Goal: Task Accomplishment & Management: Manage account settings

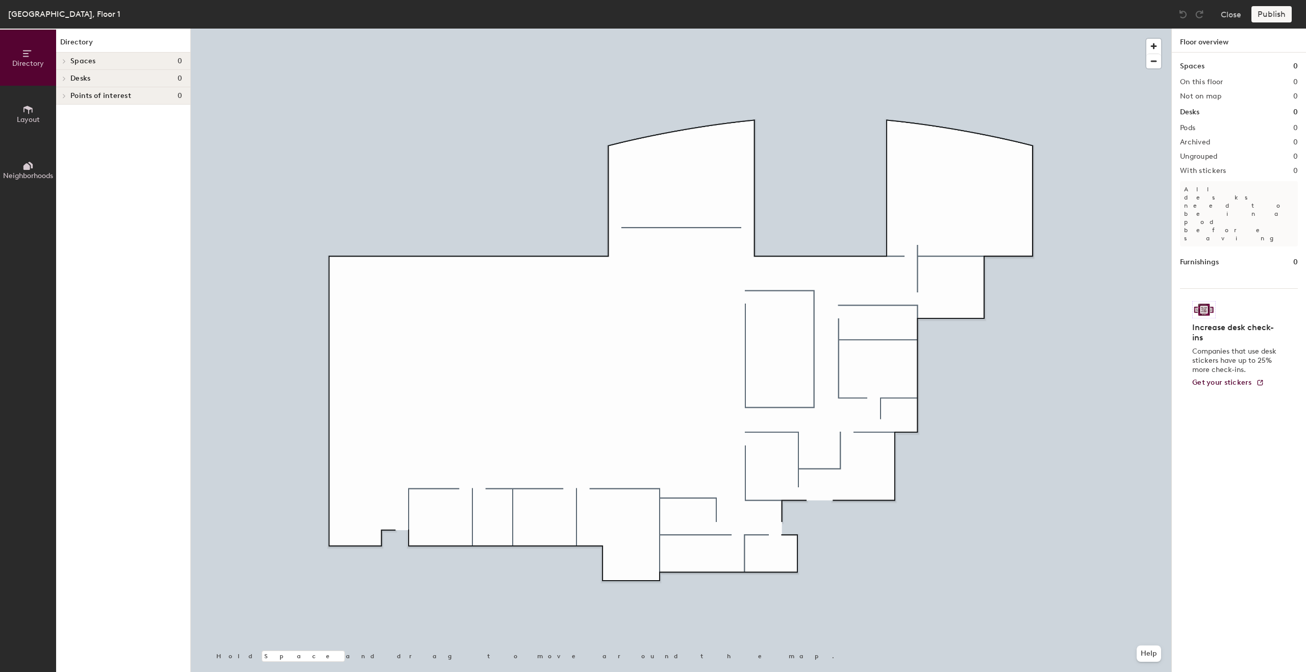
click at [90, 75] on span "Desks" at bounding box center [80, 78] width 20 height 8
click at [62, 82] on span at bounding box center [62, 79] width 5 height 9
click at [34, 112] on button "Layout" at bounding box center [28, 114] width 56 height 56
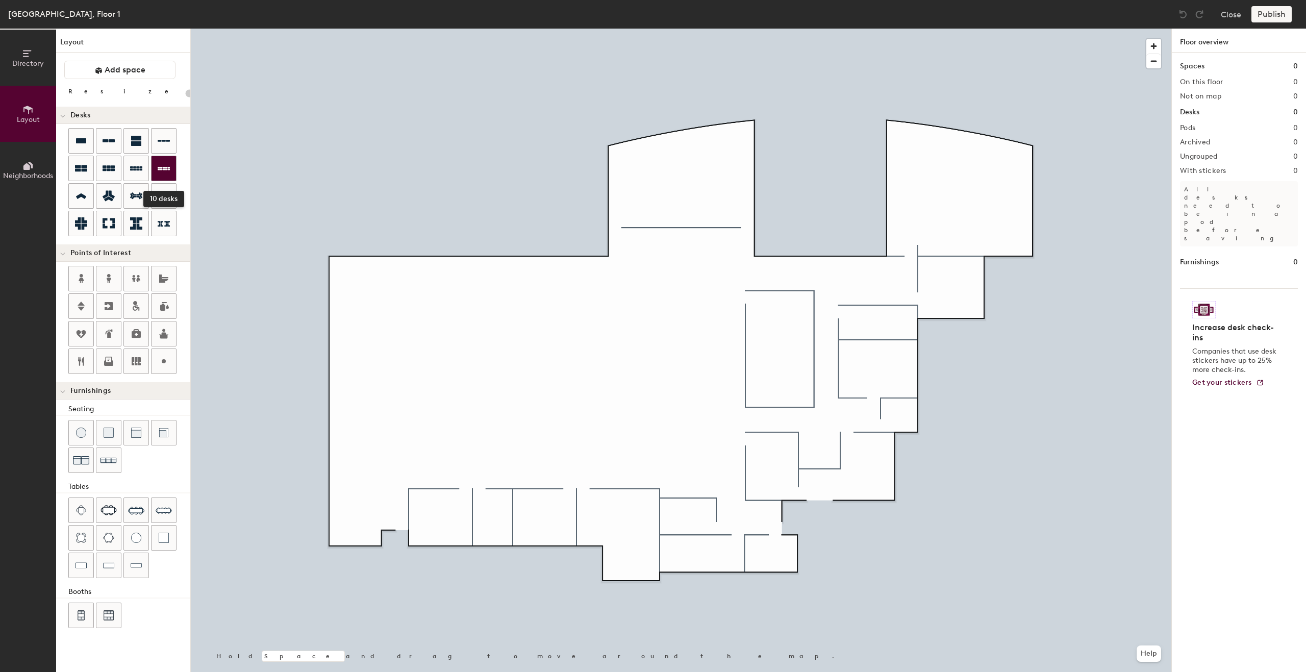
click at [173, 167] on div at bounding box center [163, 168] width 24 height 24
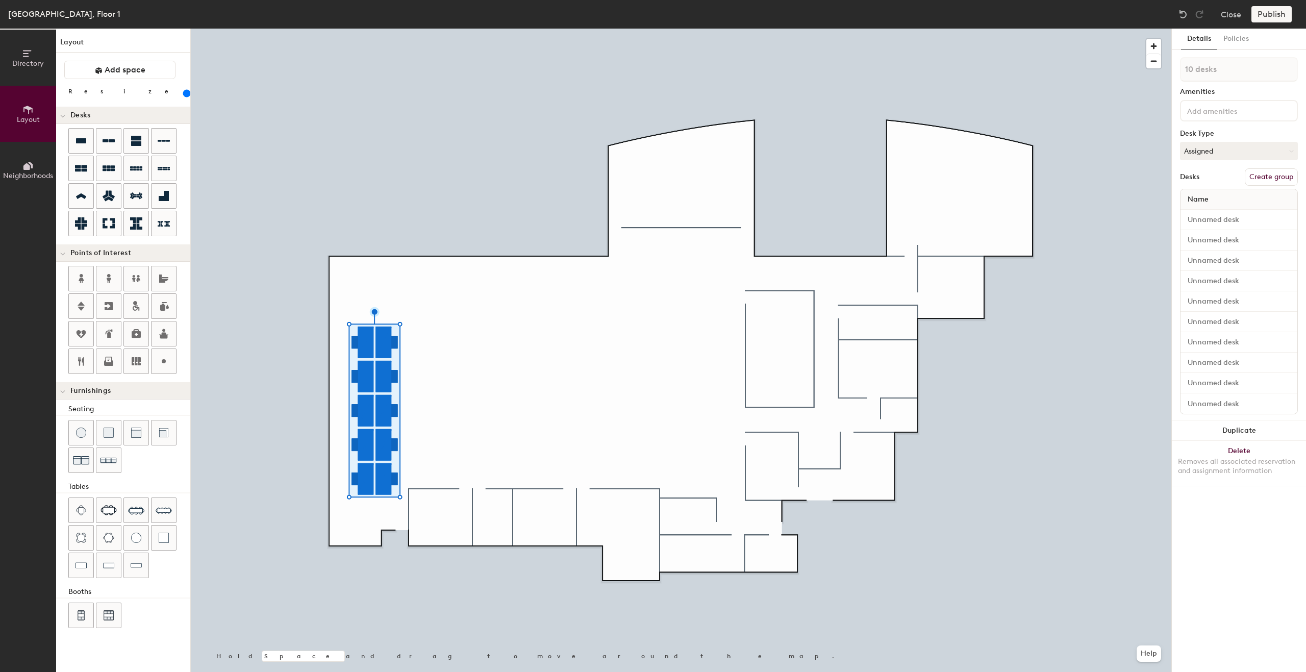
drag, startPoint x: 106, startPoint y: 94, endPoint x: 119, endPoint y: 95, distance: 13.9
click at [185, 95] on input "range" at bounding box center [185, 93] width 0 height 8
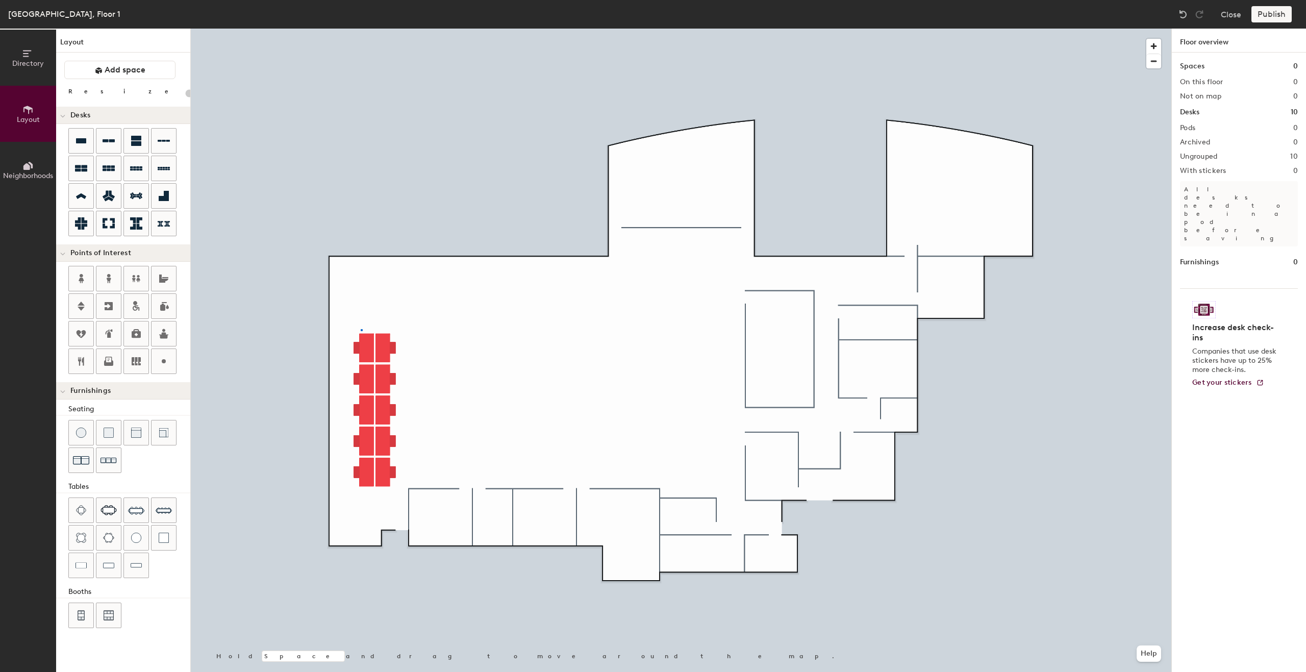
click at [361, 29] on div at bounding box center [681, 29] width 980 height 0
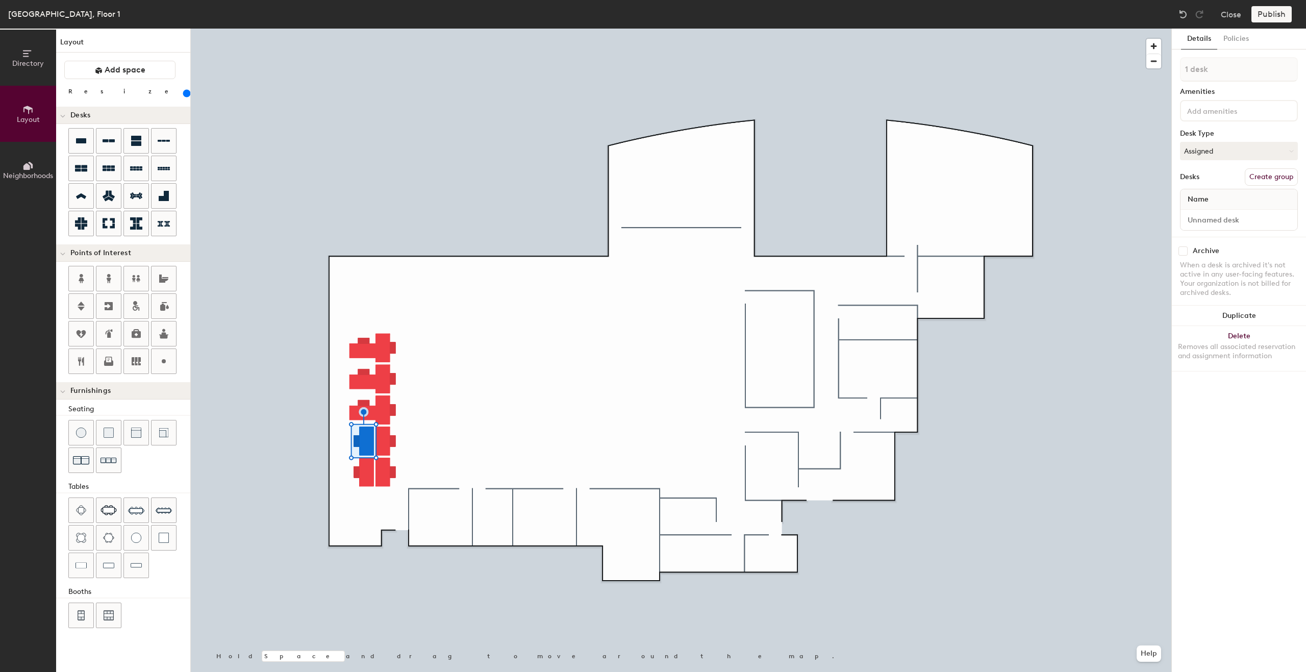
click at [364, 29] on div at bounding box center [681, 29] width 980 height 0
click at [486, 29] on div at bounding box center [681, 29] width 980 height 0
click at [450, 29] on div at bounding box center [681, 29] width 980 height 0
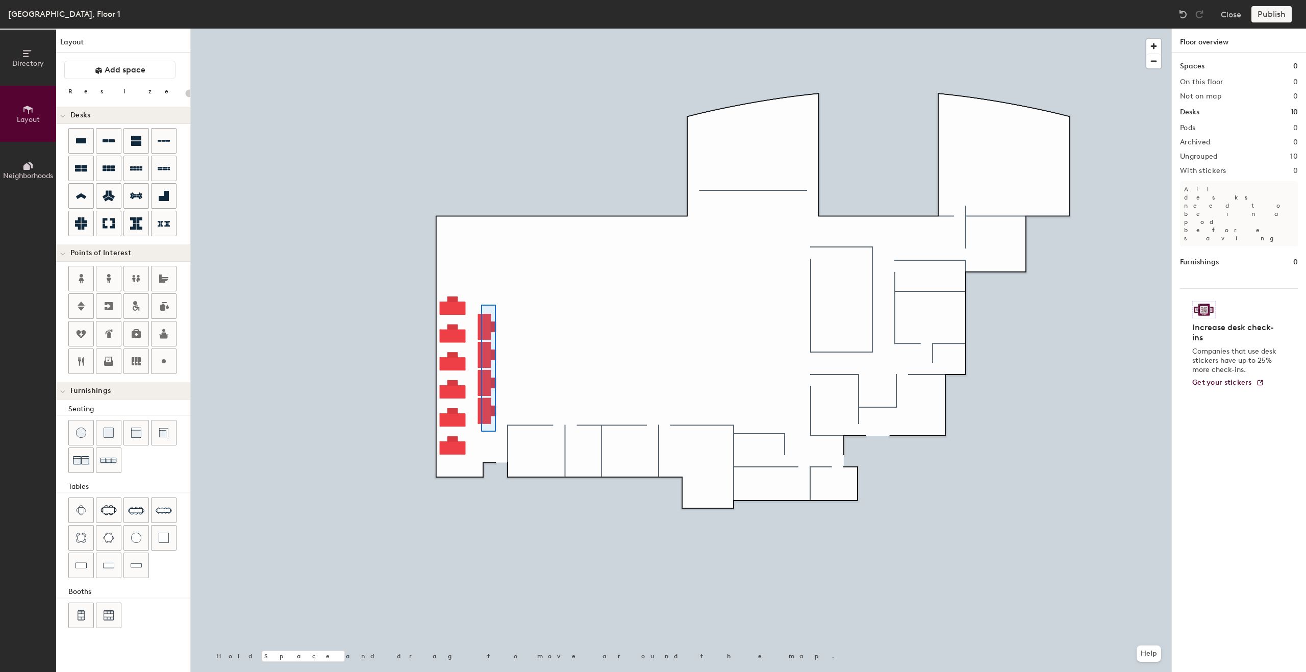
click at [481, 29] on div at bounding box center [681, 29] width 980 height 0
click at [554, 318] on div "Directory Layout Neighborhoods Layout Add space Resize Desks Points of Interest…" at bounding box center [653, 350] width 1306 height 643
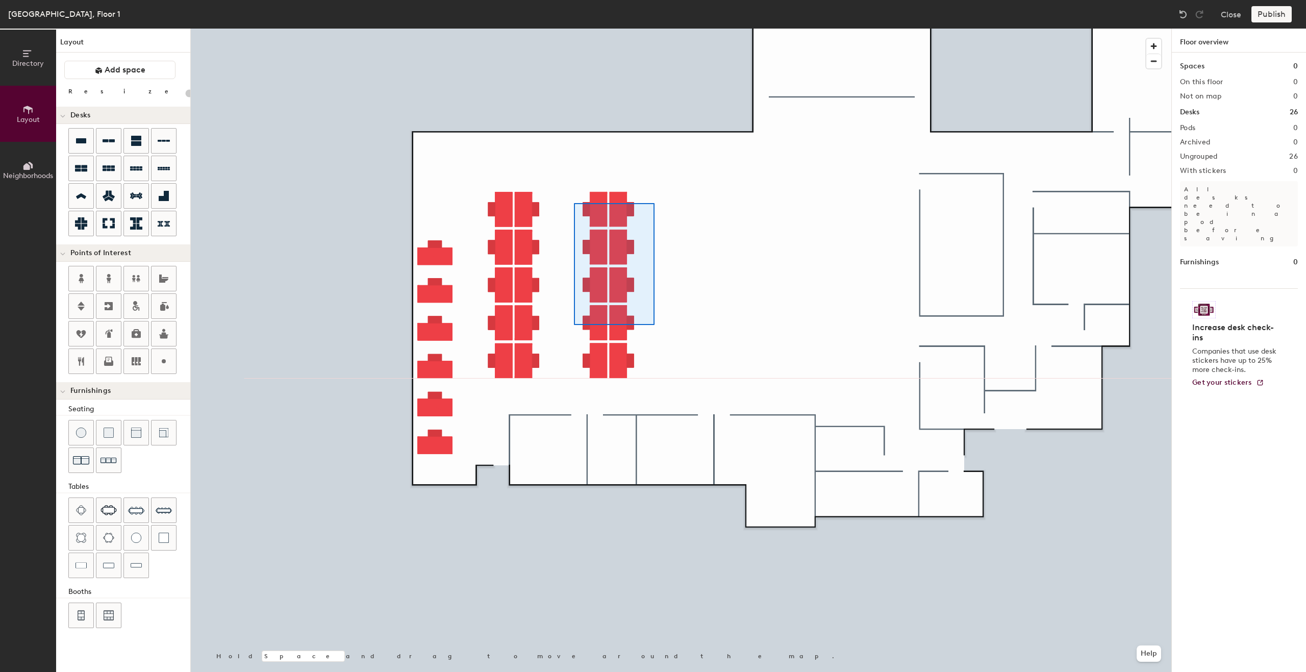
drag, startPoint x: 161, startPoint y: 170, endPoint x: 574, endPoint y: 200, distance: 414.3
click at [574, 29] on div at bounding box center [681, 29] width 980 height 0
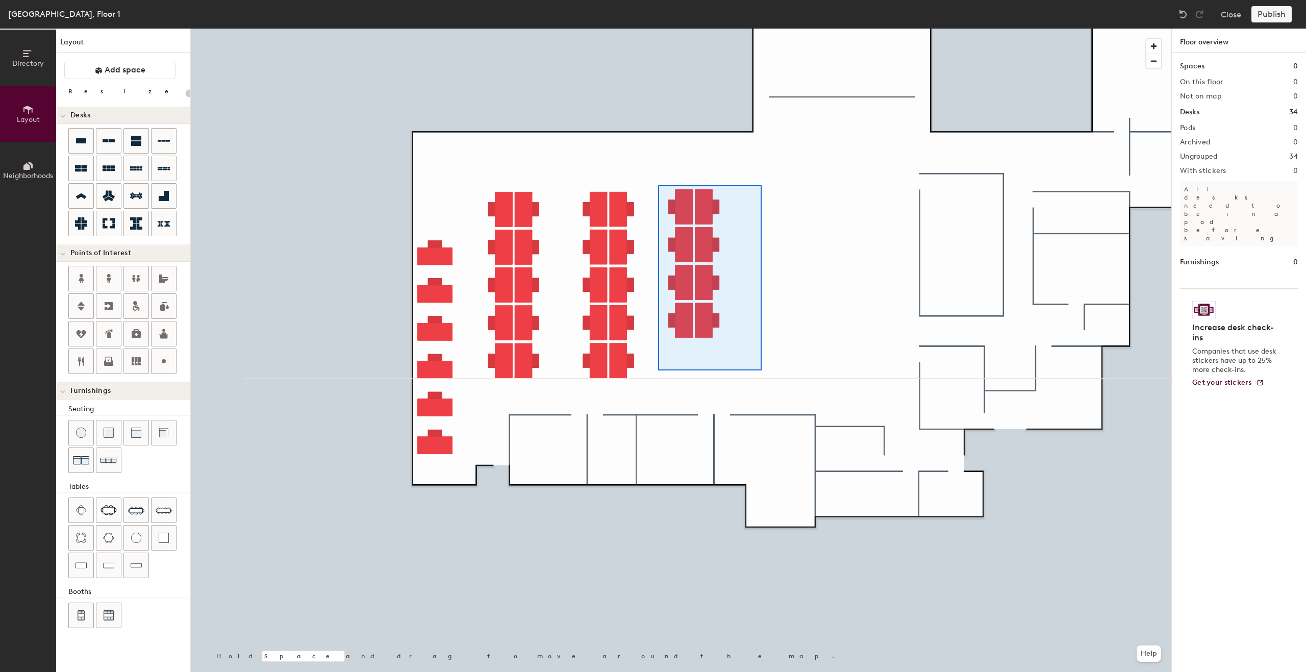
click at [658, 29] on div at bounding box center [681, 29] width 980 height 0
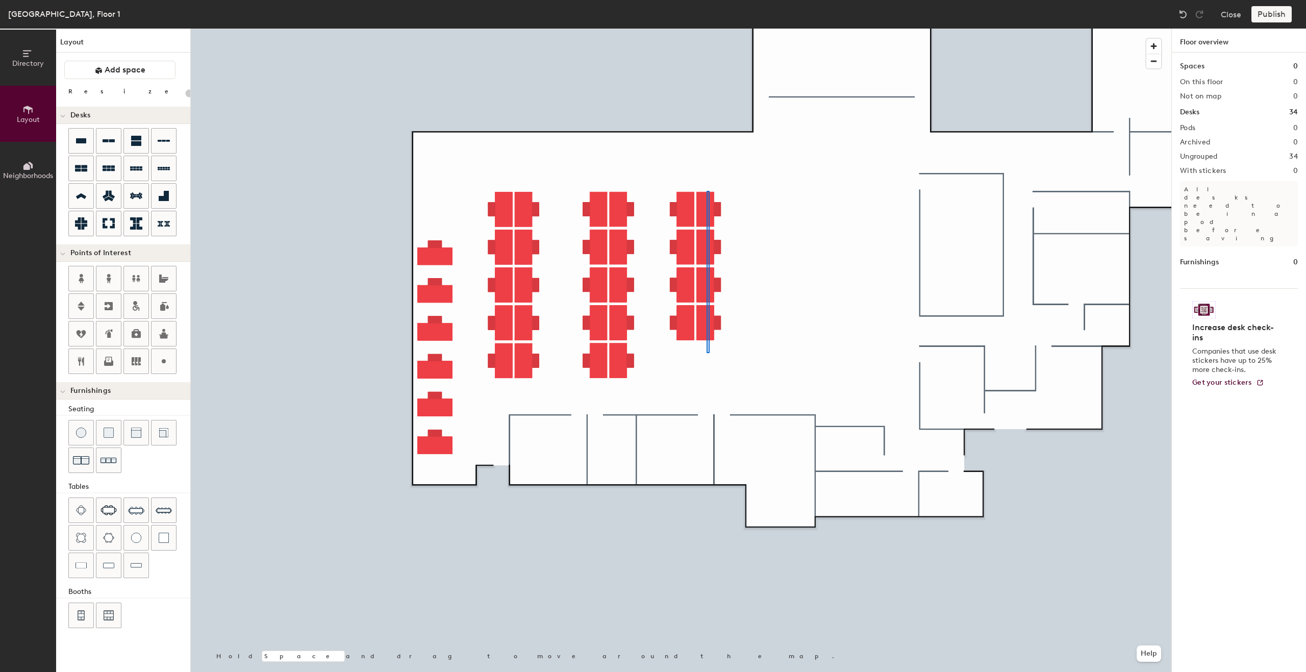
click at [706, 29] on div at bounding box center [681, 29] width 980 height 0
type input "200"
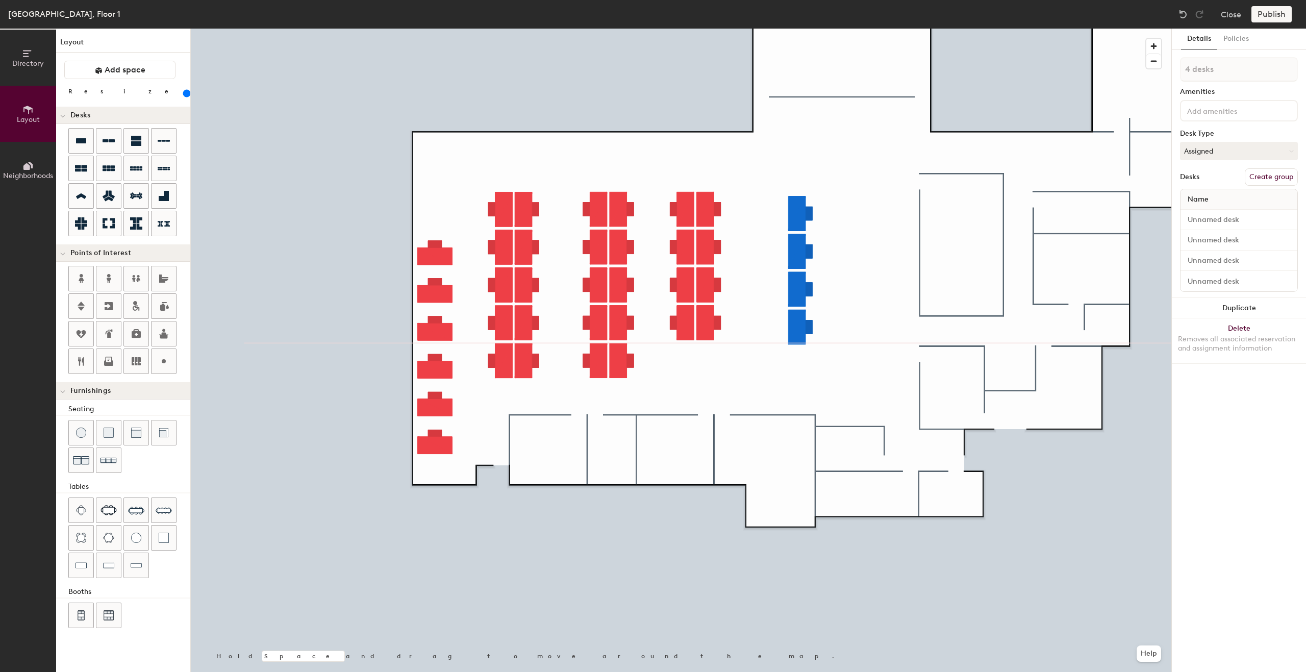
type input "1 desk"
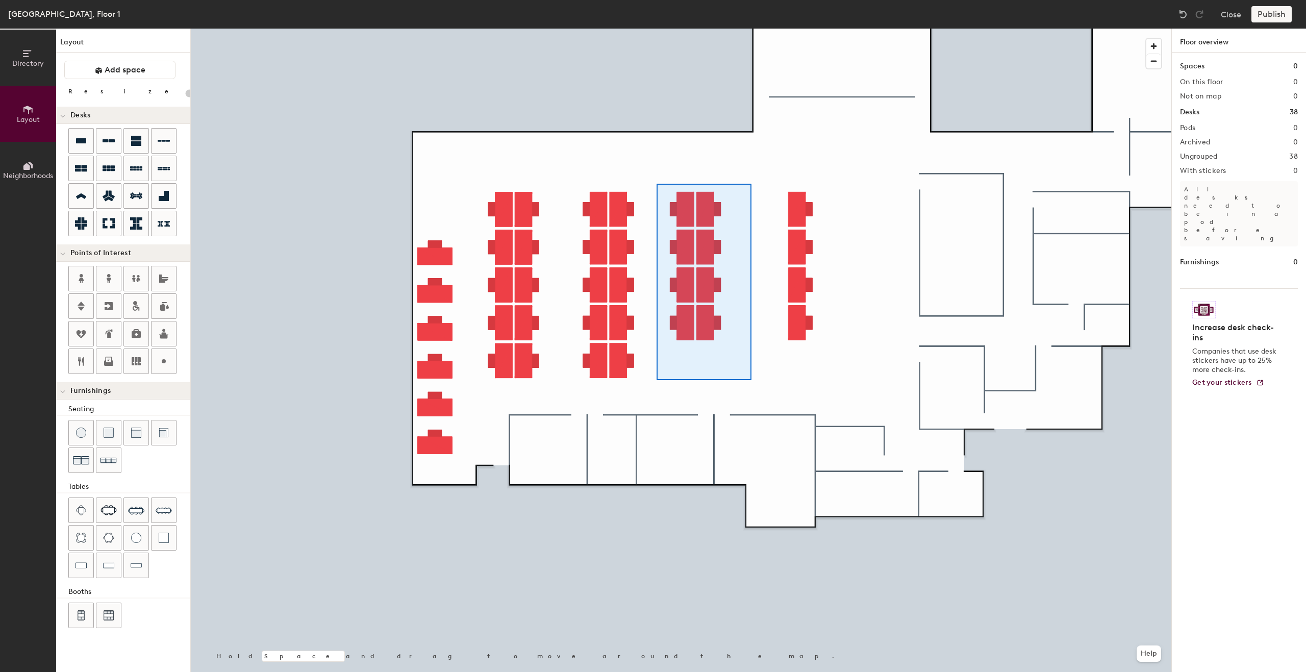
click at [657, 29] on div at bounding box center [681, 29] width 980 height 0
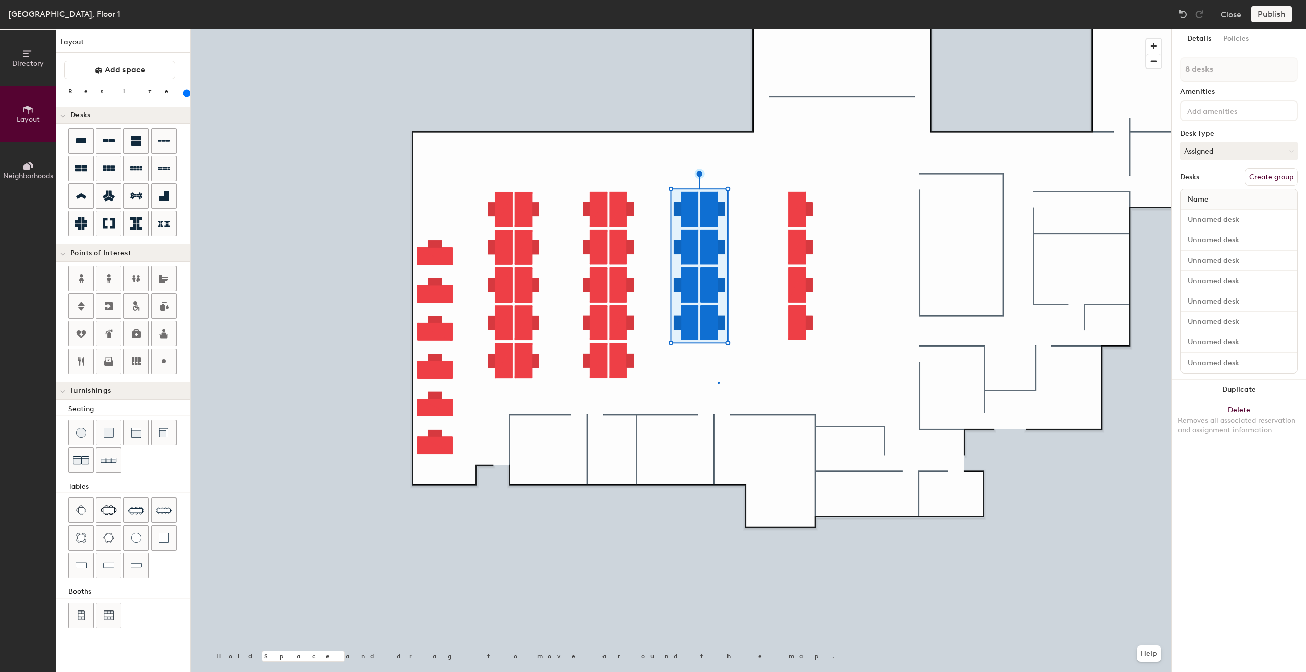
click at [718, 29] on div at bounding box center [681, 29] width 980 height 0
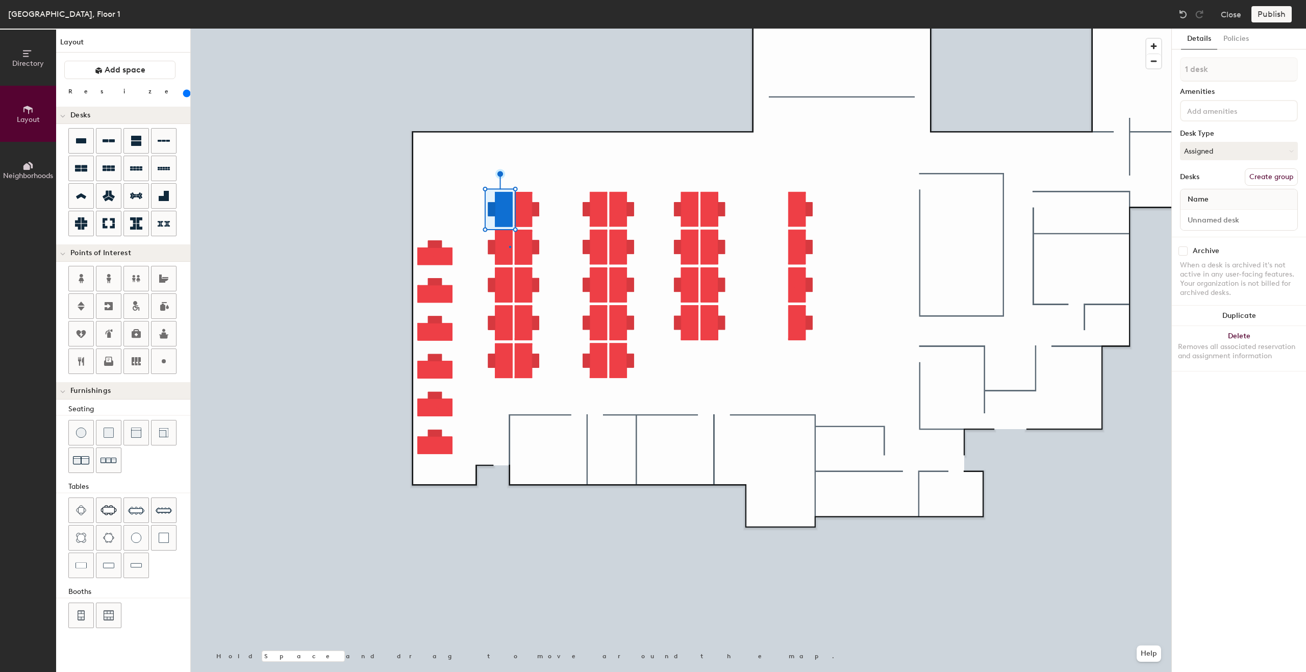
click at [509, 29] on div at bounding box center [681, 29] width 980 height 0
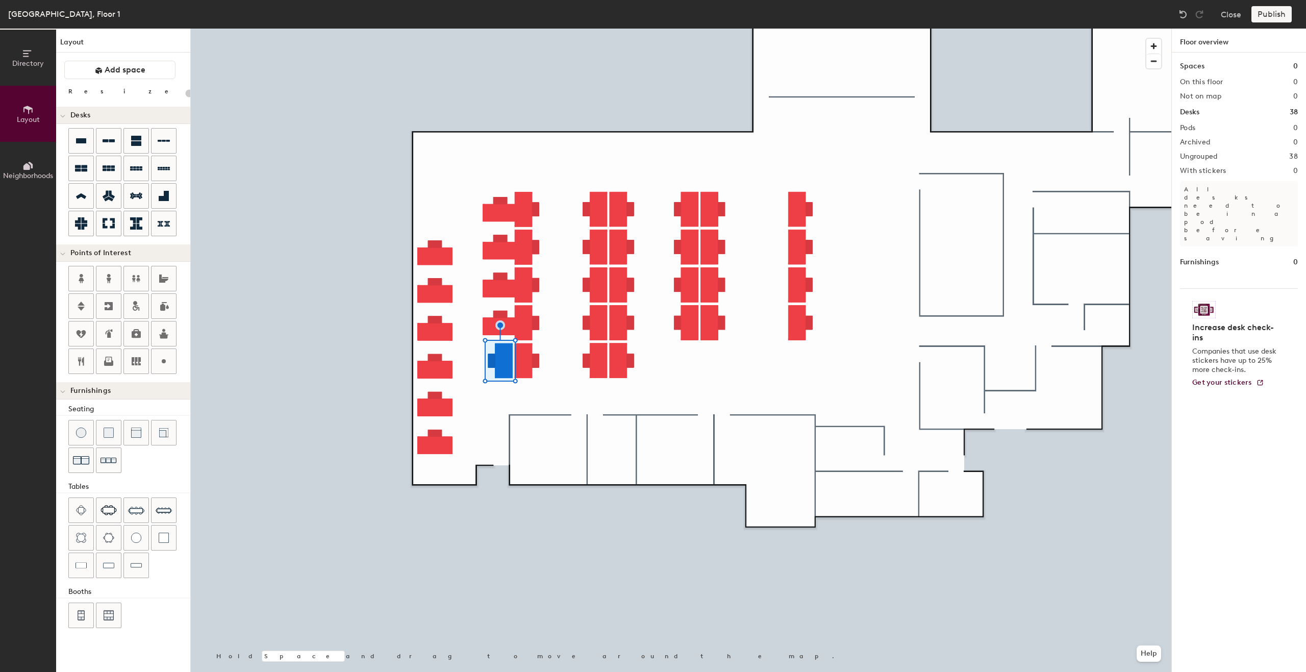
click at [499, 29] on div at bounding box center [681, 29] width 980 height 0
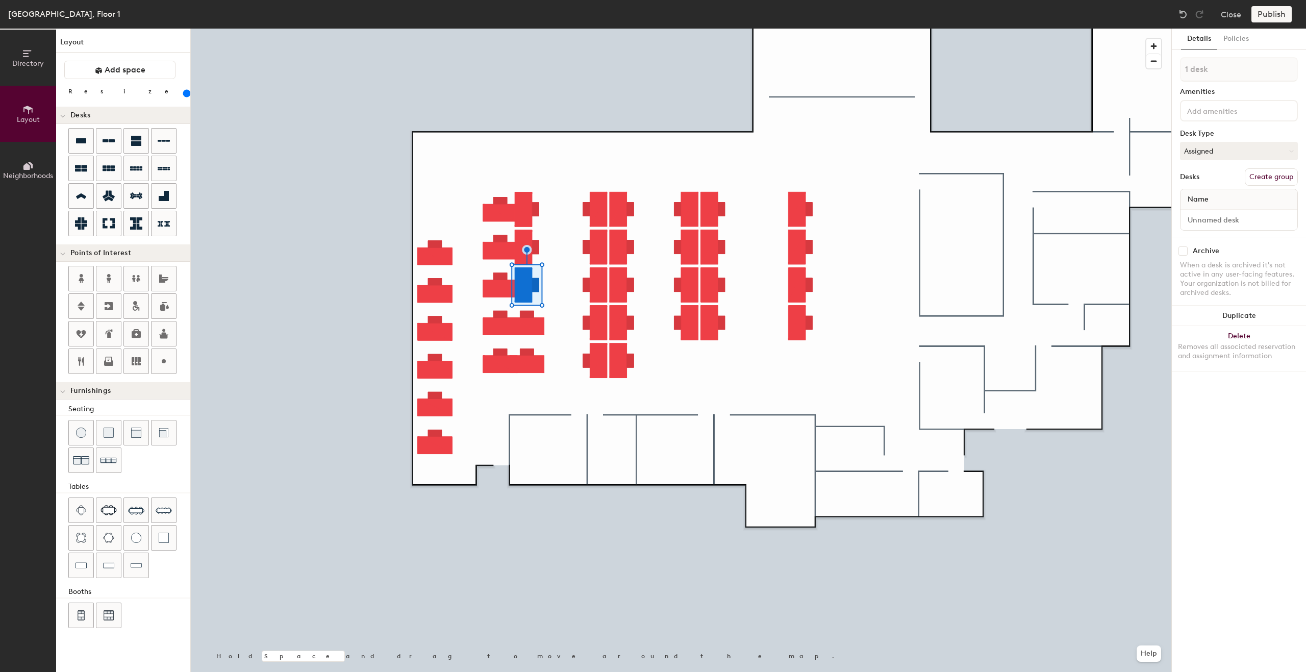
click at [522, 29] on div at bounding box center [681, 29] width 980 height 0
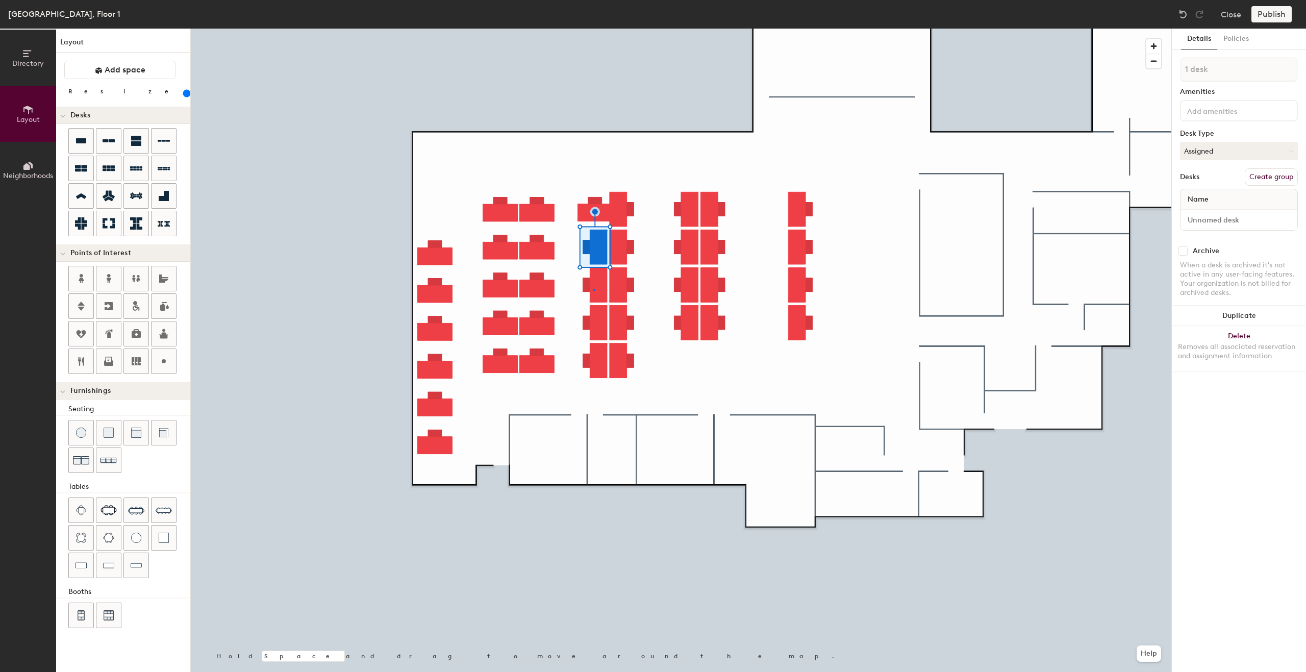
click at [594, 29] on div at bounding box center [681, 29] width 980 height 0
click at [599, 29] on div at bounding box center [681, 29] width 980 height 0
click at [689, 29] on div at bounding box center [681, 29] width 980 height 0
click at [619, 29] on div at bounding box center [681, 29] width 980 height 0
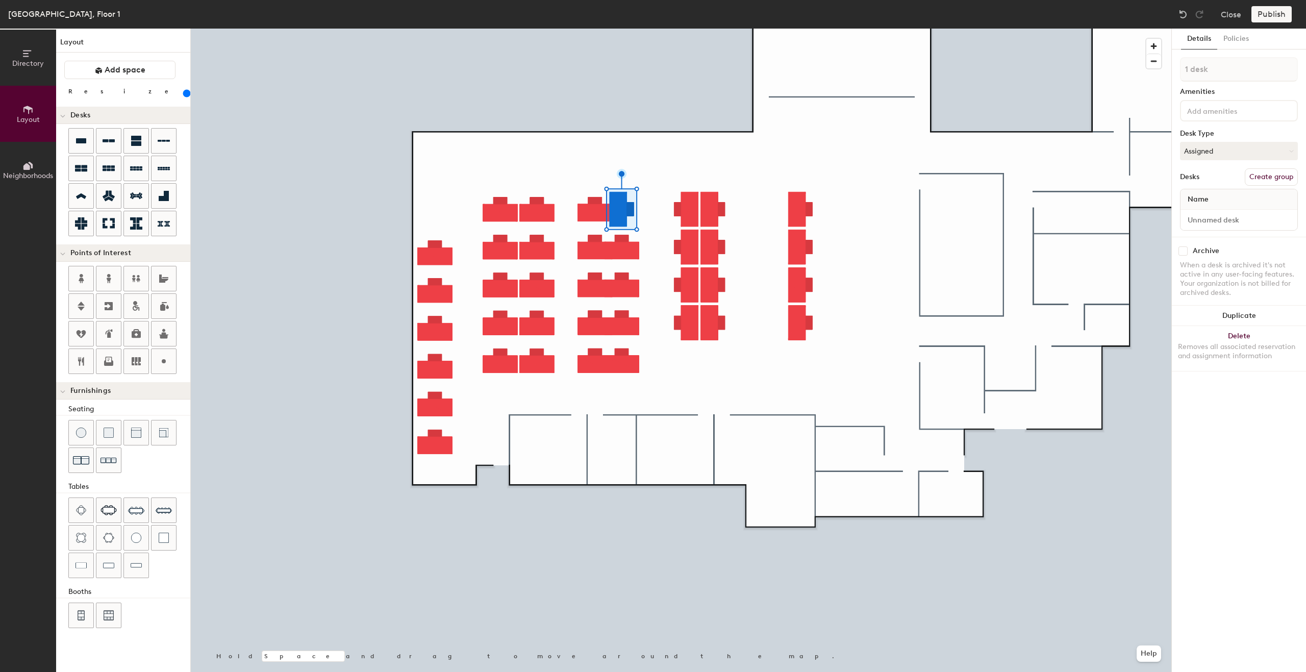
click at [647, 29] on div at bounding box center [681, 29] width 980 height 0
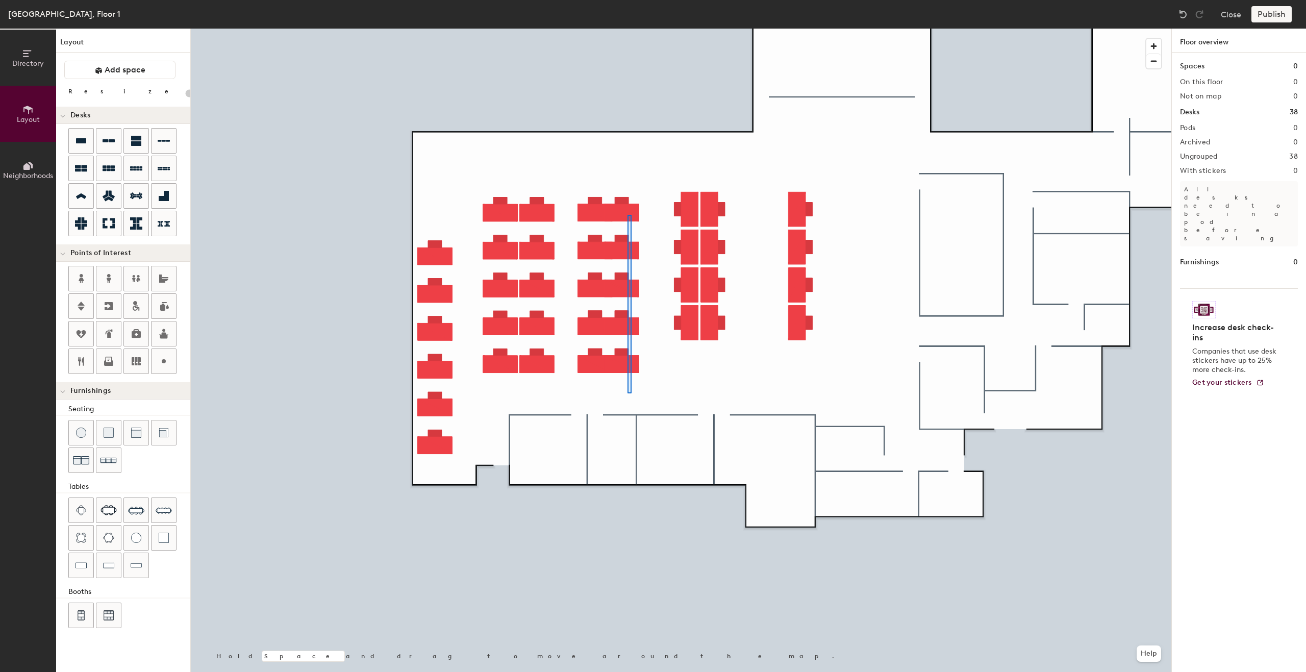
click at [623, 29] on div at bounding box center [681, 29] width 980 height 0
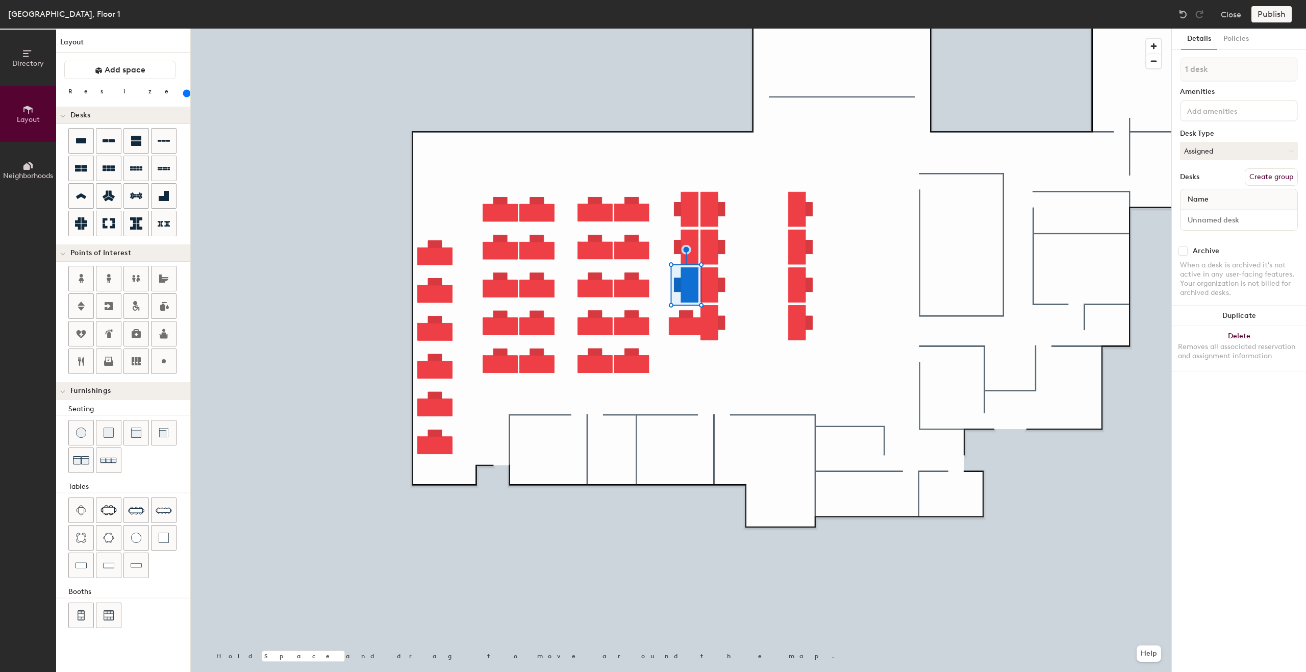
click at [689, 29] on div at bounding box center [681, 29] width 980 height 0
click at [714, 29] on div at bounding box center [681, 29] width 980 height 0
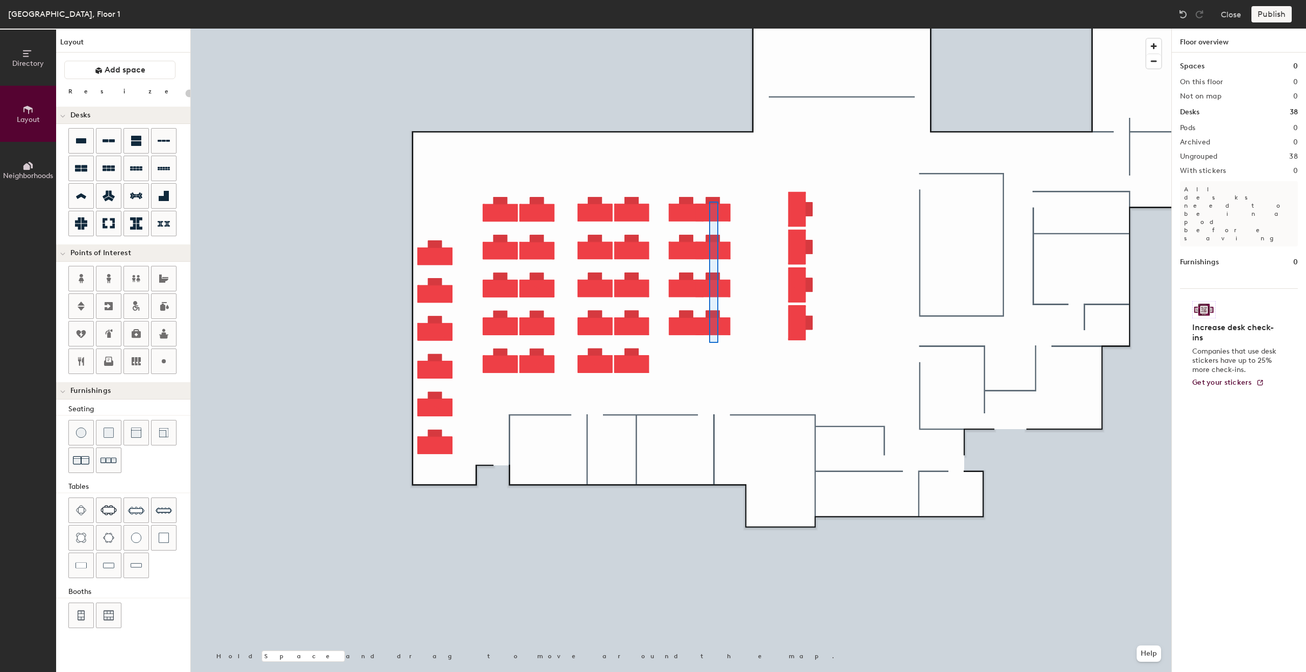
click at [711, 29] on div at bounding box center [681, 29] width 980 height 0
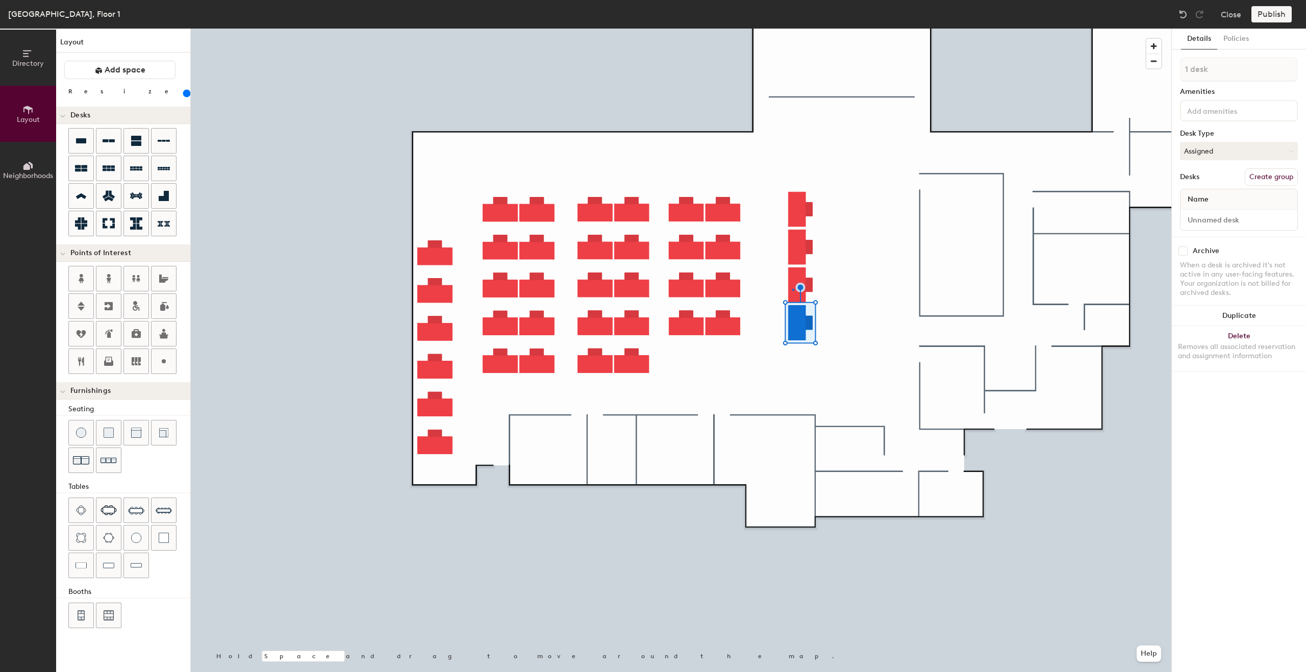
click at [792, 29] on div at bounding box center [681, 29] width 980 height 0
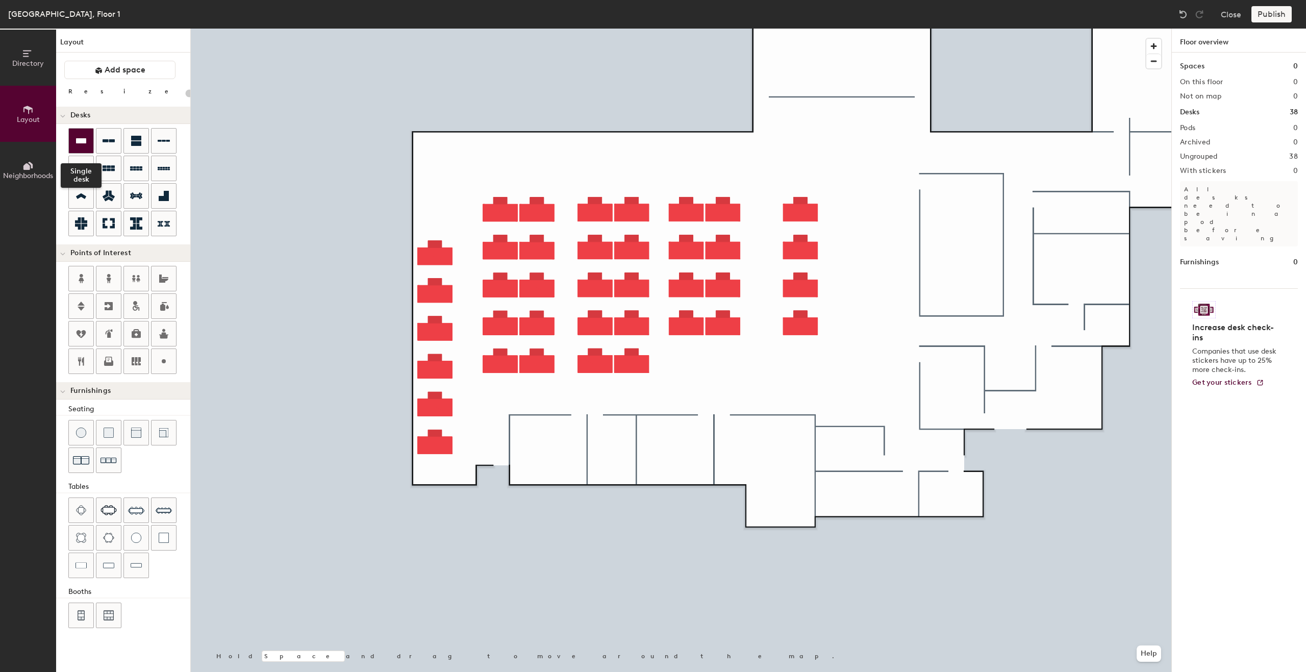
click at [88, 141] on div at bounding box center [81, 141] width 24 height 24
click at [535, 468] on div "Directory Layout Neighborhoods Layout Add space Resize Desks Points of Interest…" at bounding box center [653, 350] width 1306 height 643
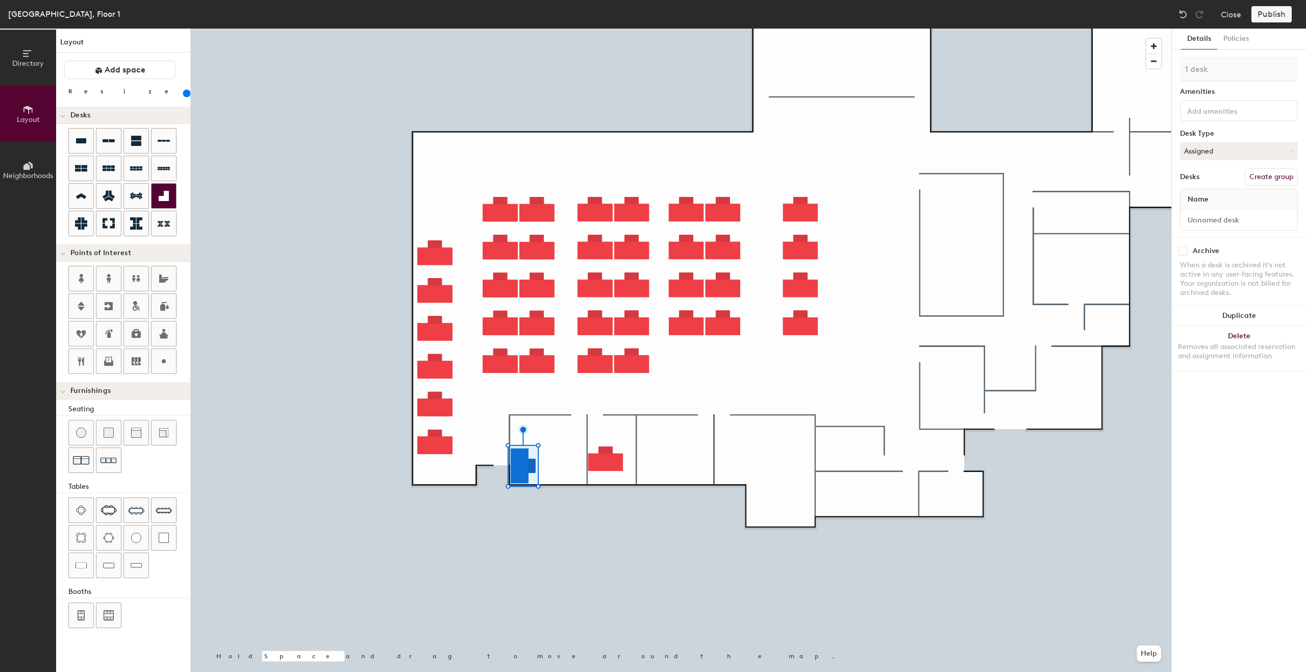
click at [674, 29] on div at bounding box center [681, 29] width 980 height 0
type input "200"
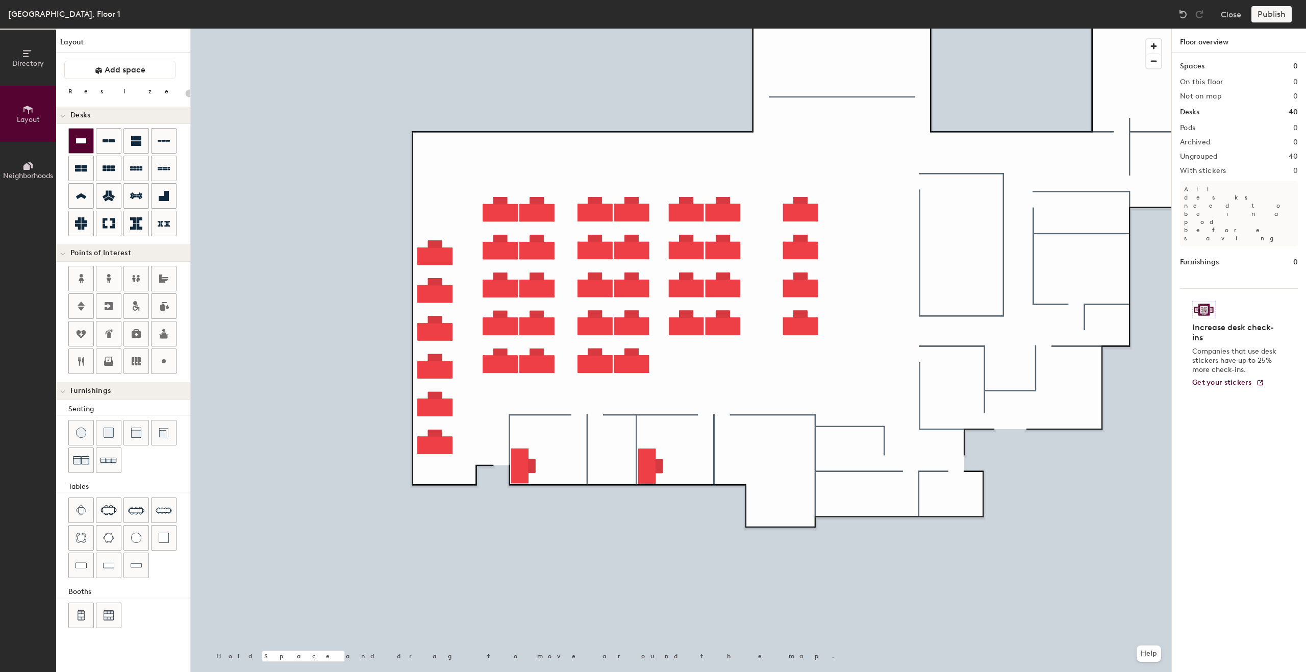
click at [89, 146] on div at bounding box center [81, 141] width 24 height 24
type input "200"
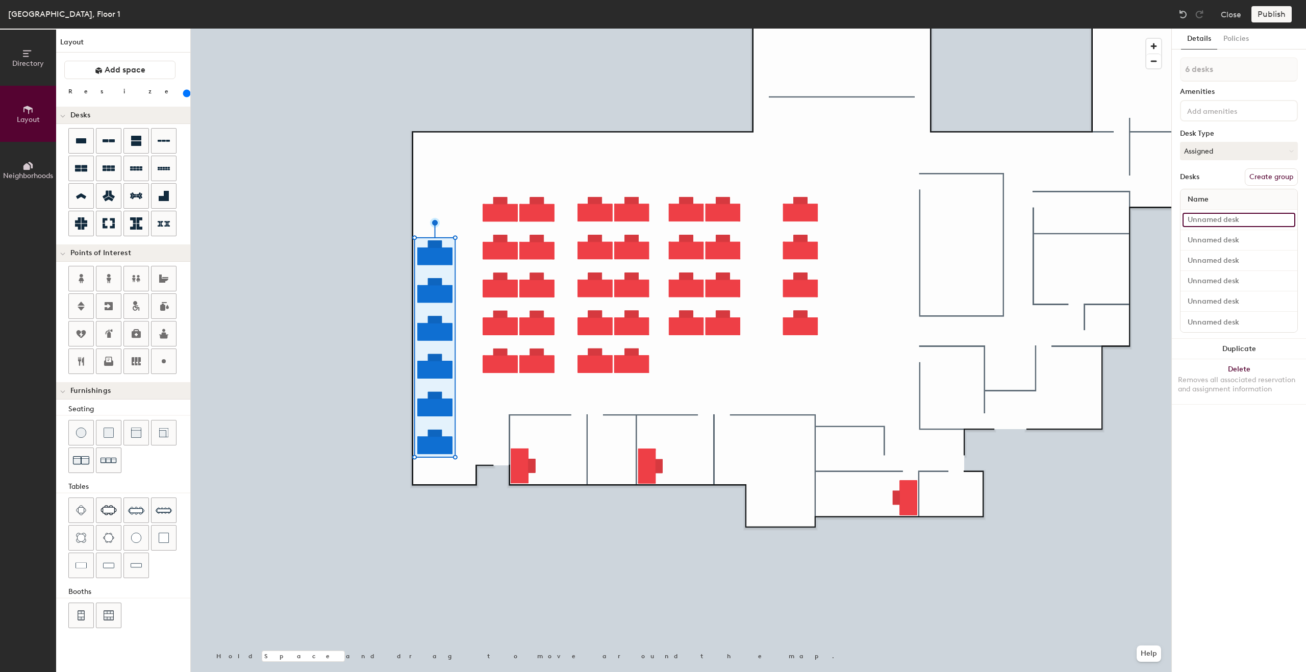
click at [1226, 223] on input at bounding box center [1238, 220] width 113 height 14
click at [1235, 224] on input at bounding box center [1238, 220] width 113 height 14
type input "2200"
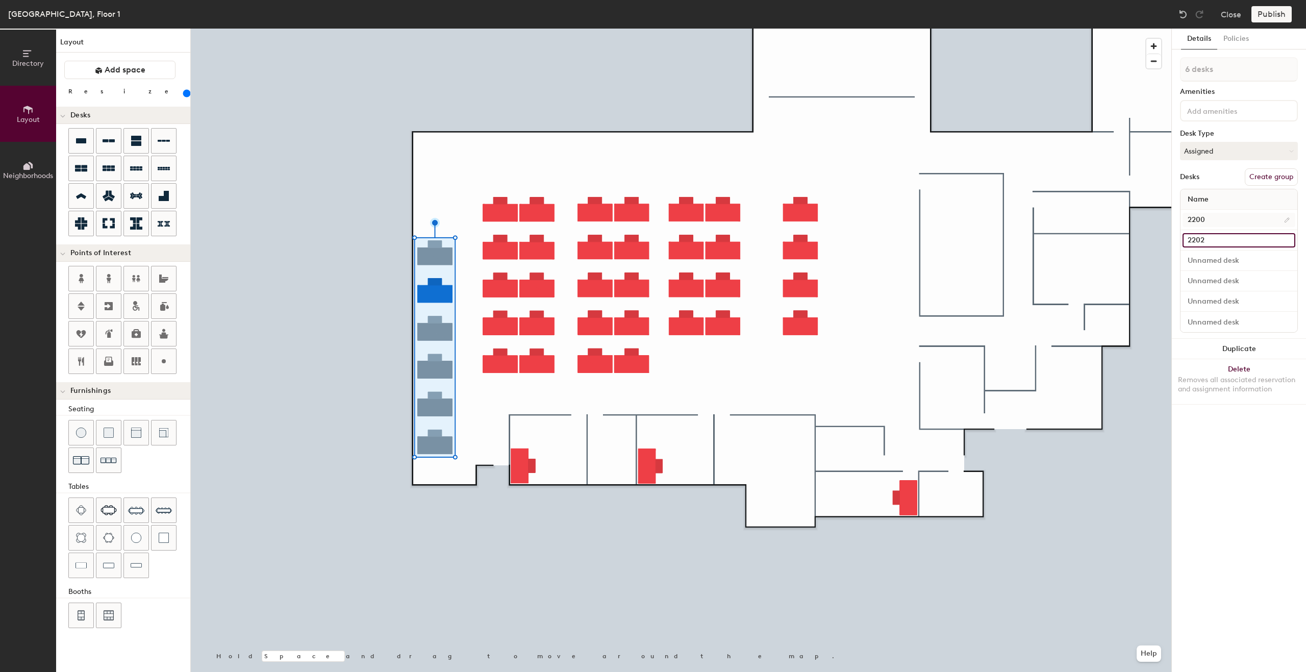
type input "2202"
type input "2204"
type input "2206"
click at [1224, 300] on input at bounding box center [1238, 301] width 113 height 14
type input "2208"
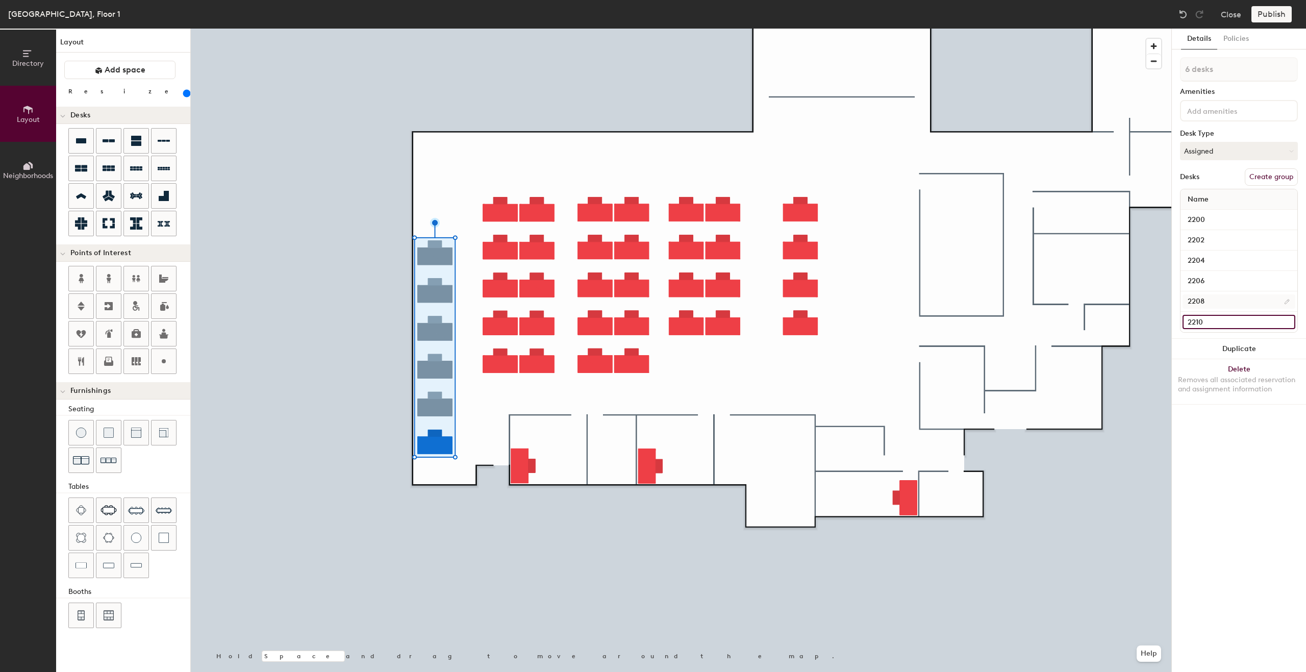
type input "2210"
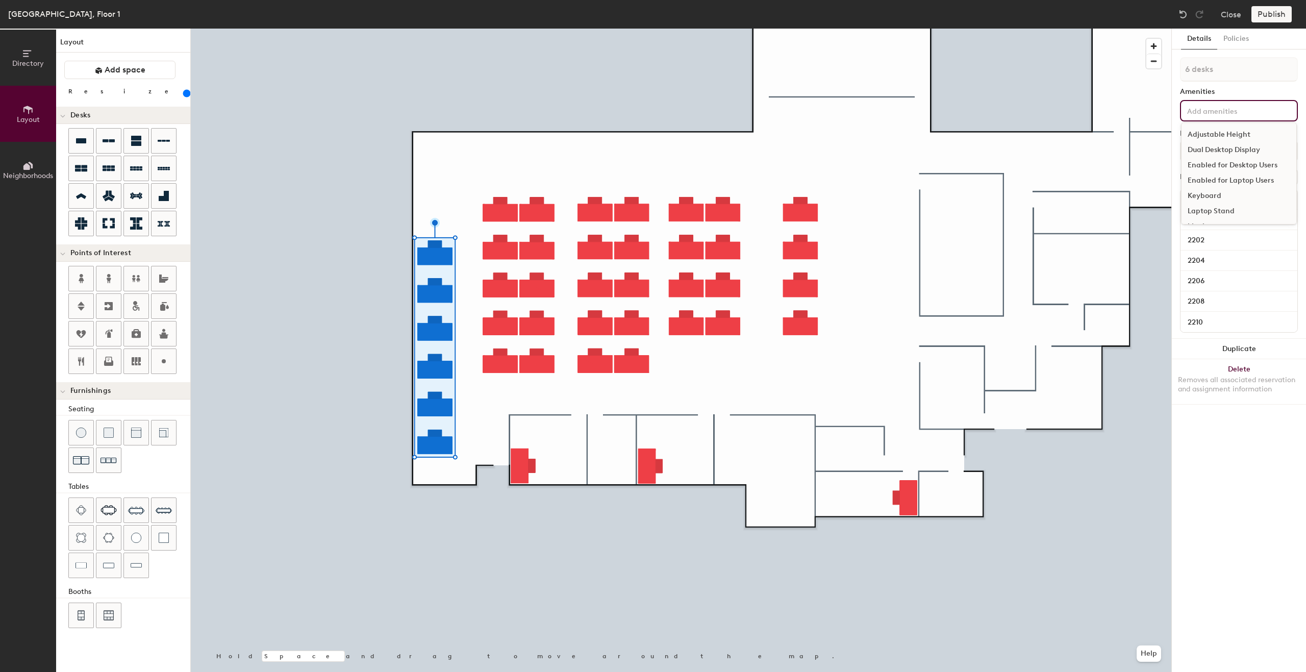
click at [1241, 116] on div "Adjustable Height Dual Desktop Display Enabled for Desktop Users Enabled for La…" at bounding box center [1239, 110] width 118 height 21
click at [1249, 150] on div "Dual Desktop Display" at bounding box center [1238, 149] width 115 height 15
click at [1245, 189] on div "Enabled for Laptop Users" at bounding box center [1238, 195] width 115 height 15
click at [1182, 95] on div "Amenities" at bounding box center [1239, 92] width 118 height 8
click at [1271, 210] on button "Create group" at bounding box center [1271, 207] width 53 height 17
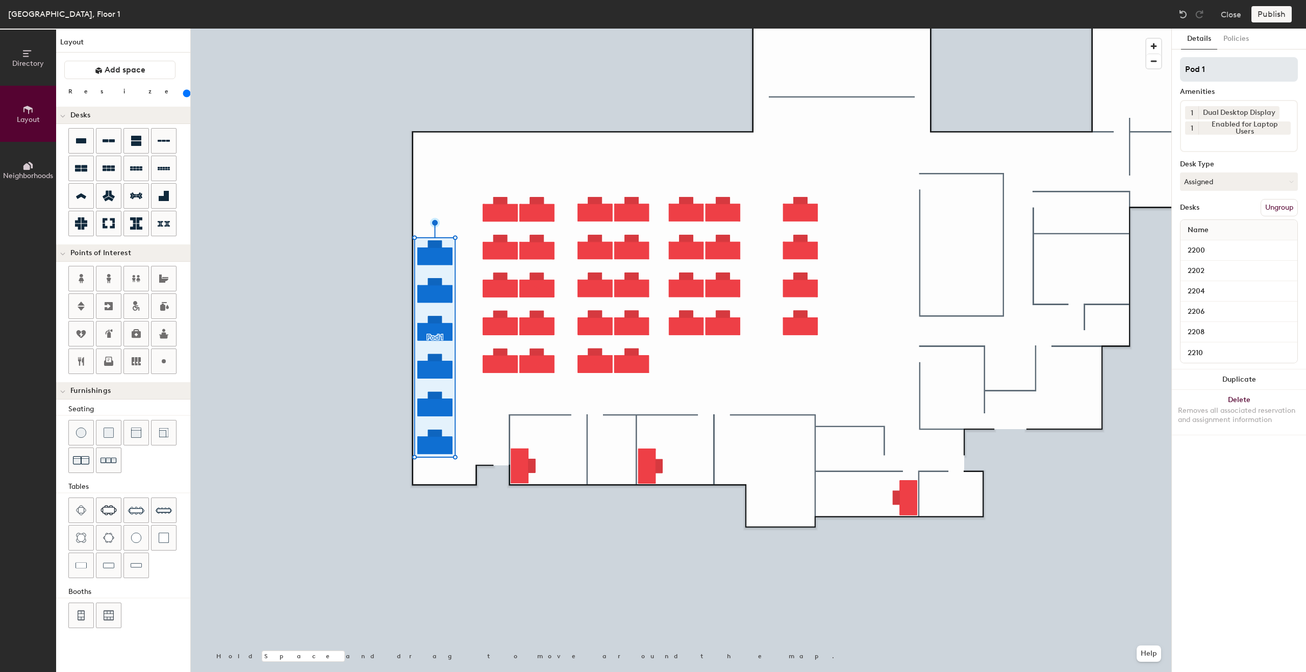
click at [1162, 73] on div "Directory Layout Neighborhoods Layout Add space Resize Desks Points of Interest…" at bounding box center [653, 350] width 1306 height 643
type input "Knoxville Branch"
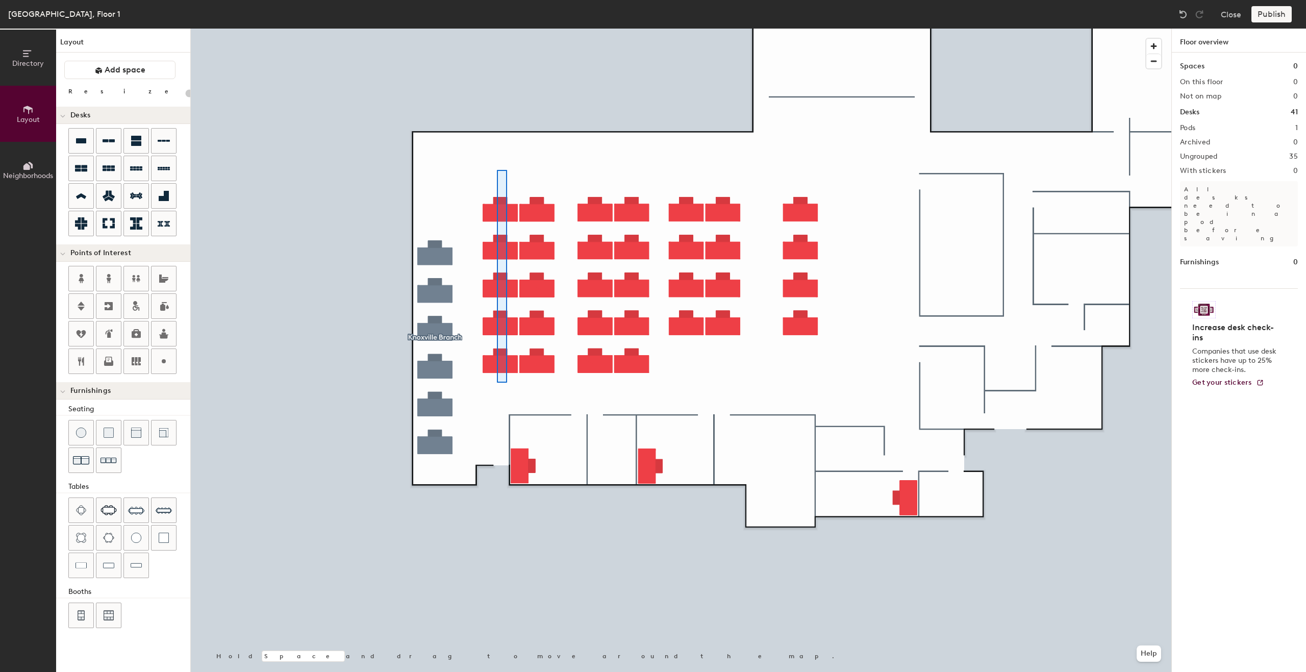
type input "200"
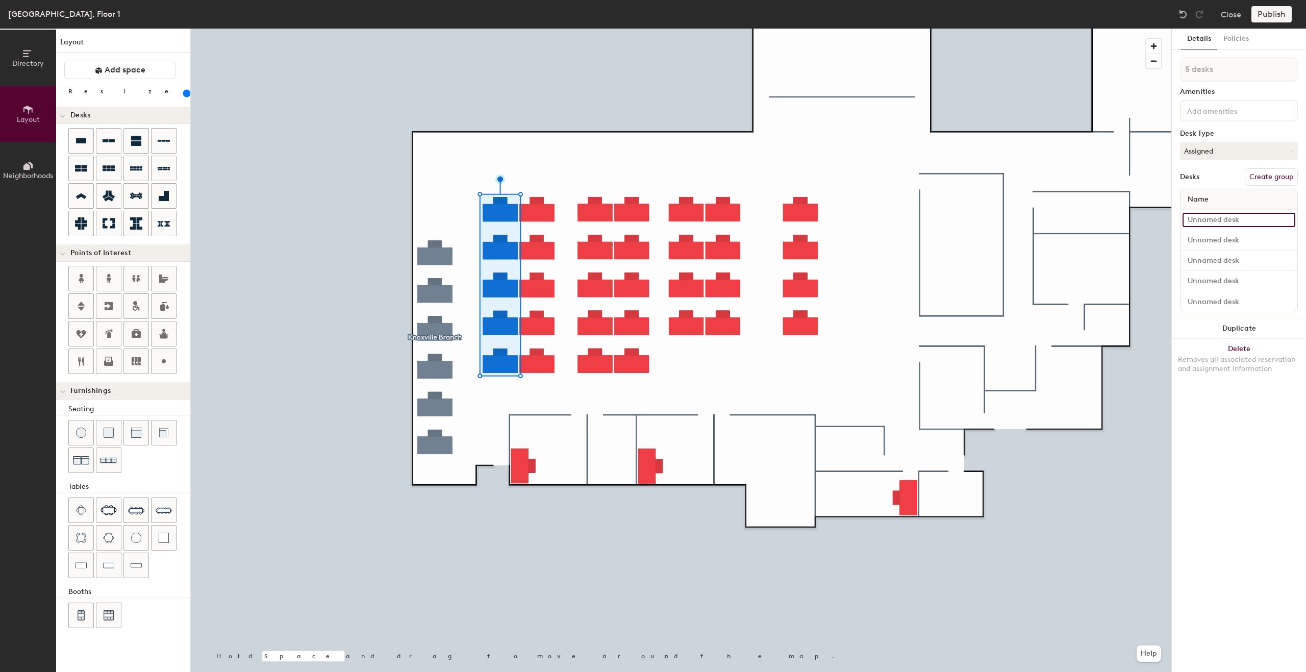
click at [1203, 215] on input at bounding box center [1238, 220] width 113 height 14
click at [1217, 224] on input at bounding box center [1238, 220] width 113 height 14
type input "2212"
type input "2214"
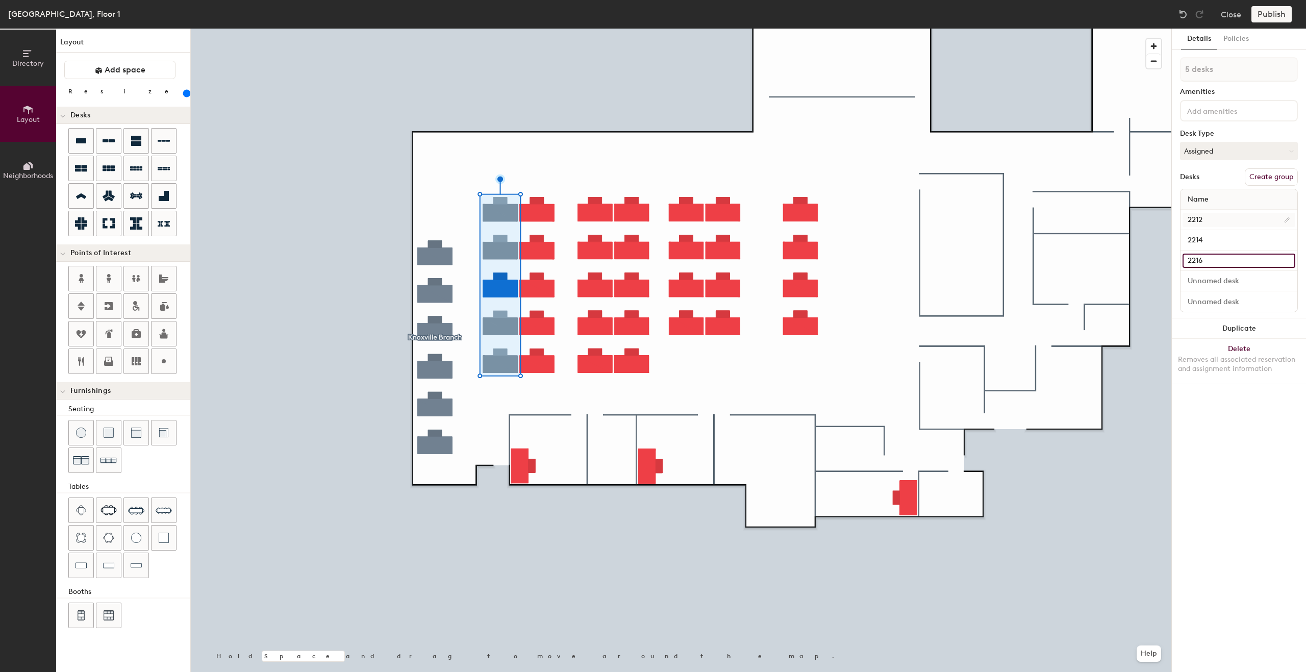
type input "2216"
type input "2218"
type input "2220"
click at [574, 29] on div at bounding box center [681, 29] width 980 height 0
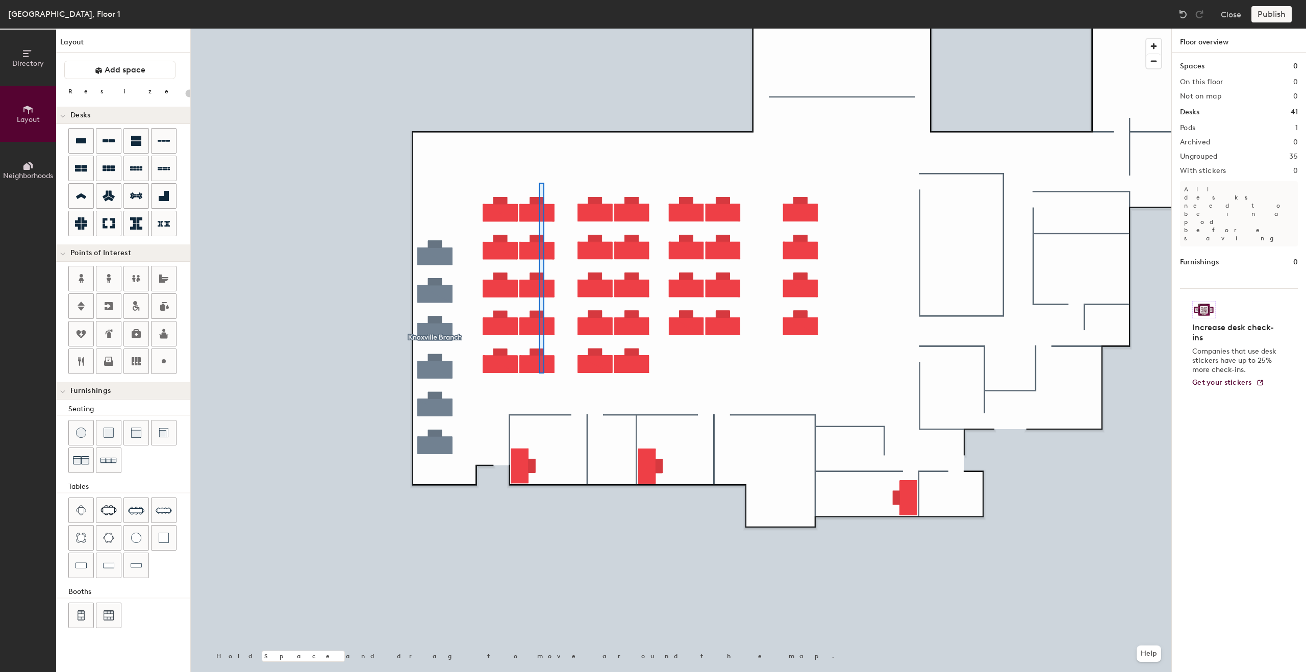
type input "200"
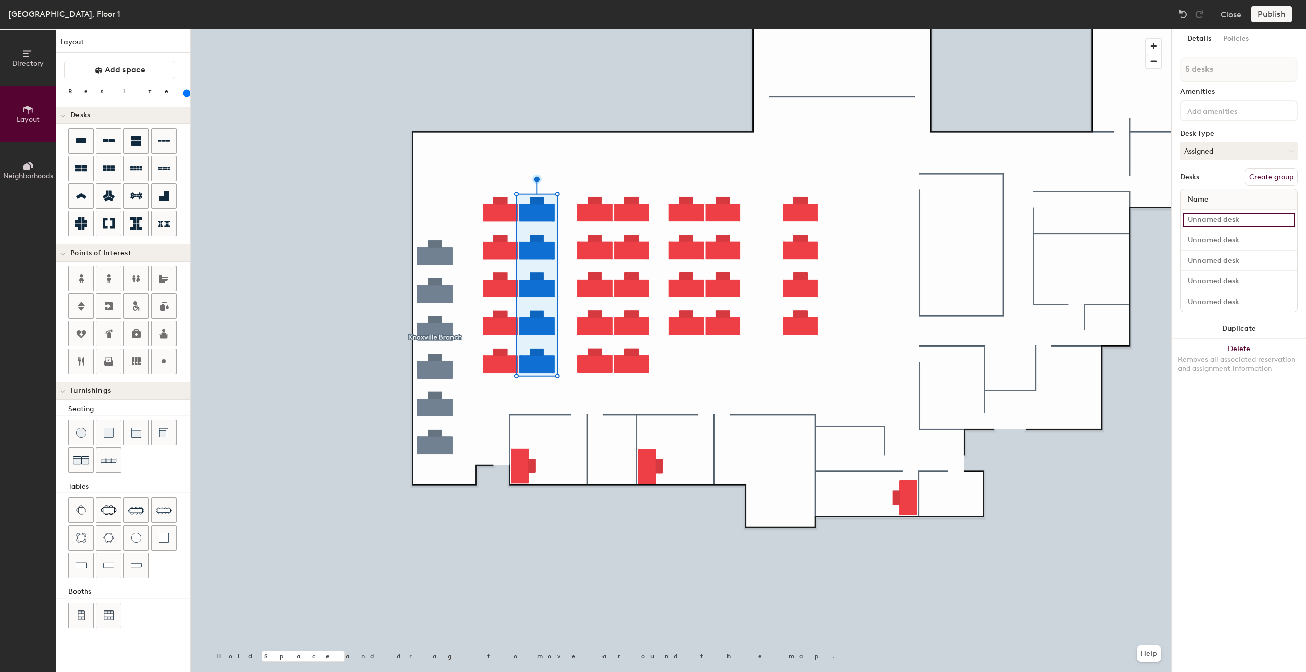
click at [1222, 218] on input at bounding box center [1238, 220] width 113 height 14
type input "2222"
type input "2224"
type input "2226"
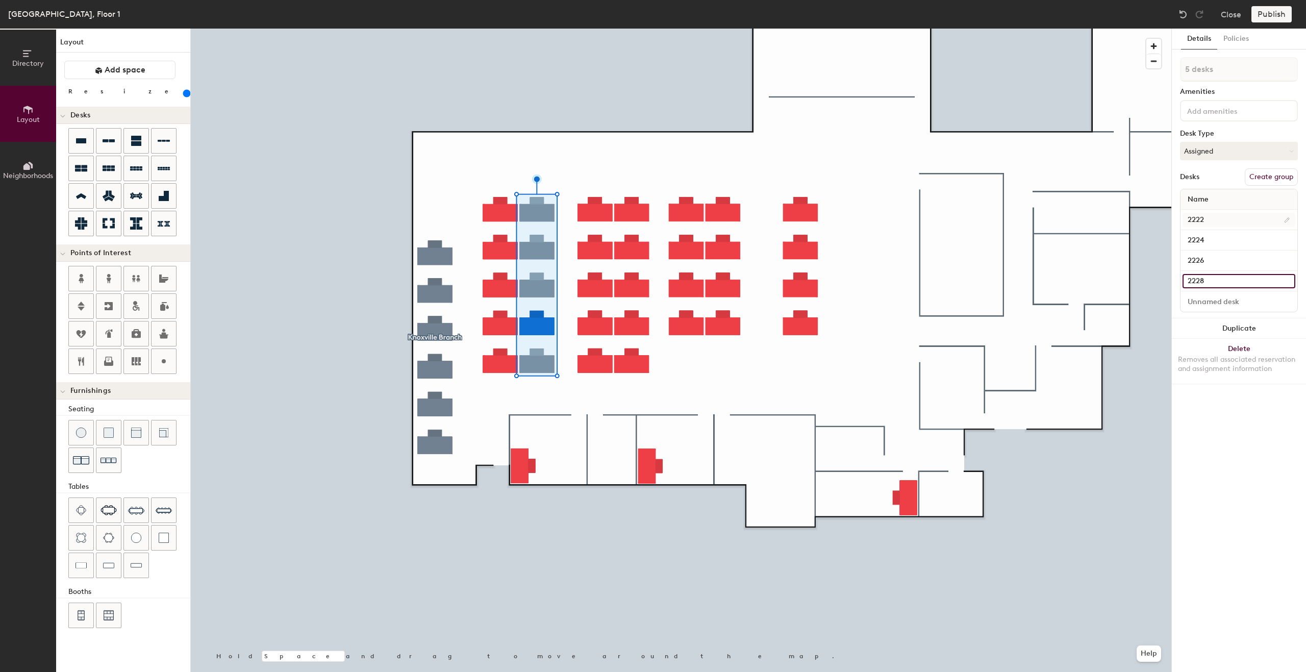
type input "2228"
type input "2230"
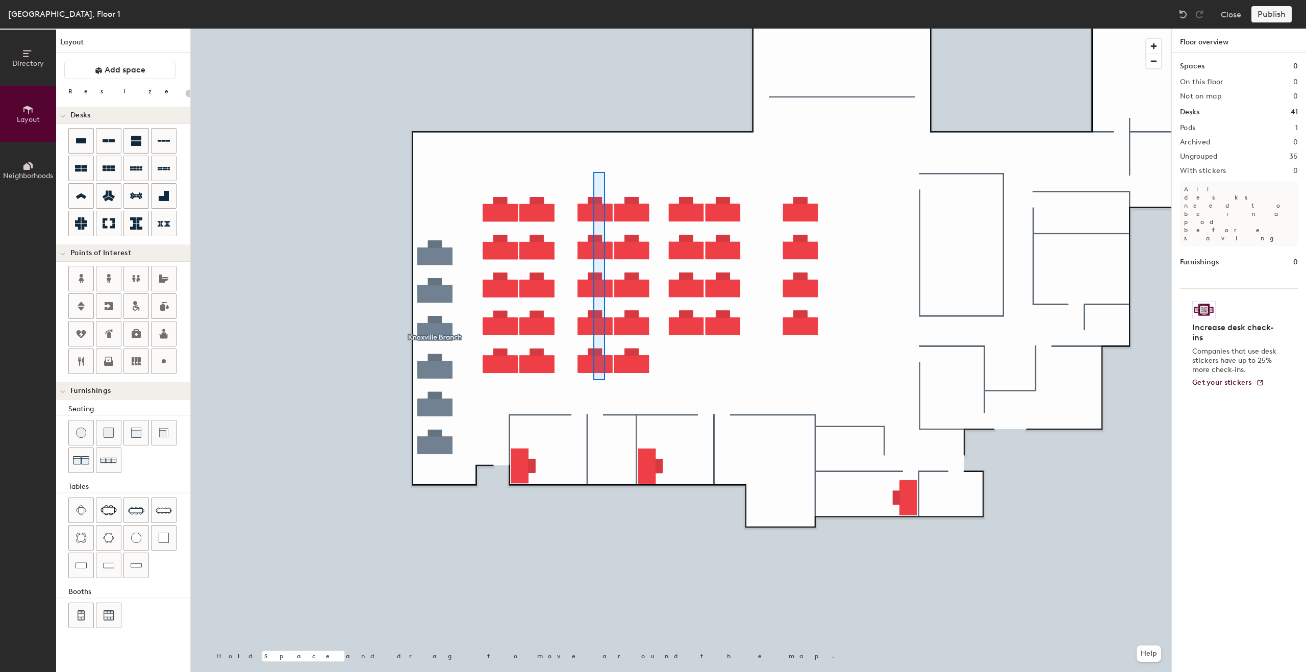
type input "200"
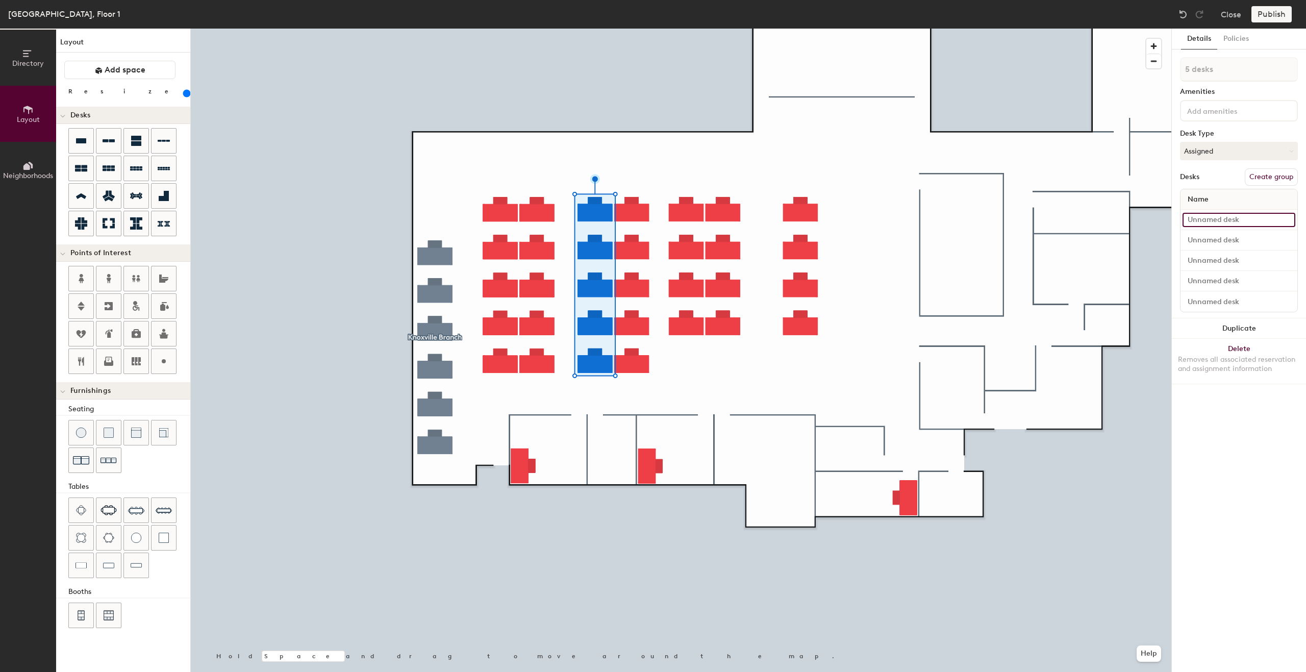
click at [1259, 224] on input at bounding box center [1238, 220] width 113 height 14
type input "2232"
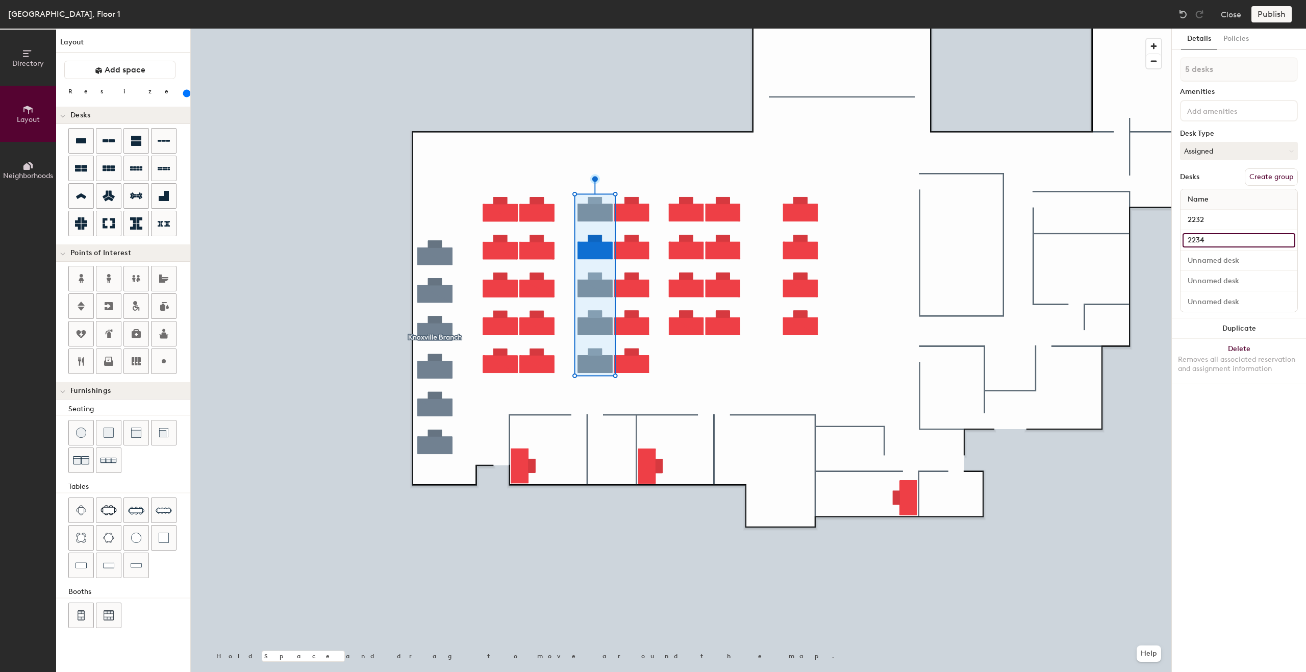
type input "2234"
type input "2236"
type input "2238"
type input "2240"
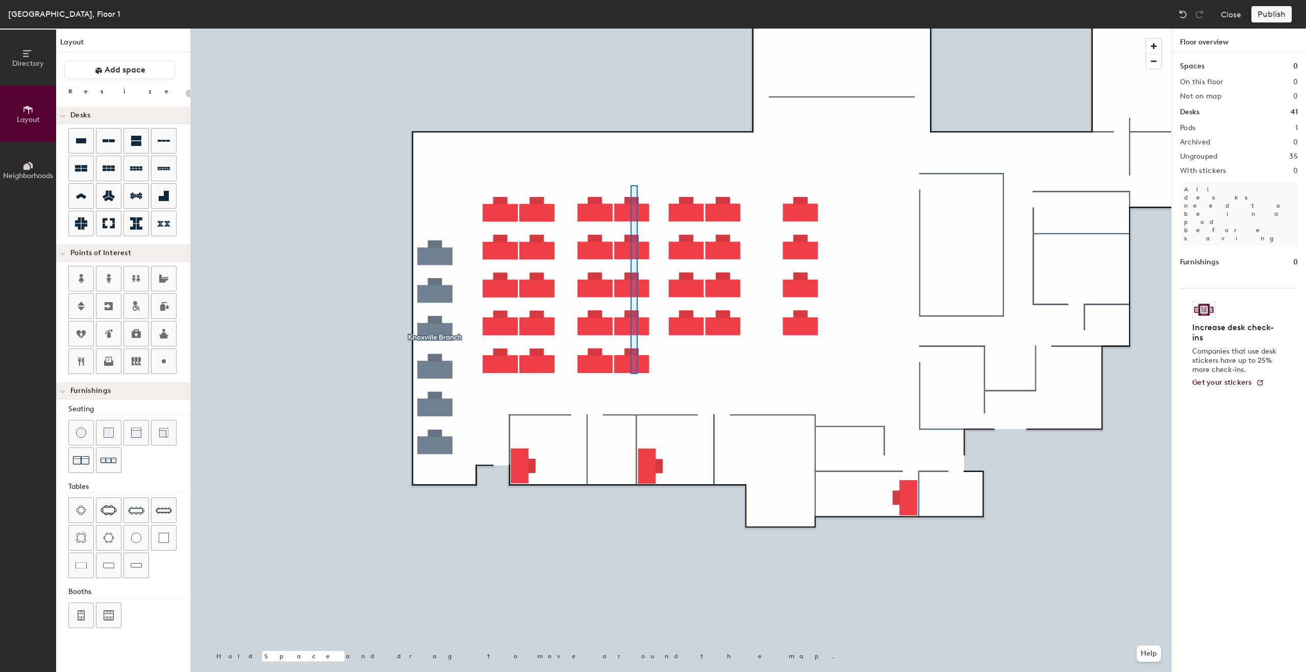
type input "200"
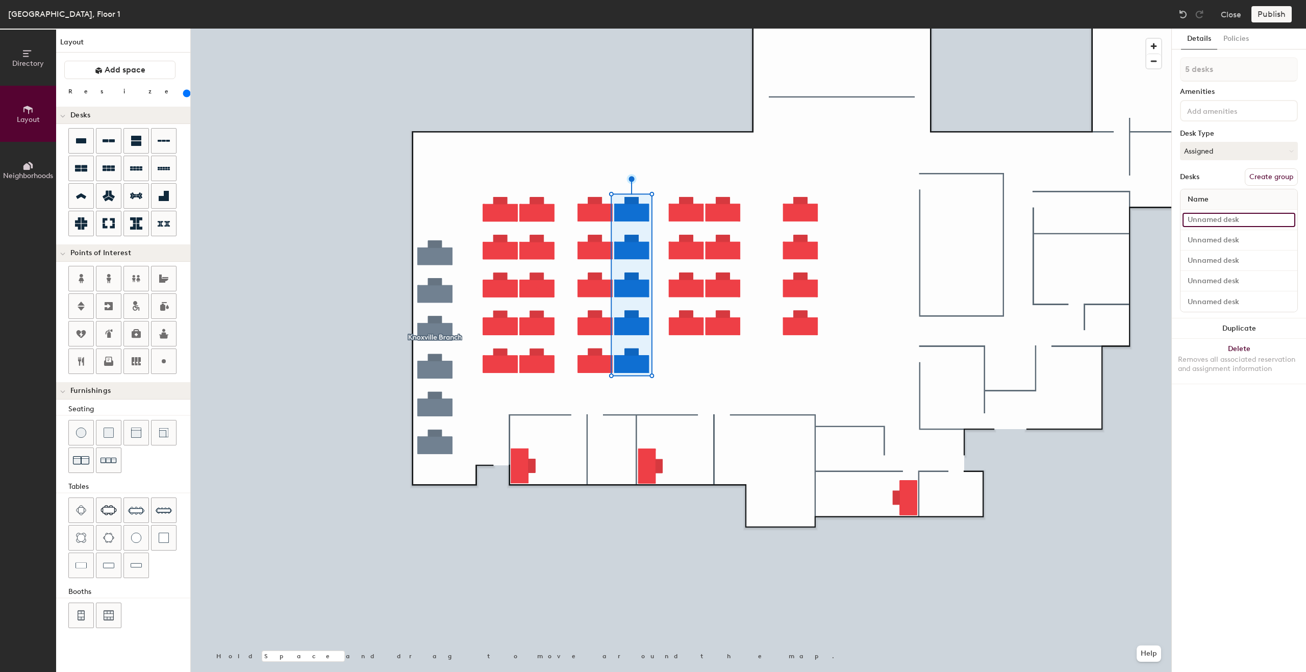
click at [1233, 220] on input at bounding box center [1238, 220] width 113 height 14
type input "2242"
type input "2244"
type input "2246"
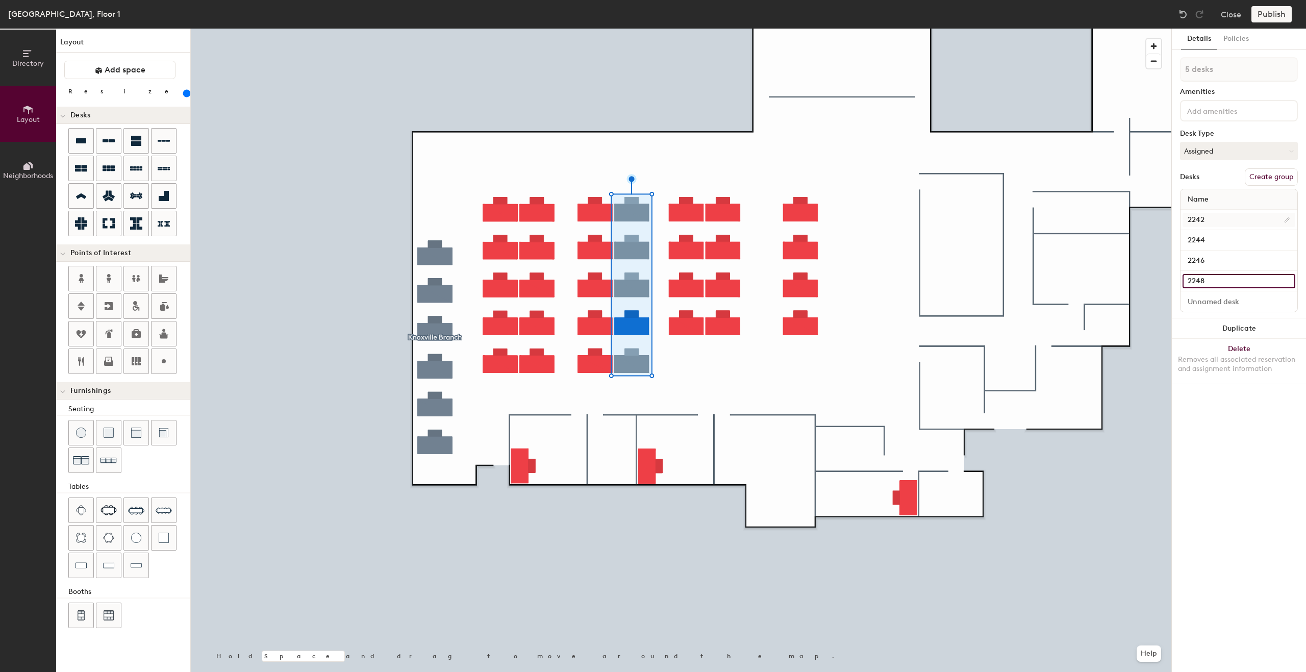
type input "2248"
type input "2250"
click at [748, 29] on div at bounding box center [681, 29] width 980 height 0
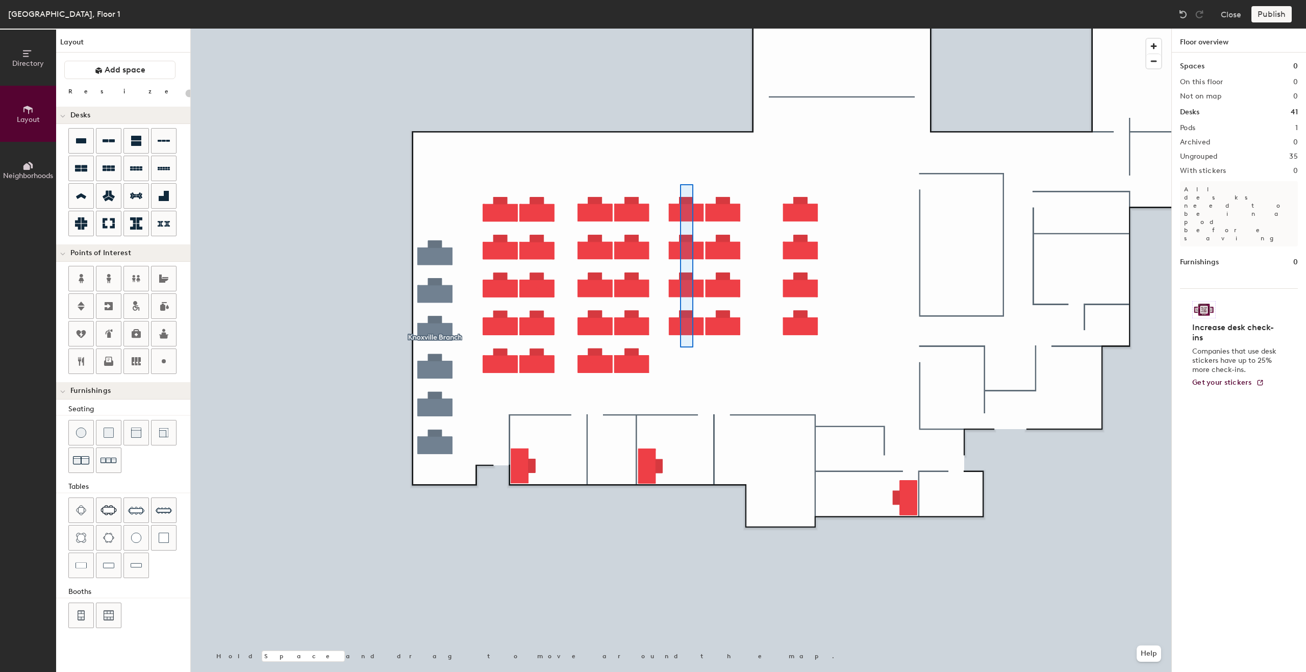
type input "200"
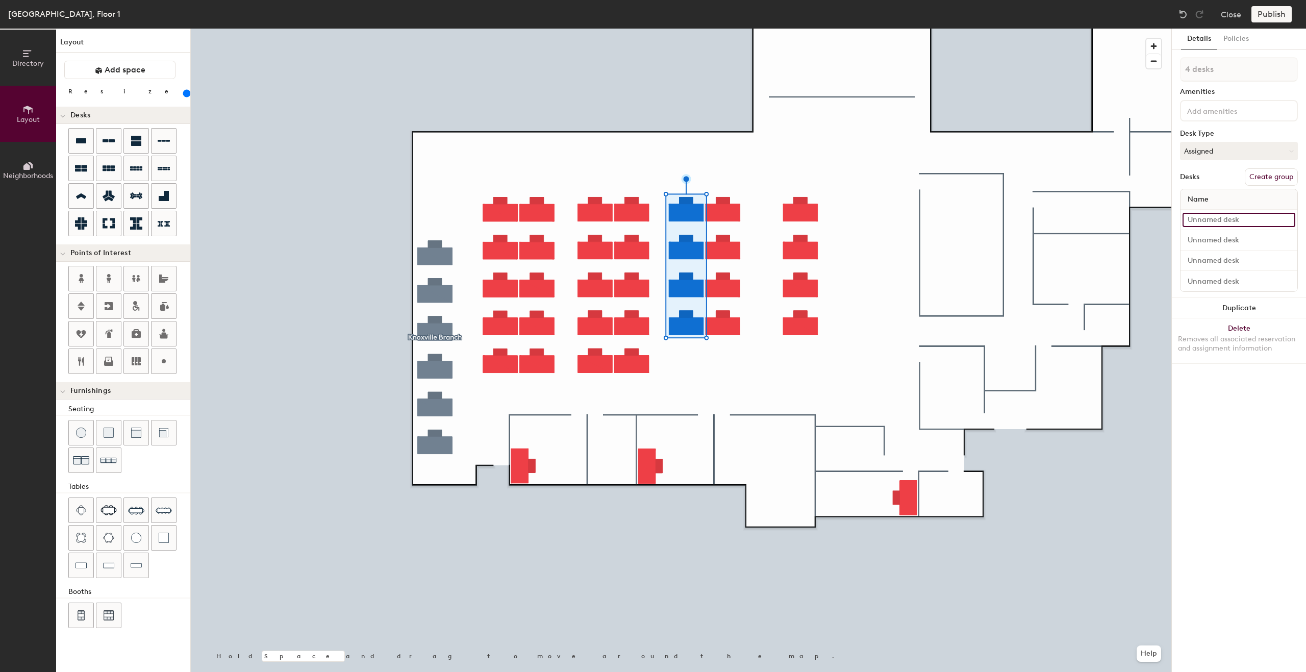
click at [1197, 221] on input at bounding box center [1238, 220] width 113 height 14
type input "2252"
type input "2254"
type input "2256"
type input "22"
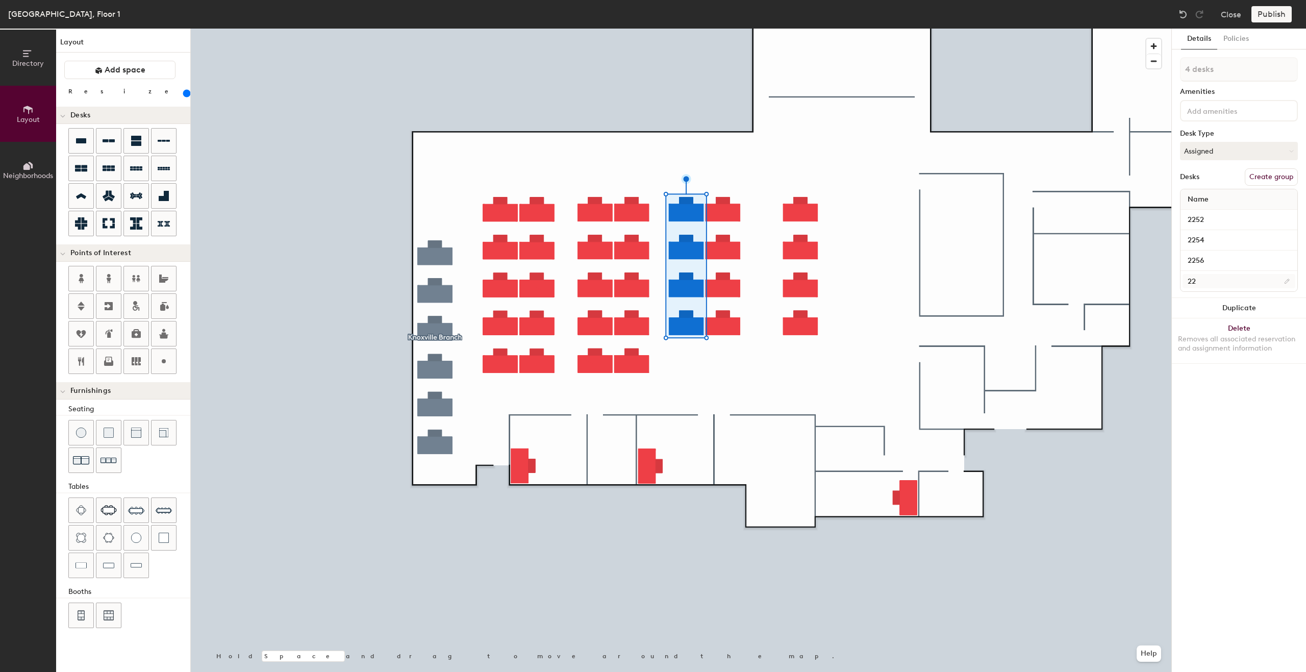
click at [787, 29] on div at bounding box center [681, 29] width 980 height 0
type input "2 desks"
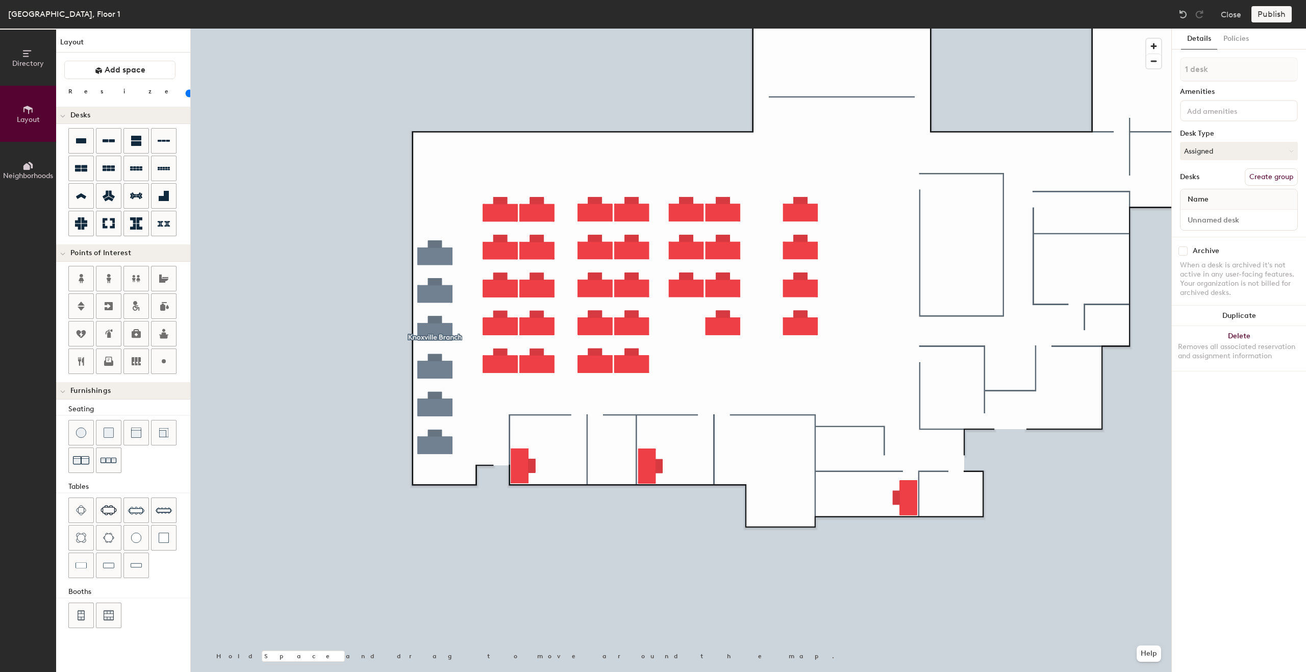
type input "200"
click at [1222, 223] on input at bounding box center [1238, 220] width 113 height 14
type input "2258"
click at [769, 29] on div at bounding box center [681, 29] width 980 height 0
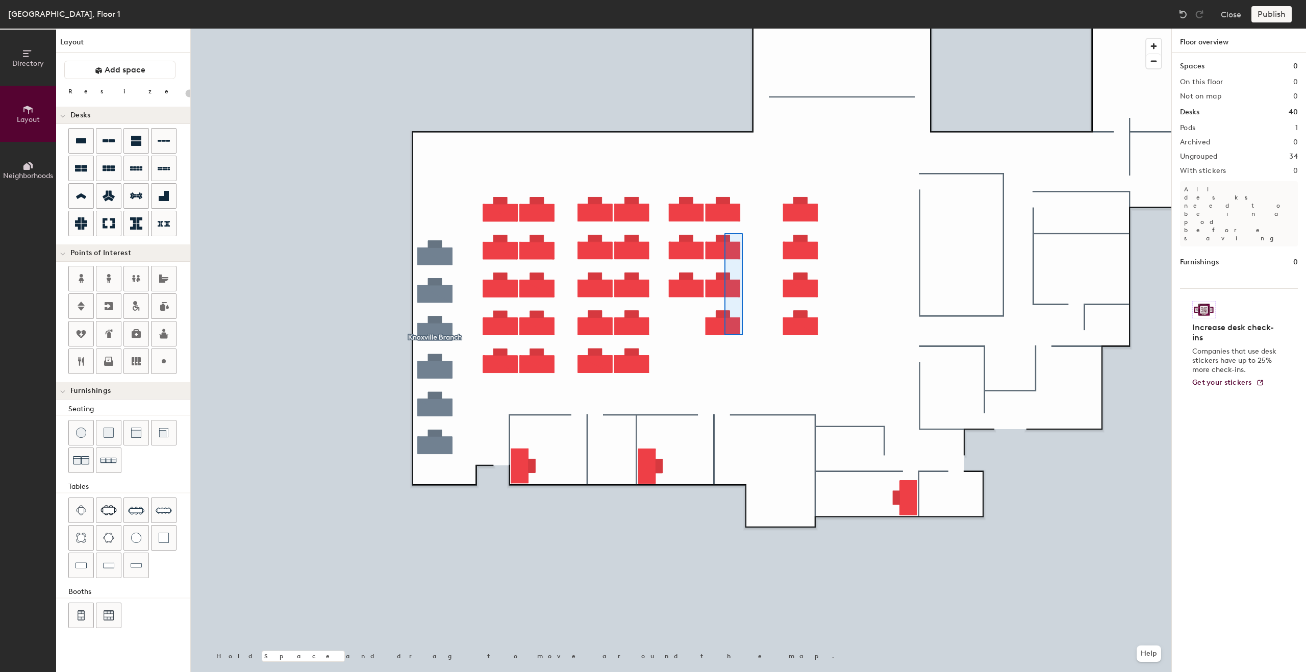
type input "200"
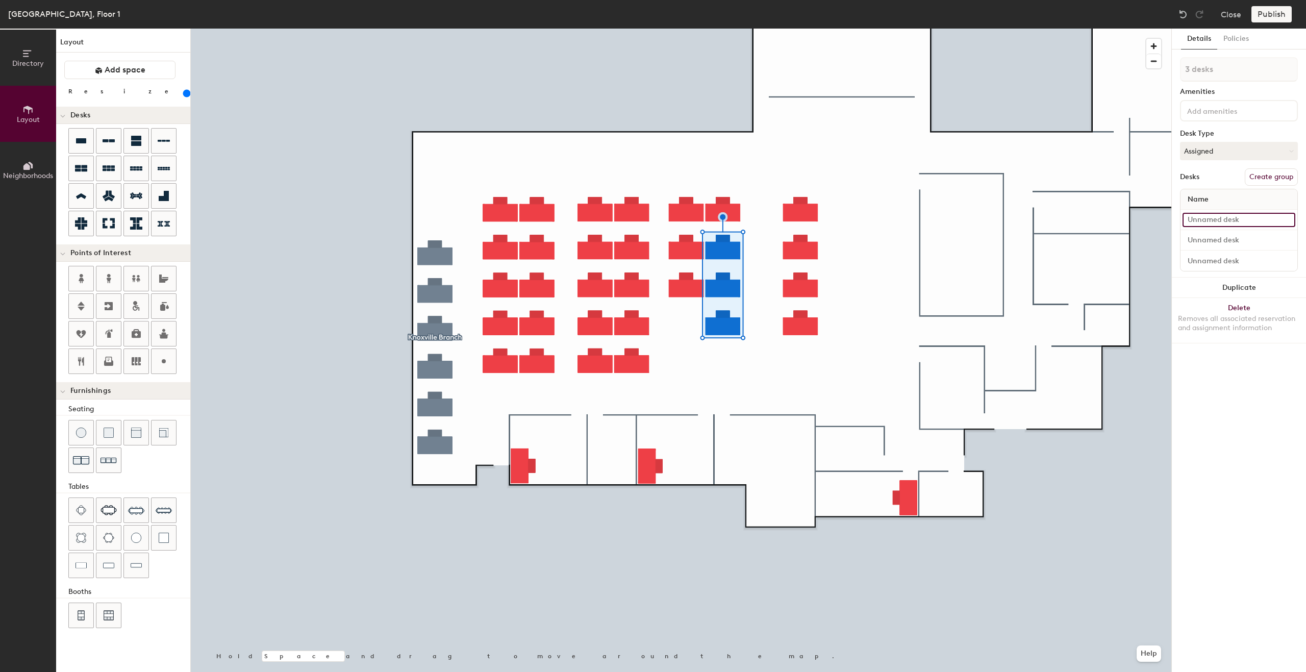
click at [1231, 217] on input at bounding box center [1238, 220] width 113 height 14
type input "2260"
type input "2262"
type input "2264"
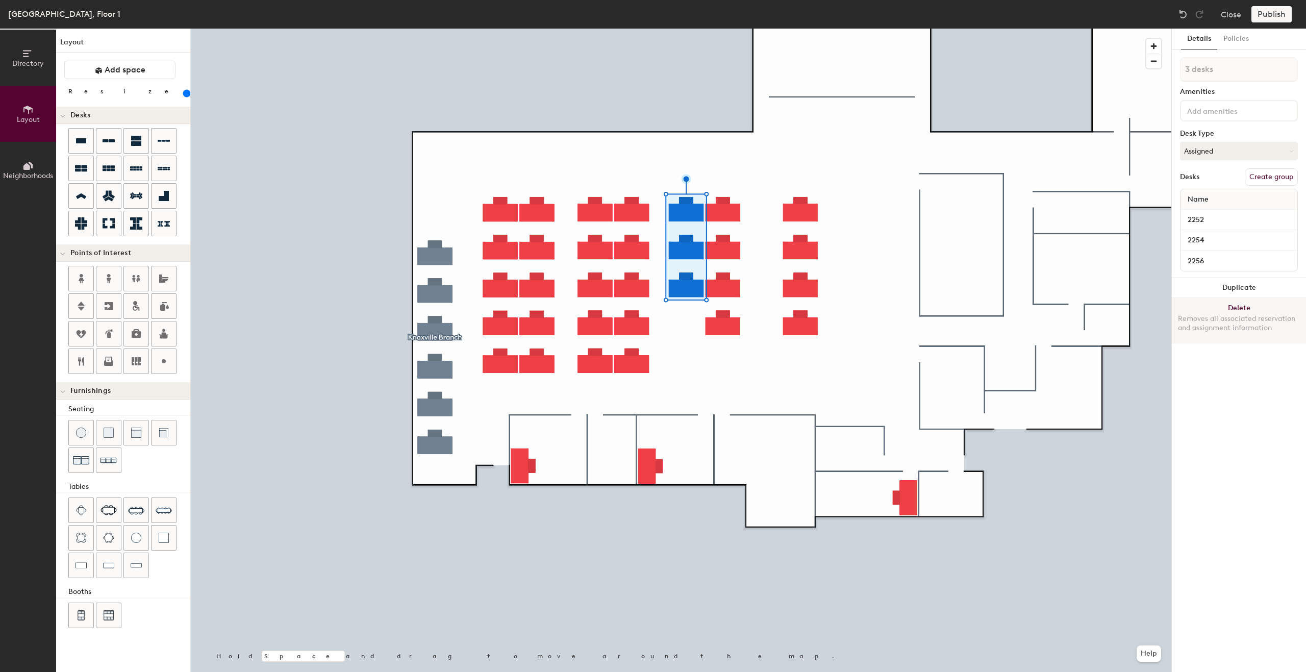
click at [693, 29] on div at bounding box center [681, 29] width 980 height 0
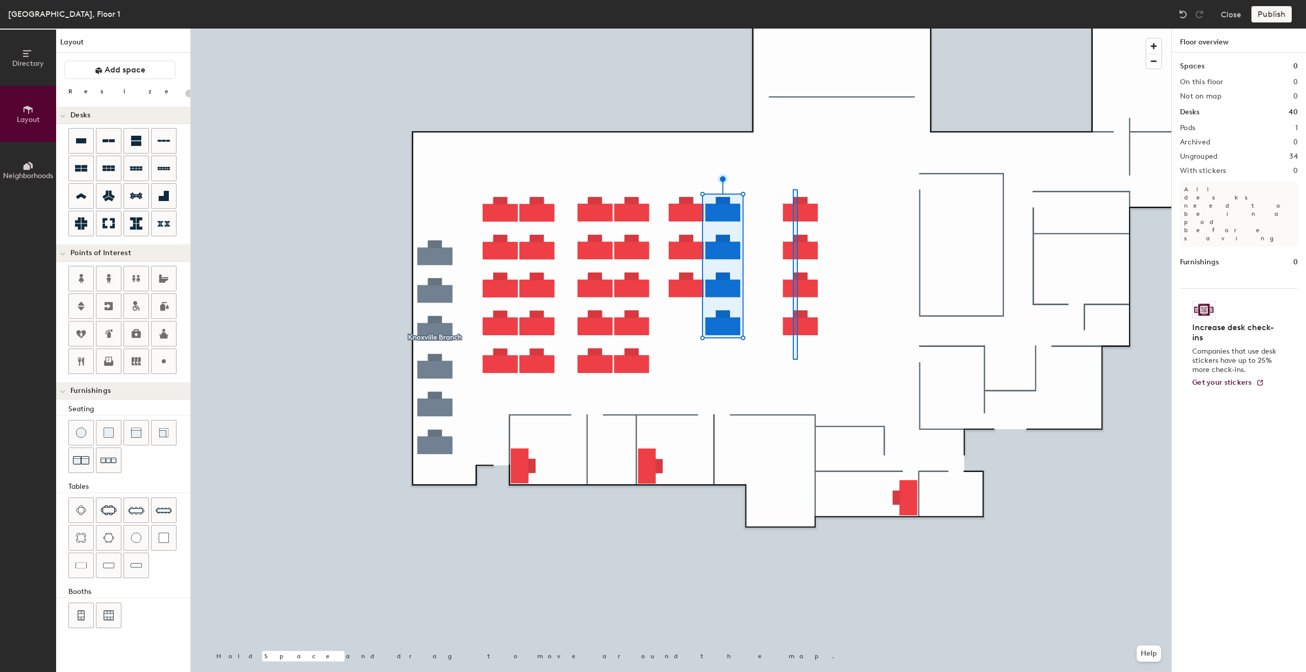
type input "200"
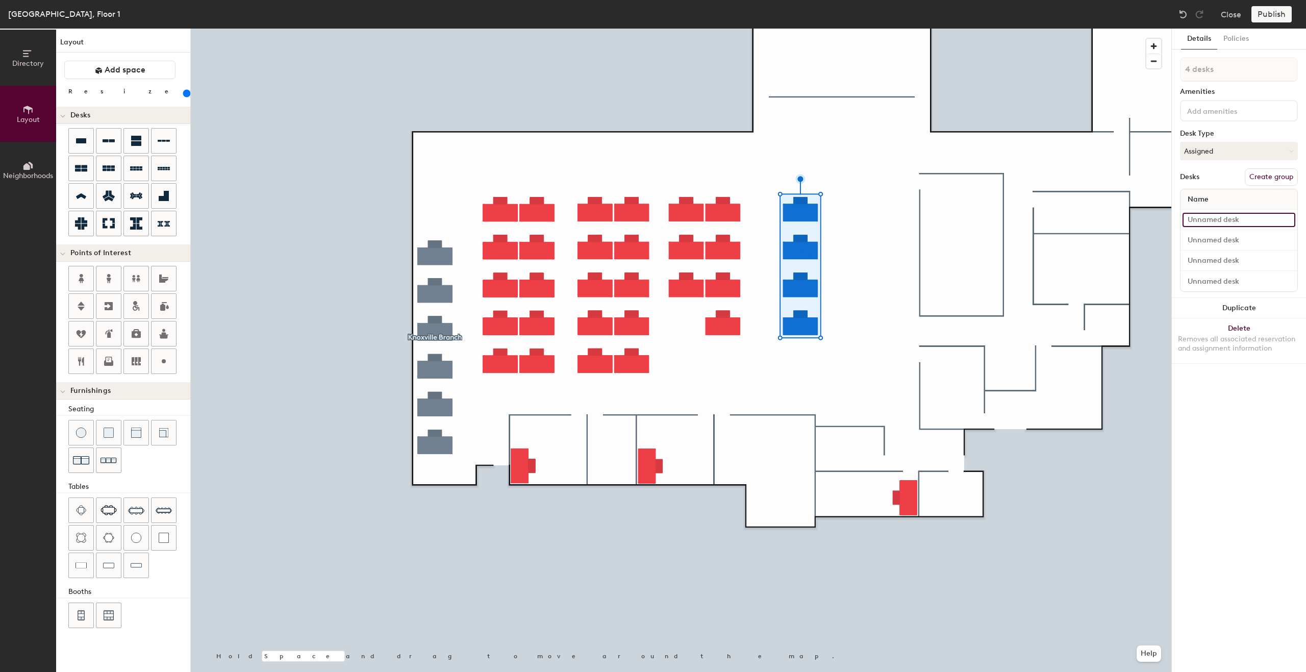
click at [1208, 222] on input at bounding box center [1238, 220] width 113 height 14
type input "2266"
type input "2268"
type input "2270"
type input "2272"
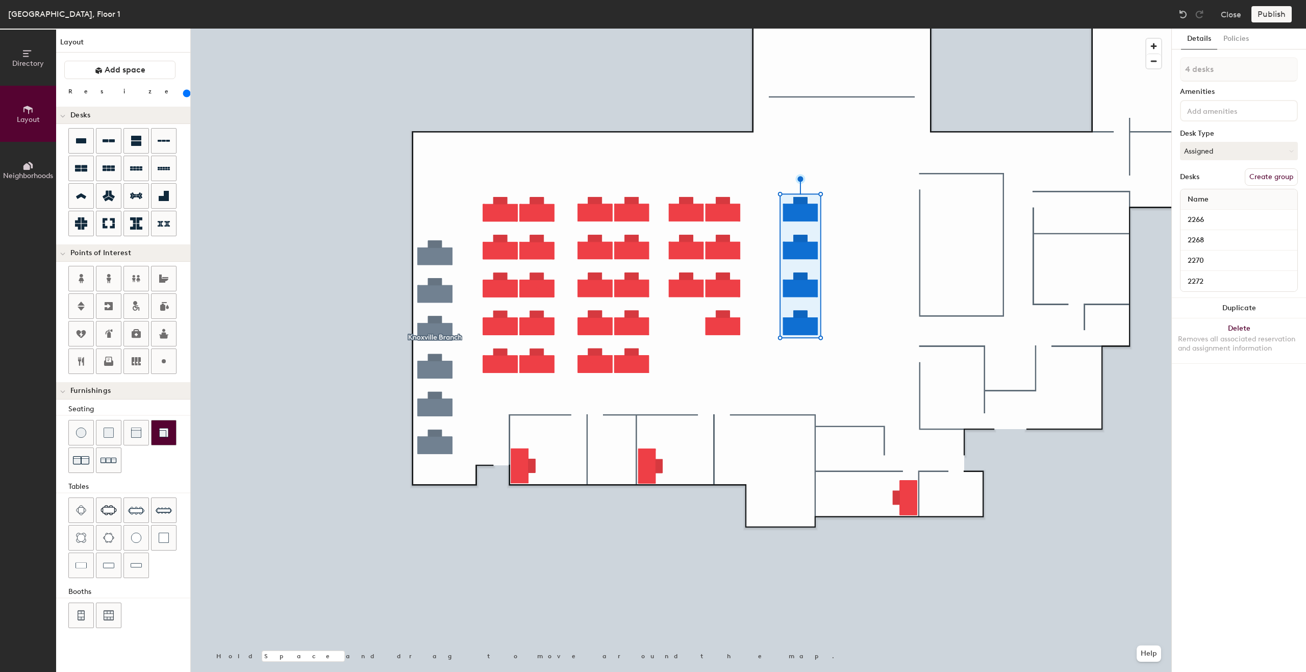
click at [518, 29] on div at bounding box center [681, 29] width 980 height 0
type input "1 desk"
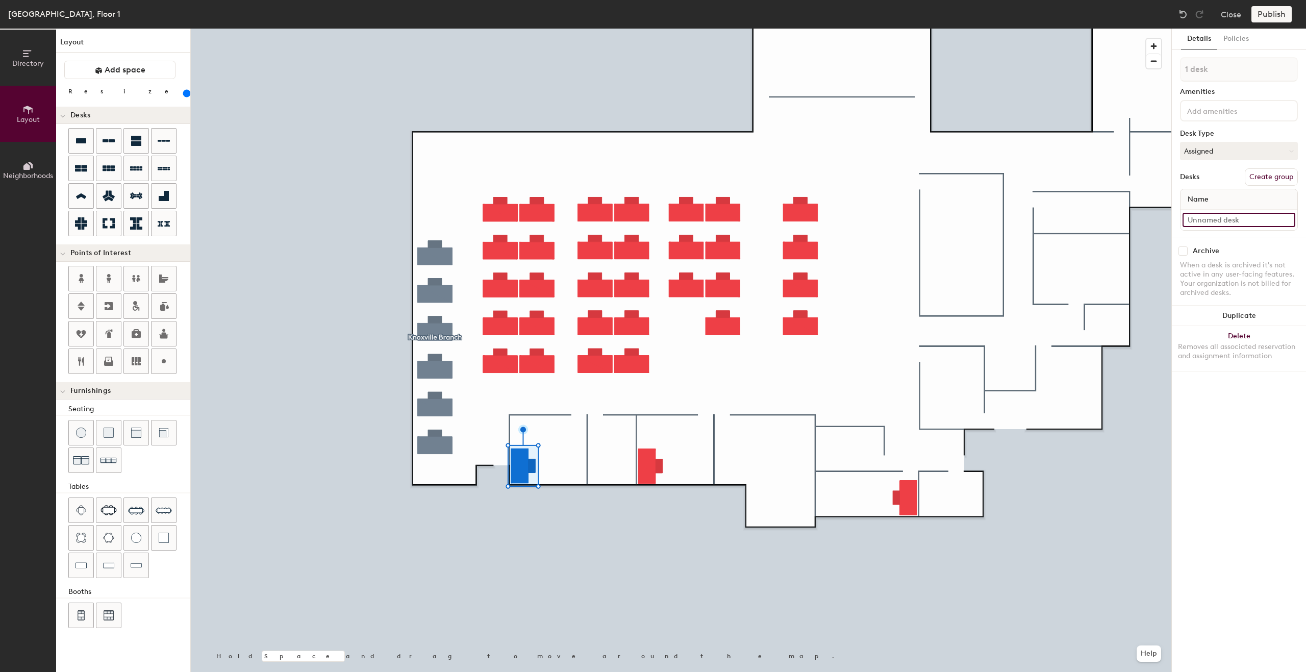
click at [1229, 222] on input at bounding box center [1238, 220] width 113 height 14
type input "2030"
click at [1234, 226] on input at bounding box center [1238, 220] width 113 height 14
type input "2026"
click at [1213, 219] on input at bounding box center [1238, 220] width 113 height 14
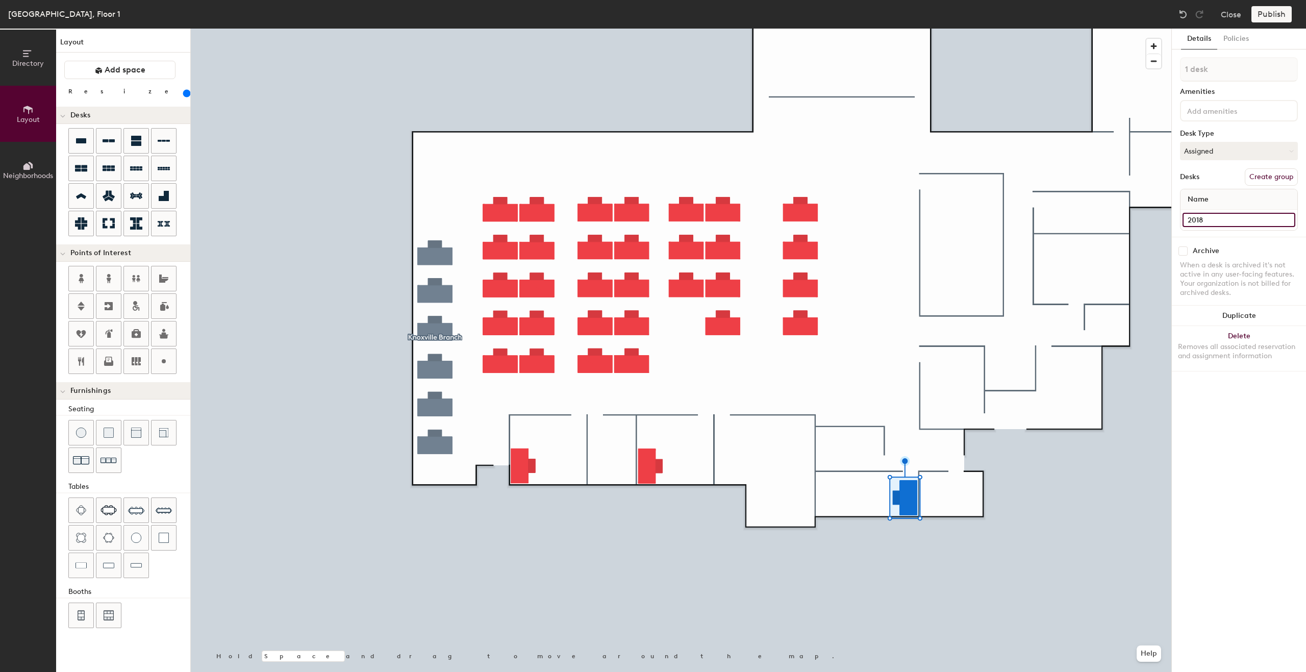
type input "2018"
click at [1041, 29] on div at bounding box center [681, 29] width 980 height 0
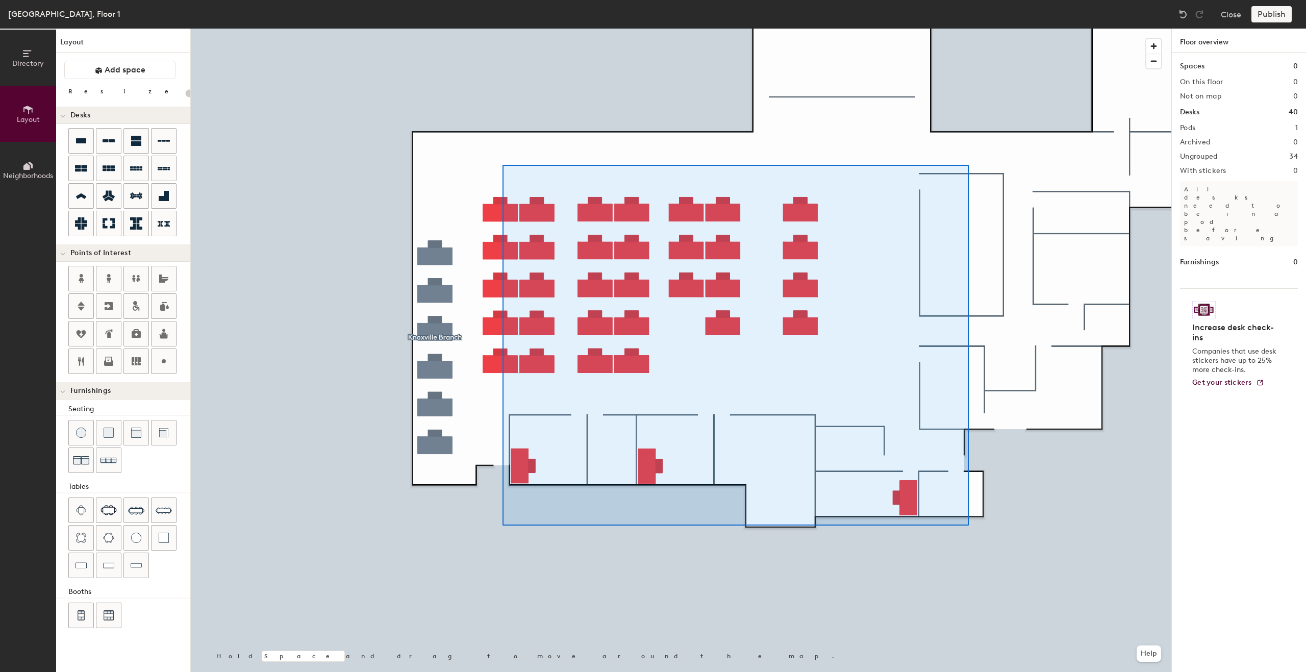
click at [496, 29] on div at bounding box center [681, 29] width 980 height 0
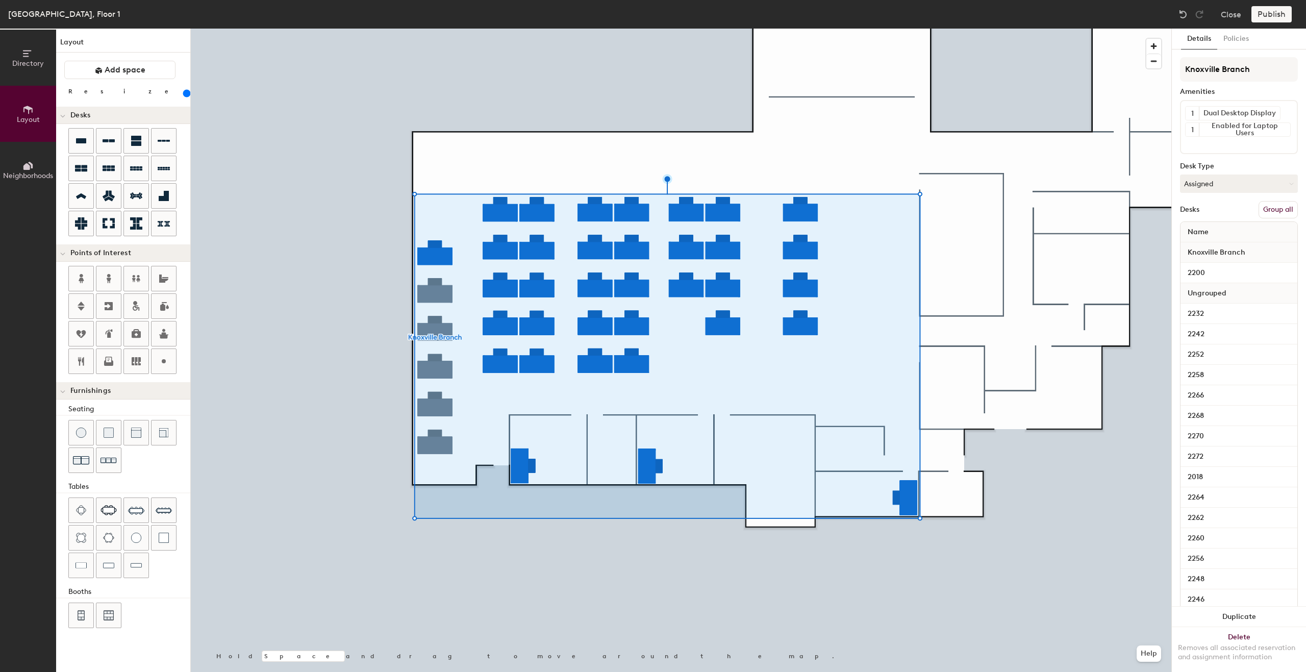
click at [1269, 213] on button "Group all" at bounding box center [1277, 209] width 39 height 17
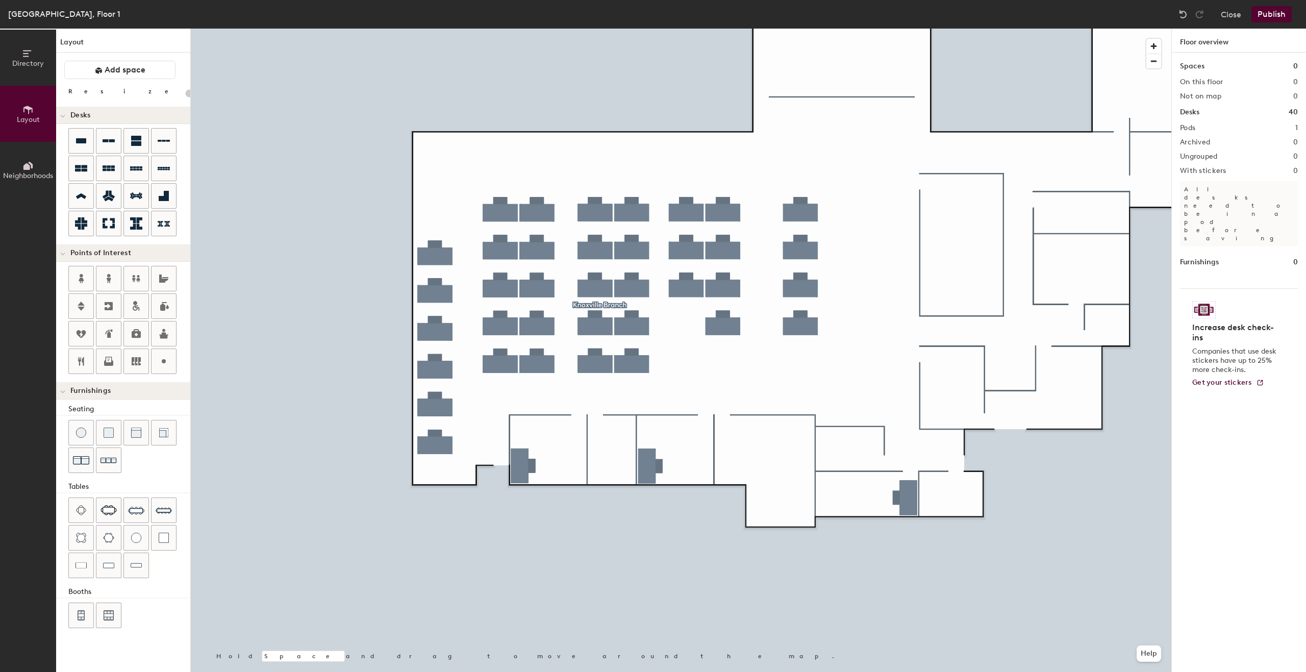
click at [505, 29] on div at bounding box center [681, 29] width 980 height 0
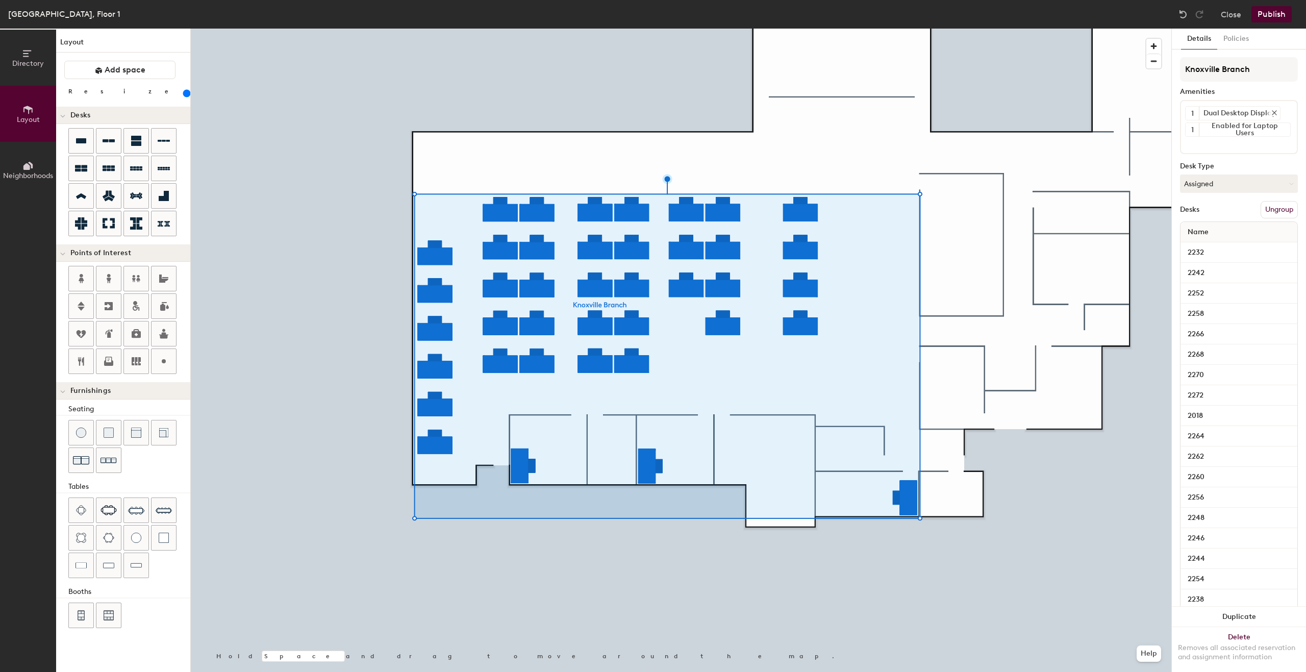
click at [1238, 112] on div "Dual Desktop Display" at bounding box center [1239, 113] width 81 height 13
click at [1229, 143] on input at bounding box center [1231, 143] width 92 height 12
click at [1238, 192] on div "Enabled for Desktop Users" at bounding box center [1238, 197] width 115 height 15
drag, startPoint x: 1275, startPoint y: 111, endPoint x: 1264, endPoint y: 128, distance: 20.0
click at [1281, 112] on icon at bounding box center [1284, 112] width 7 height 7
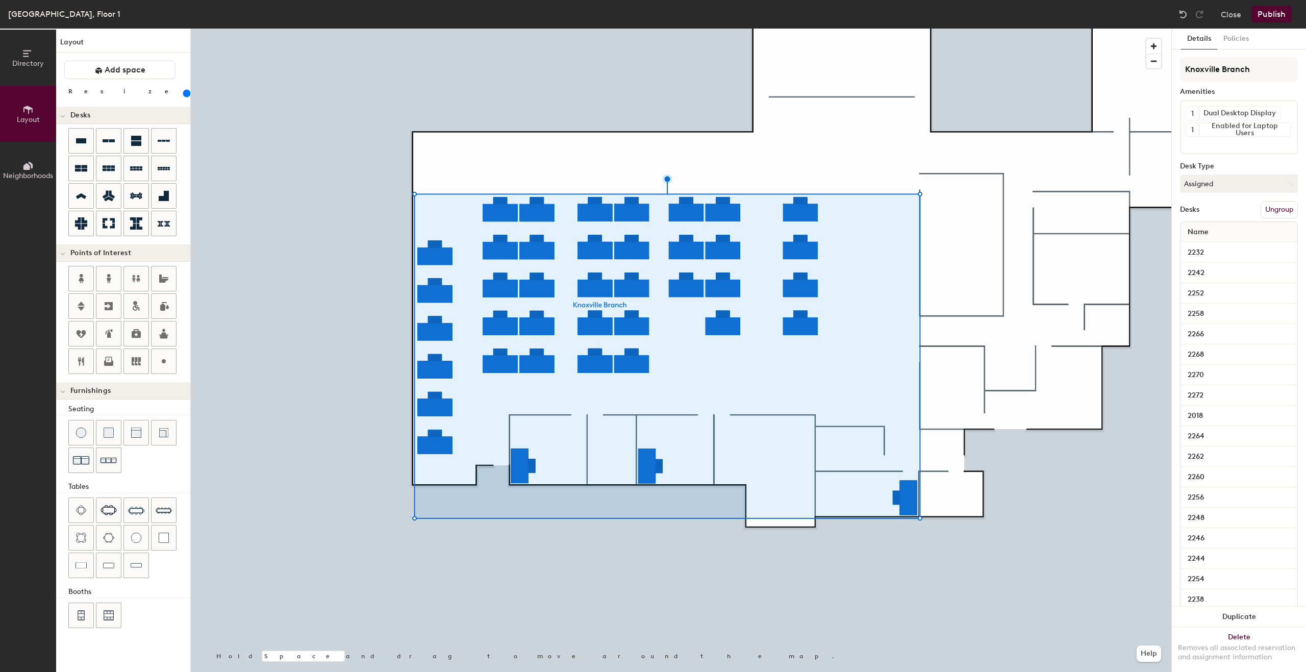
click at [1230, 139] on input at bounding box center [1231, 143] width 92 height 12
drag, startPoint x: 1246, startPoint y: 208, endPoint x: 1239, endPoint y: 178, distance: 30.8
click at [1247, 208] on div "Enabled for Laptop Users" at bounding box center [1238, 213] width 115 height 15
click at [1230, 178] on div "Dual Desktop Display" at bounding box center [1238, 181] width 115 height 15
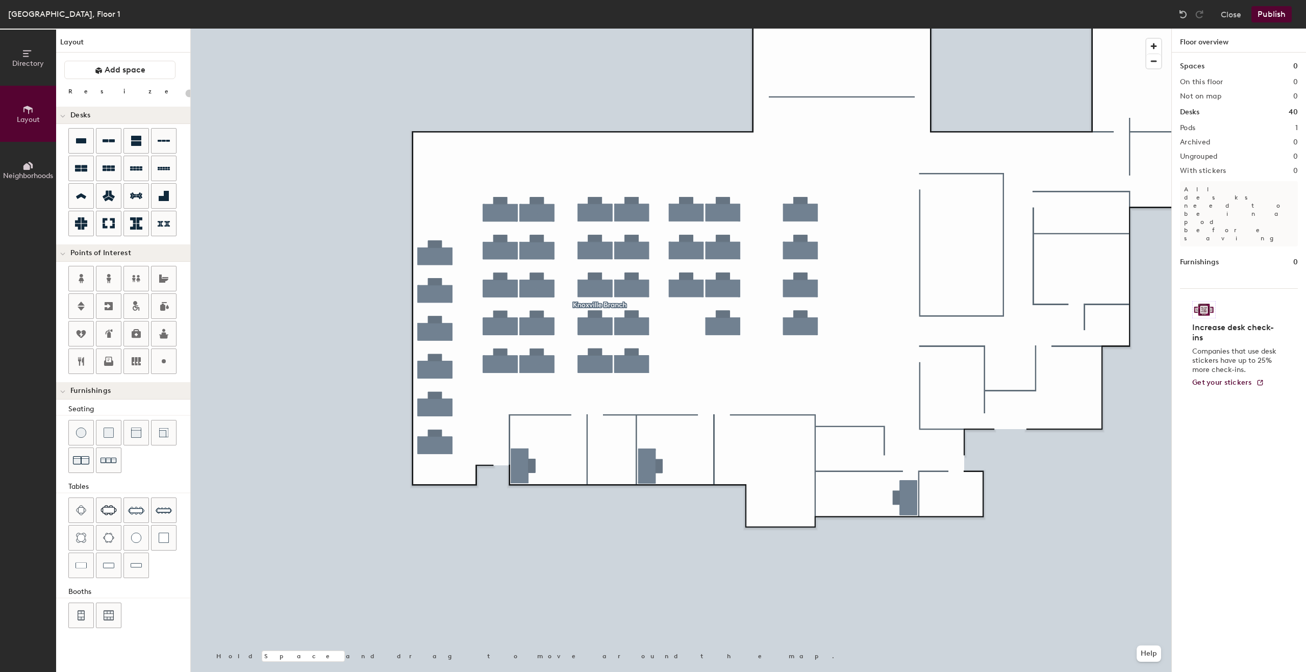
click at [1280, 11] on button "Publish" at bounding box center [1271, 14] width 40 height 16
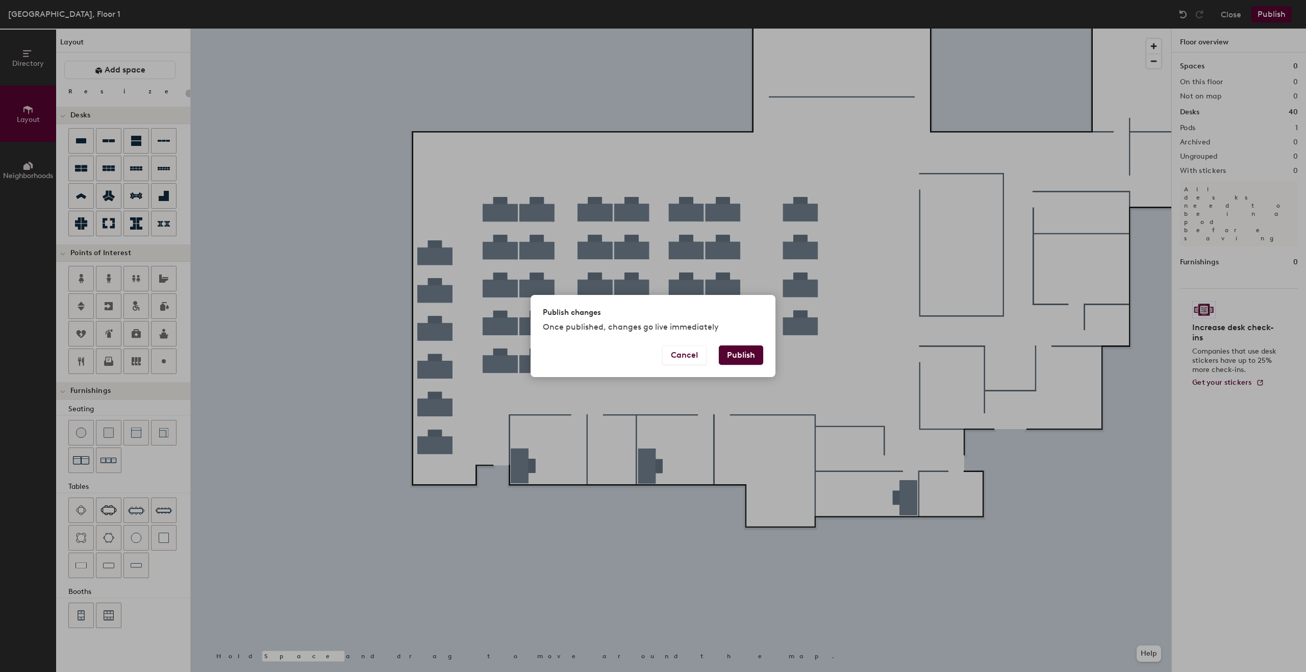
drag, startPoint x: 733, startPoint y: 357, endPoint x: 747, endPoint y: 359, distance: 13.9
click at [734, 357] on button "Publish" at bounding box center [741, 354] width 44 height 19
type input "20"
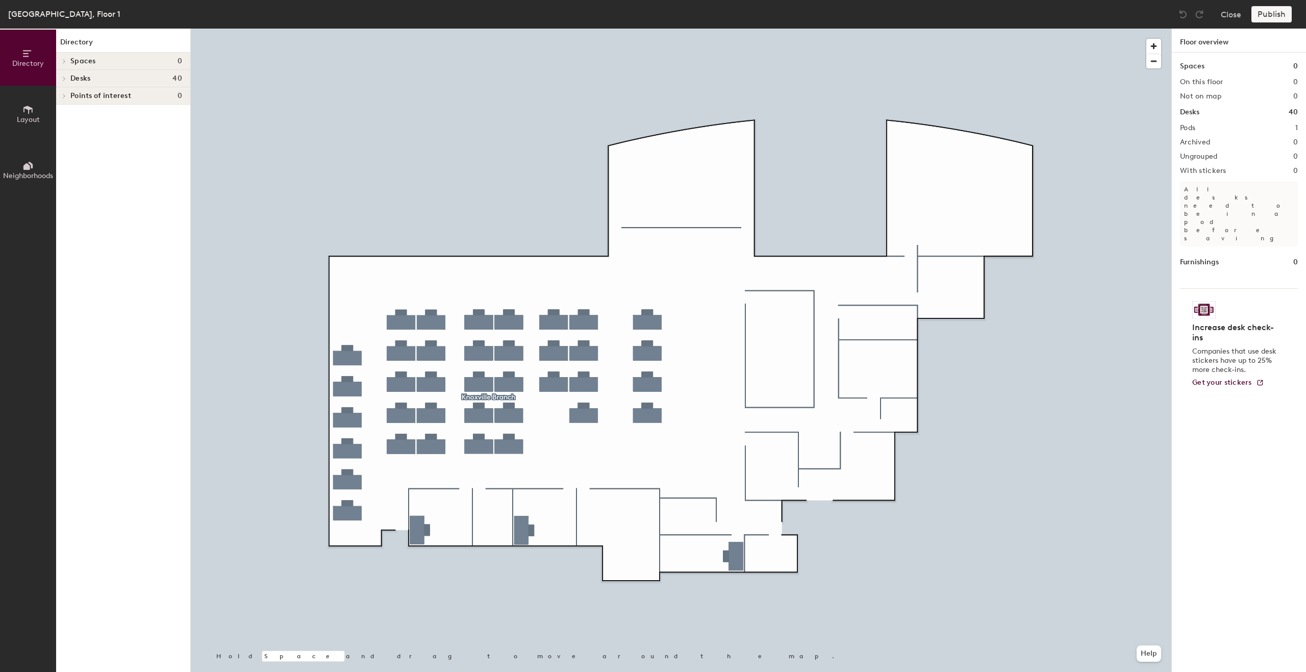
click at [50, 117] on button "Layout" at bounding box center [28, 114] width 56 height 56
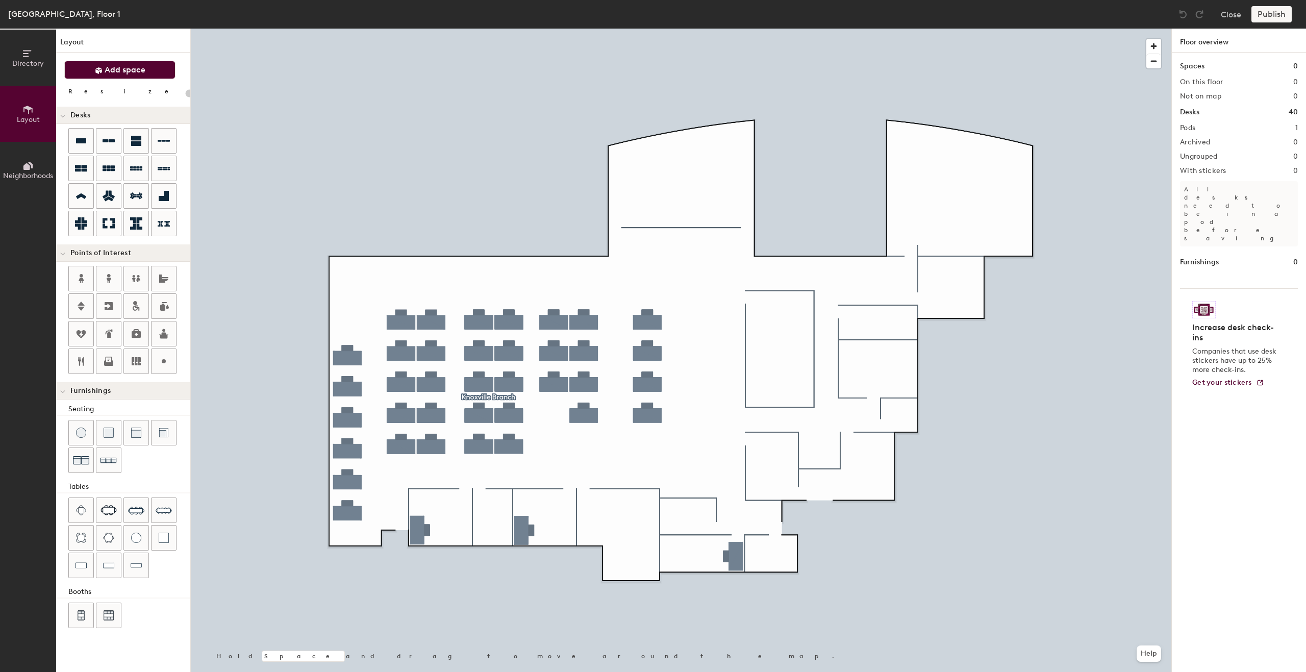
click at [130, 67] on span "Add space" at bounding box center [125, 70] width 41 height 10
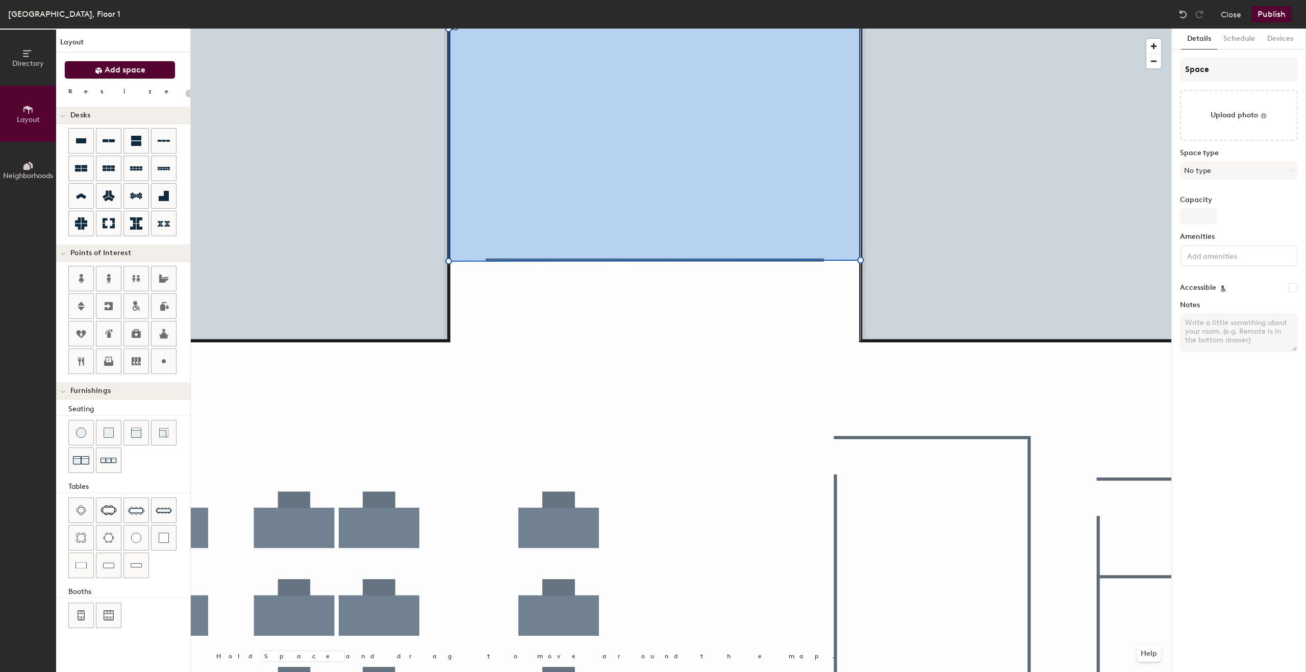
type input "20"
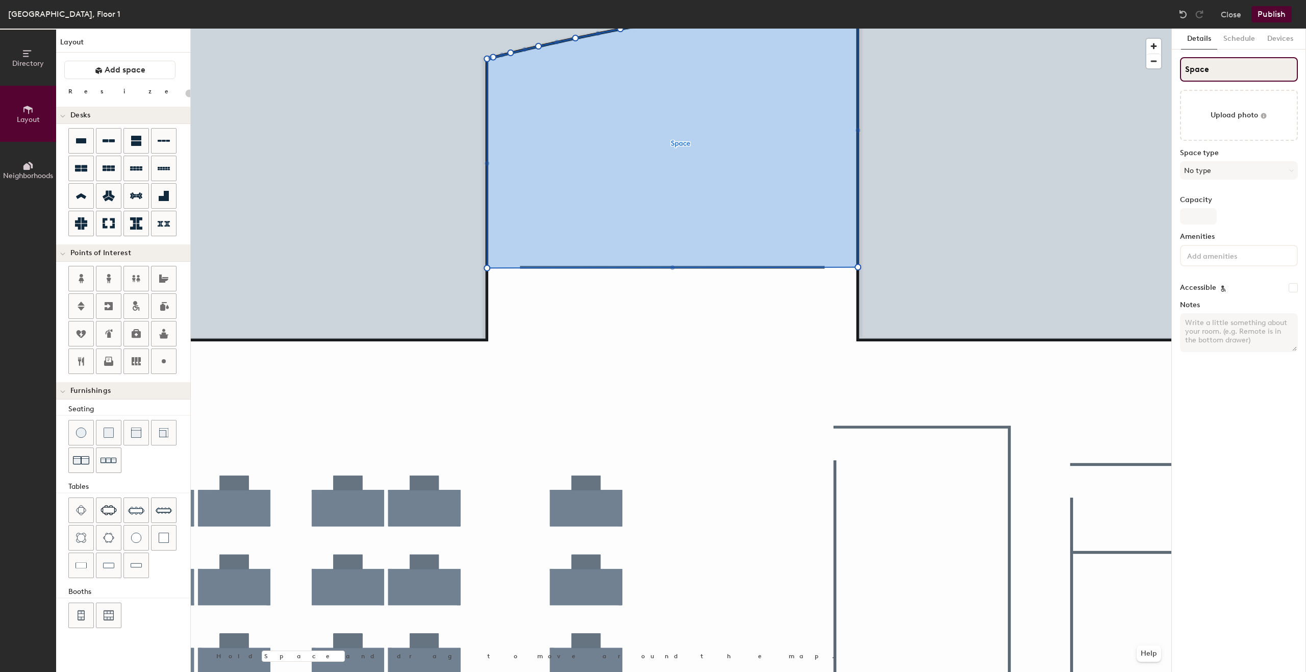
click at [1226, 74] on input "Space" at bounding box center [1239, 69] width 118 height 24
click at [1128, 75] on div "Directory Layout Neighborhoods Layout Add space Resize Desks Points of Interest…" at bounding box center [653, 350] width 1306 height 643
type input "KN"
type input "20"
type input "KNX"
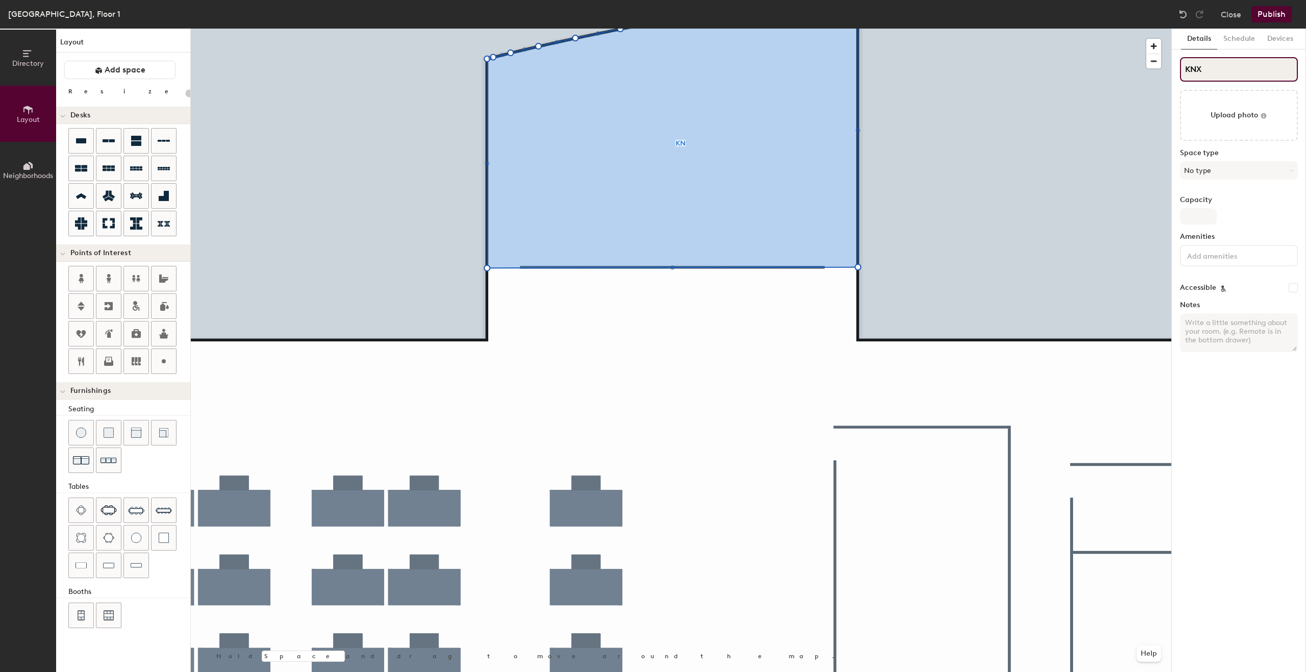
type input "20"
type input "KNX2"
type input "20"
type input "KNX2"
type input "20"
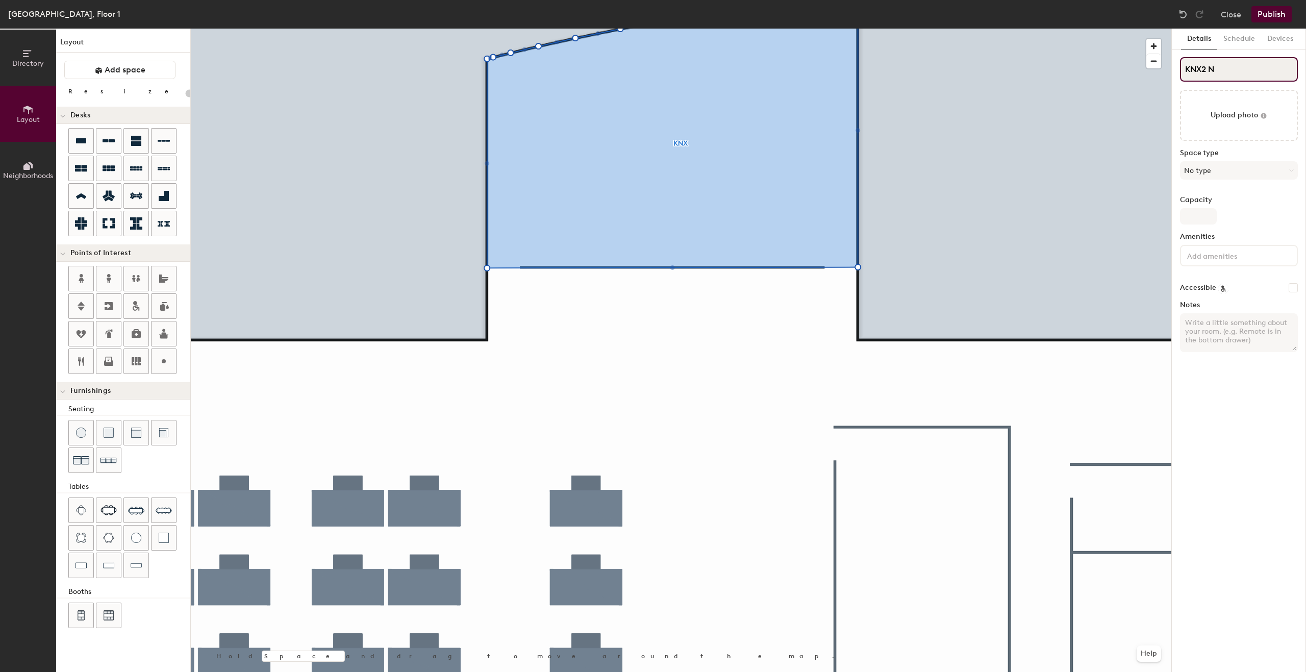
type input "KNX2 NE"
type input "20"
type input "KNX2 NE"
type input "20"
type input "KNX2 NE -"
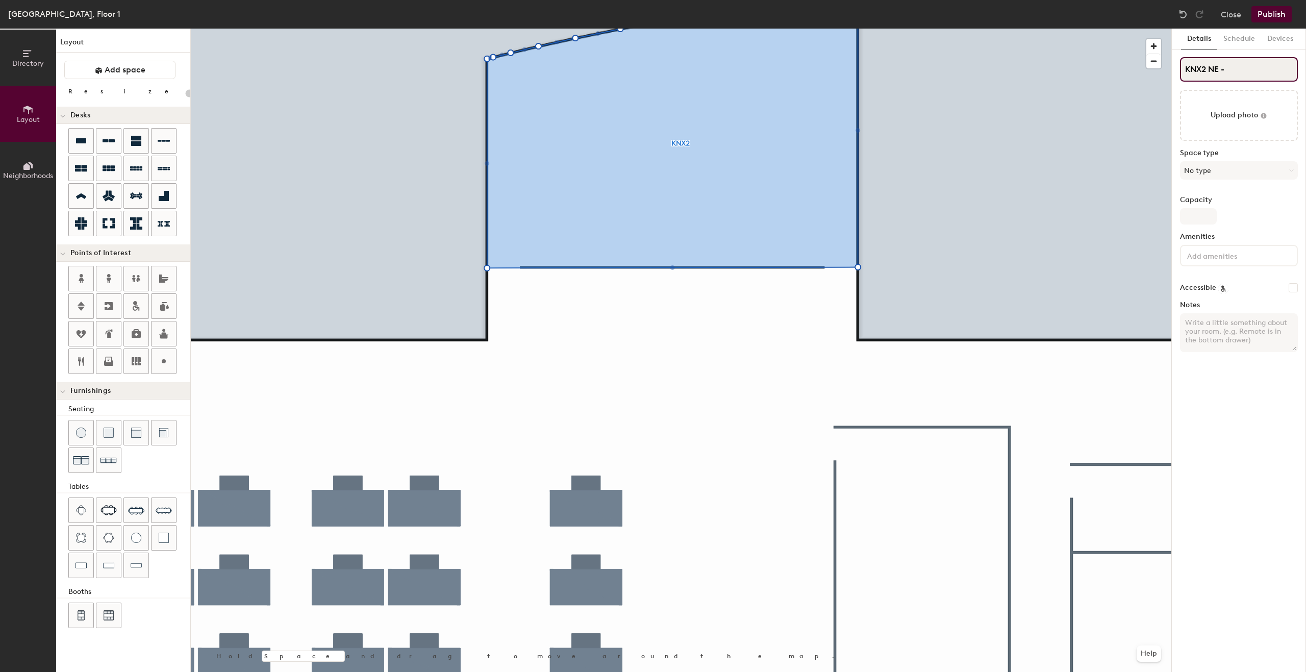
type input "20"
type input "KNX2 NE -"
type input "20"
type input "KNX2 NE - X"
type input "20"
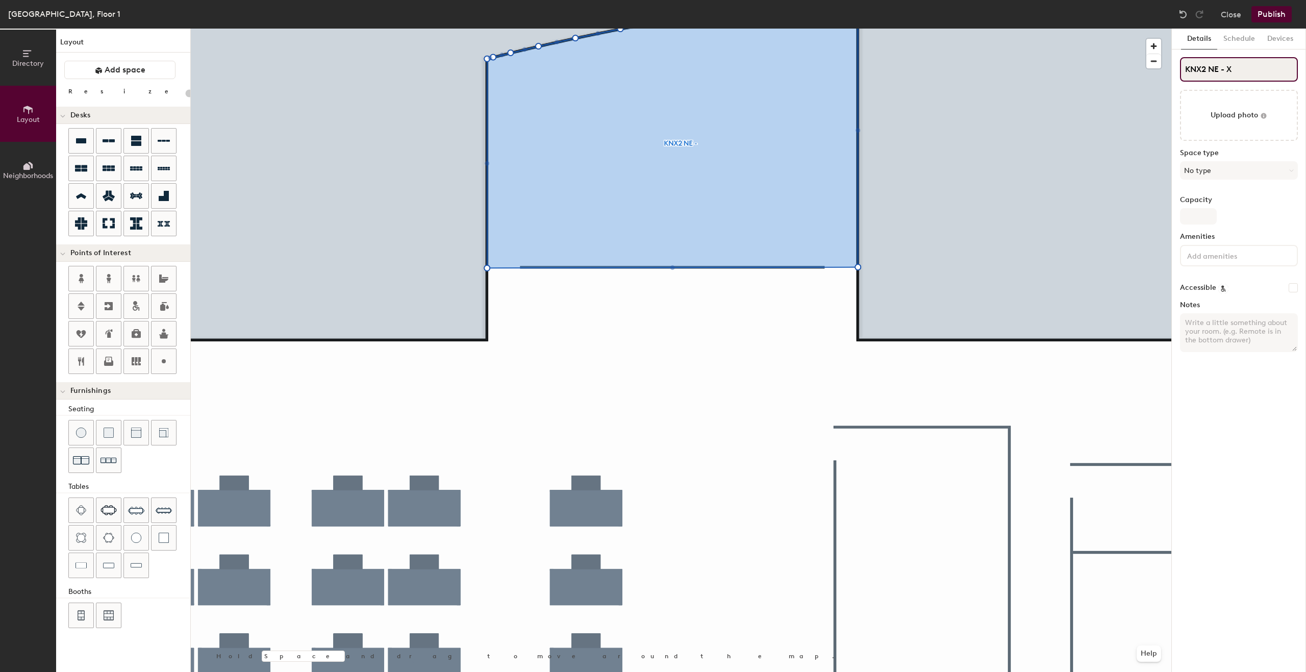
type input "KNX2 NE - XL"
type input "20"
type input "KNX2 NE - XLar"
type input "20"
type input "KNX2 NE - XLarge M"
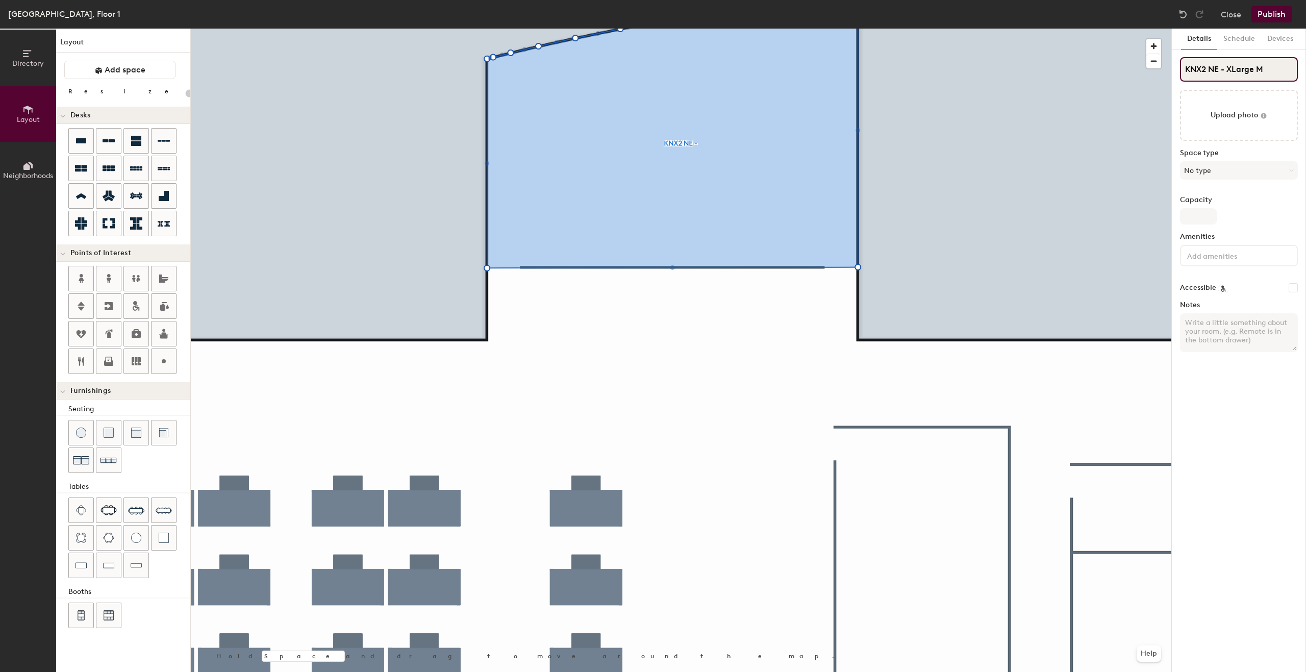
type input "20"
type input "KNX2 NE - XLarge Meeting"
type input "20"
type input "KNX2 NE - XLarge Meeting Room"
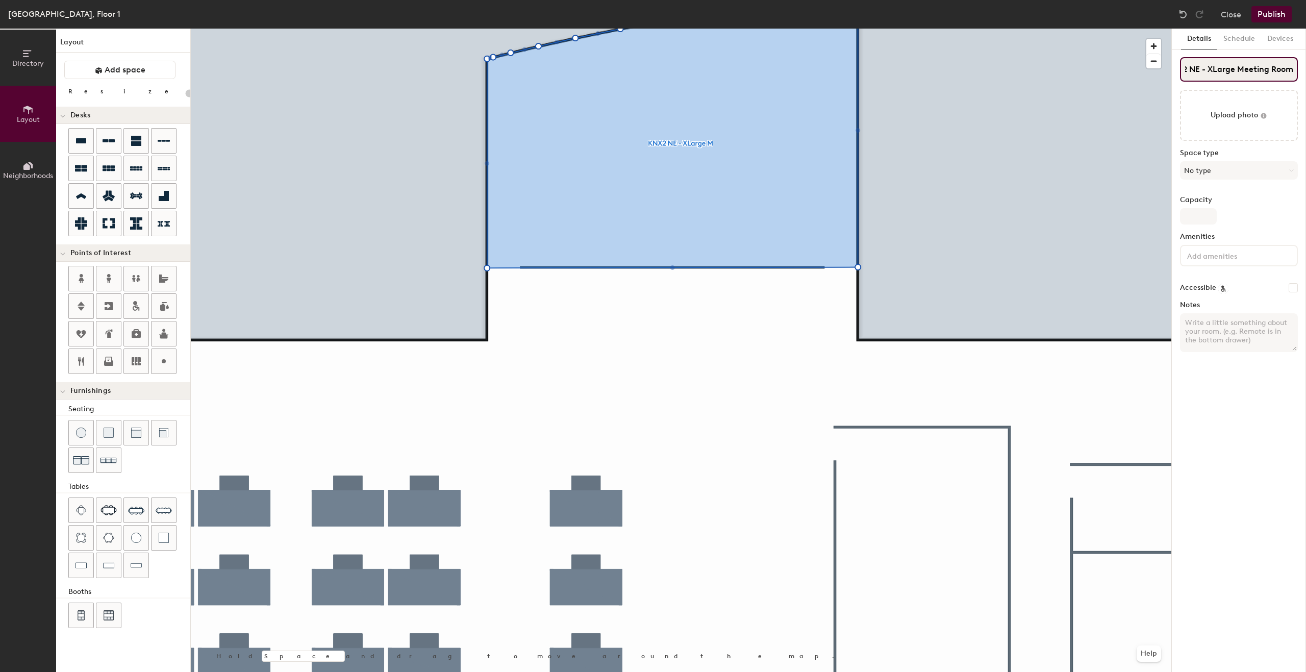
type input "20"
type input "KNX2 NE - XLarge Meeting Room"
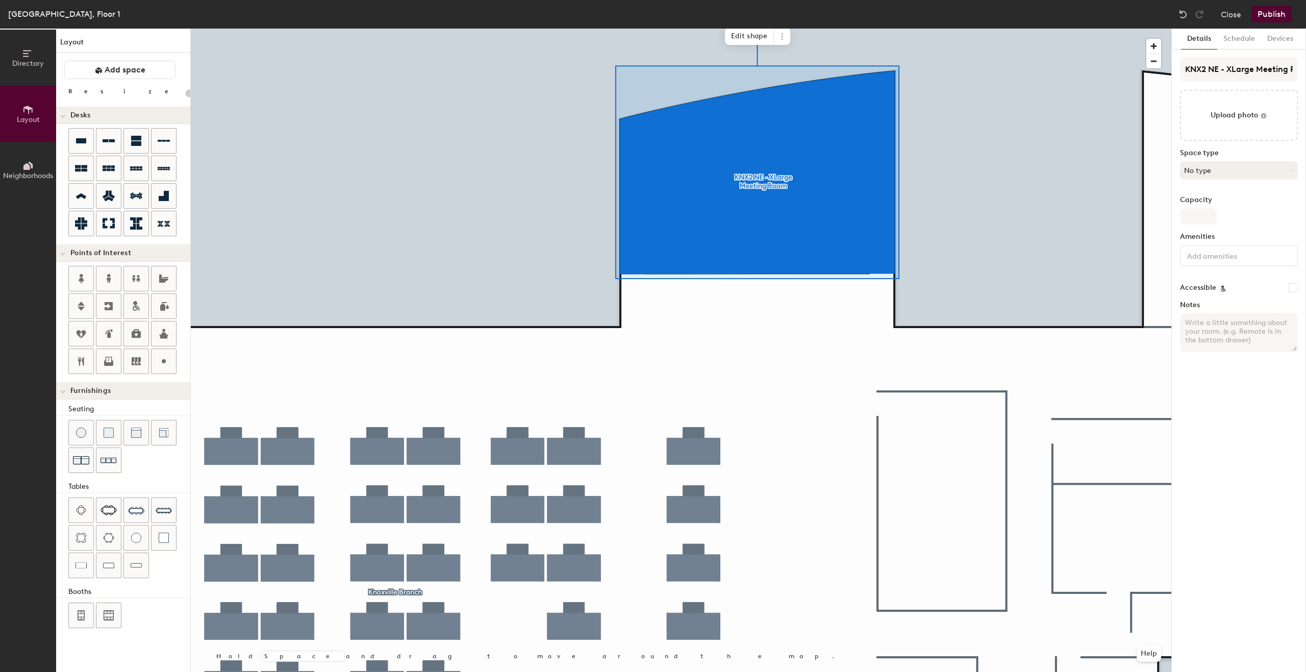
click at [1229, 175] on button "No type" at bounding box center [1239, 170] width 118 height 18
click at [1227, 286] on div "Conference Room" at bounding box center [1243, 287] width 126 height 15
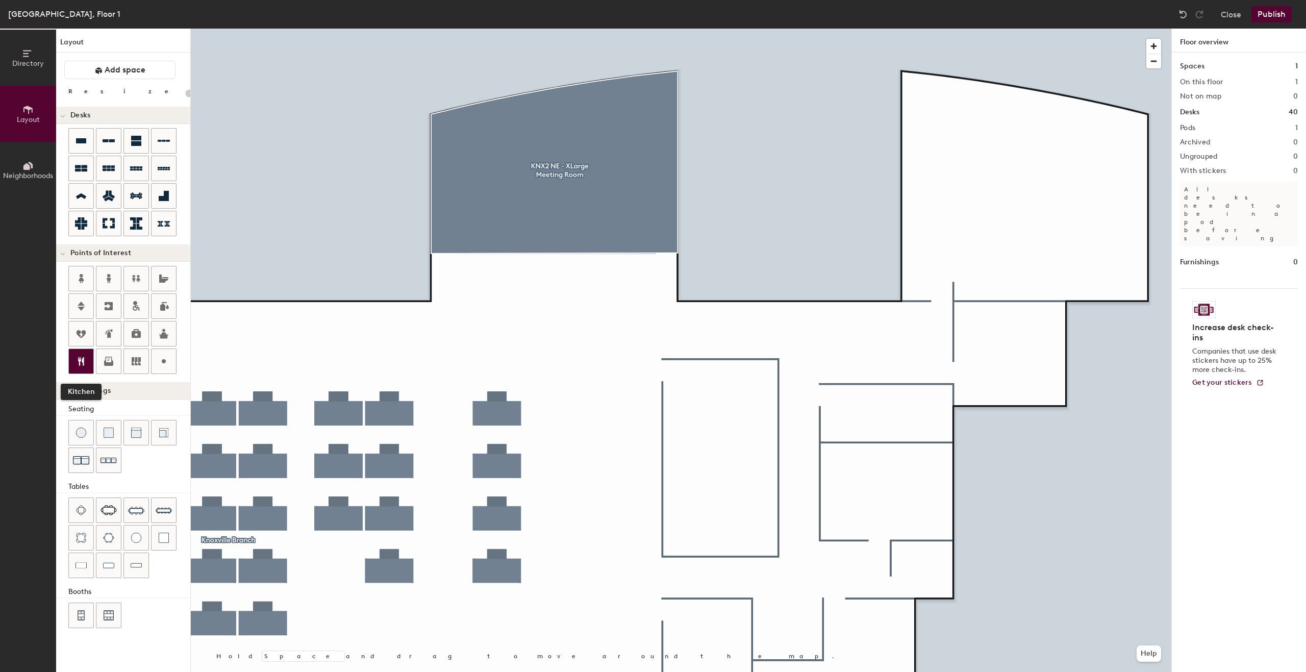
click at [85, 364] on icon at bounding box center [81, 361] width 12 height 12
click at [1109, 276] on input "Kitchen" at bounding box center [1096, 276] width 33 height 14
type input "20"
type input "Kitchenette"
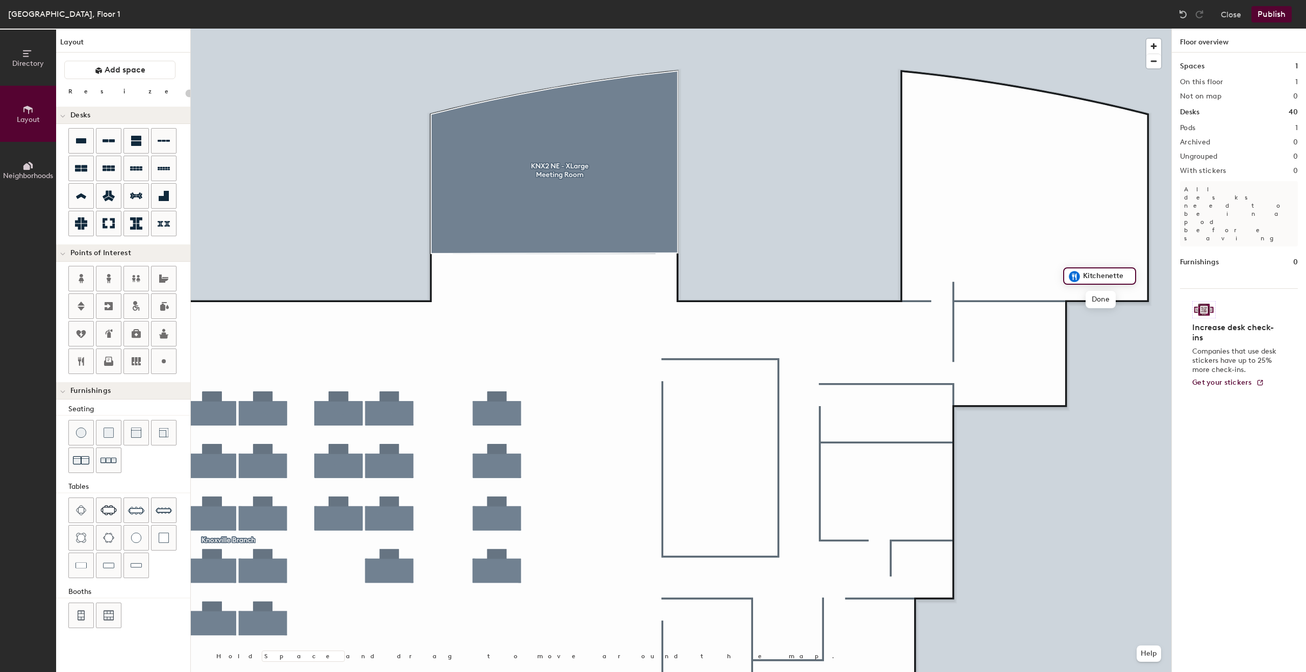
scroll to position [0, 0]
click at [1123, 29] on div at bounding box center [681, 29] width 980 height 0
click at [99, 65] on span at bounding box center [99, 70] width 8 height 10
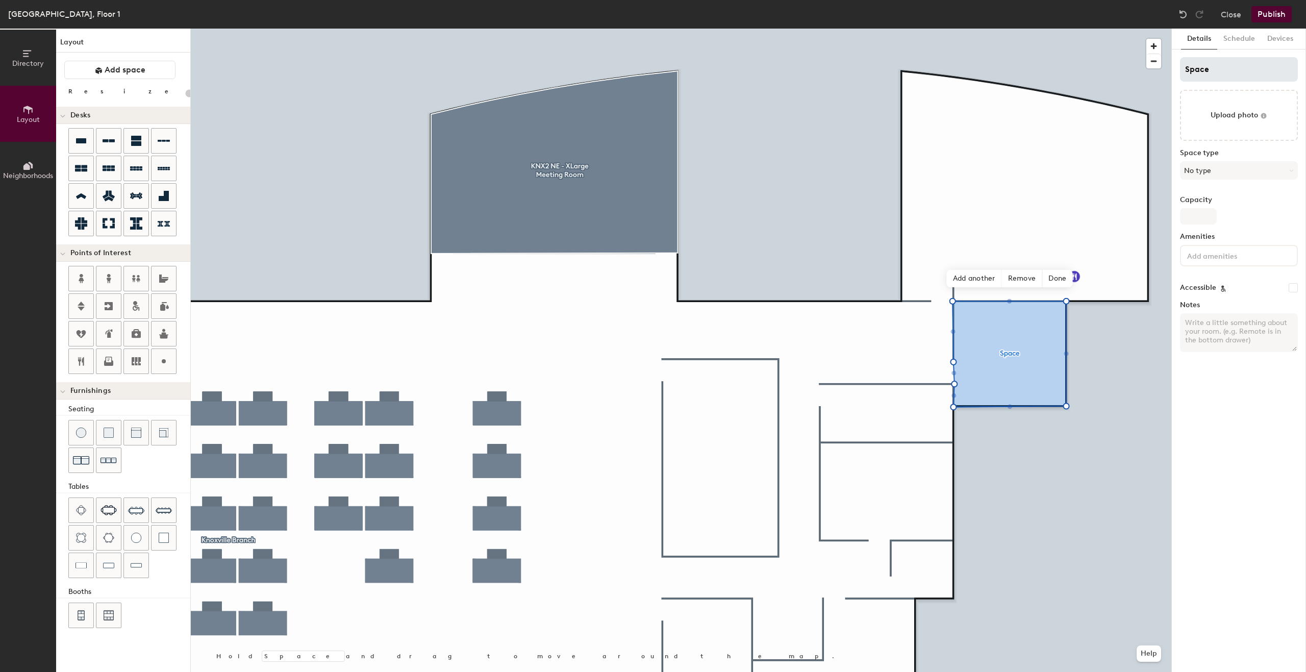
type input "20"
click at [1139, 73] on div "Directory Layout Neighborhoods Layout Add space Resize Desks Points of Interest…" at bounding box center [653, 350] width 1306 height 643
click at [1221, 71] on input "Space" at bounding box center [1239, 69] width 118 height 24
type input "KN"
type input "20"
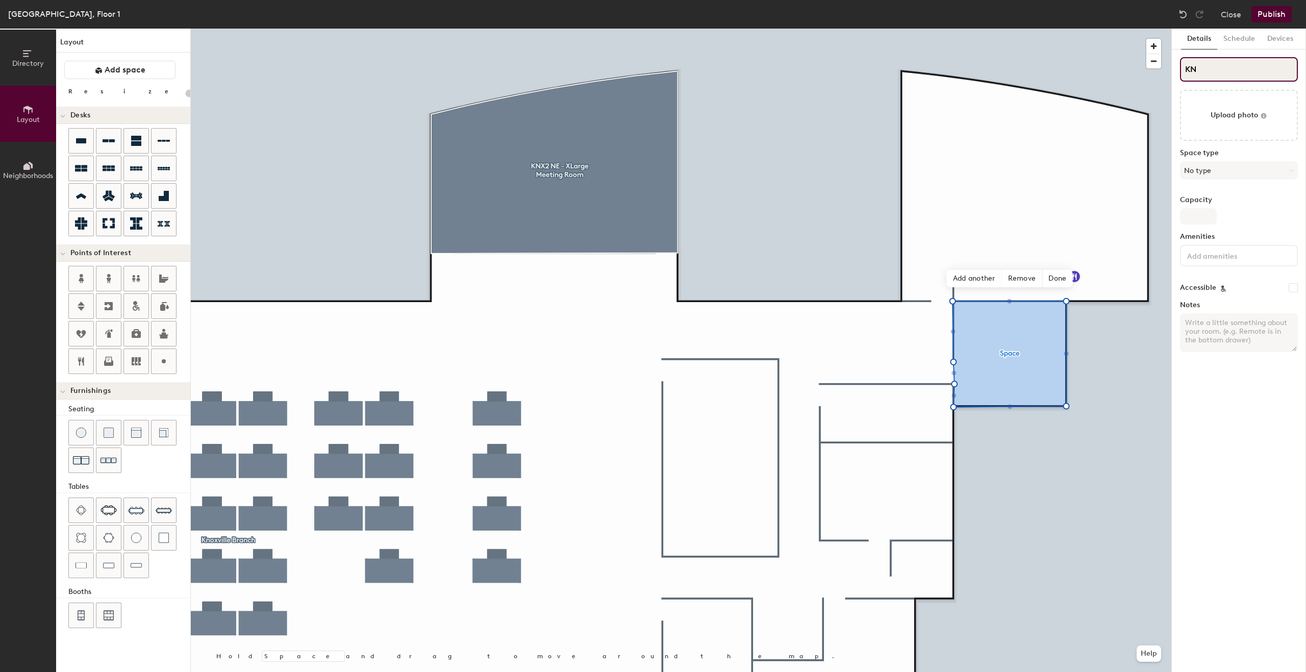
type input "KNX"
type input "20"
type input "KNX2"
type input "20"
type input "KNX2"
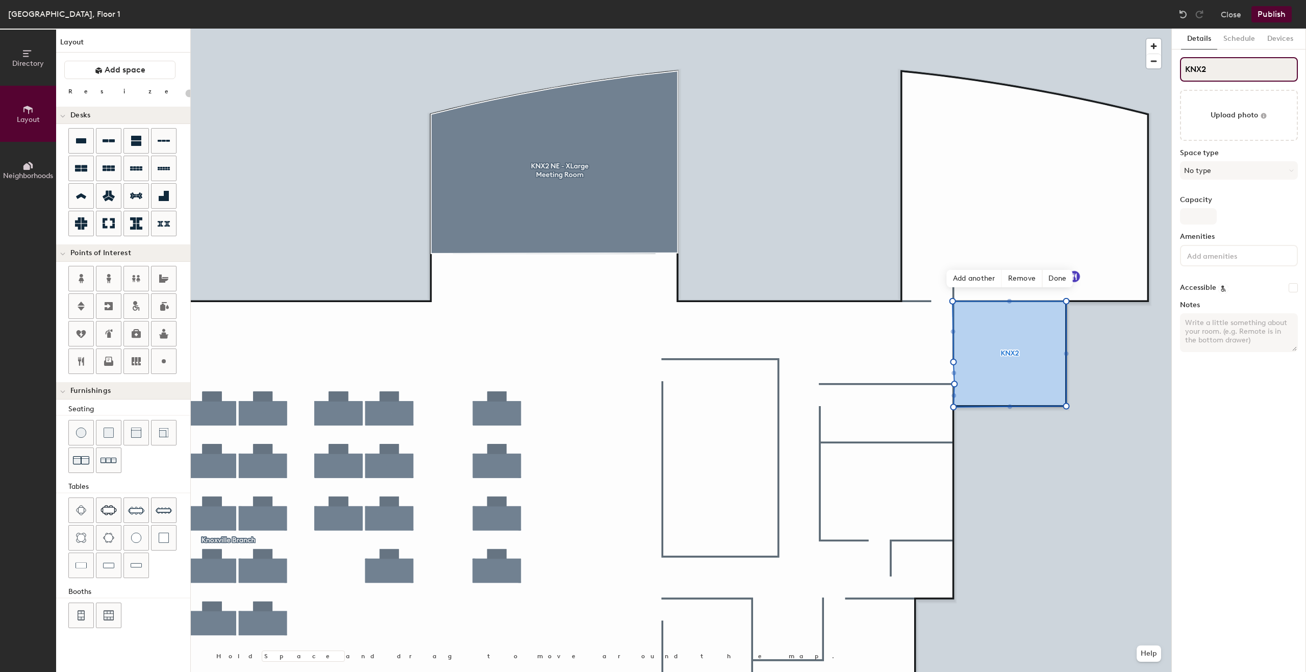
type input "20"
type input "KNX2 SE"
type input "20"
type input "KNX2 SE -"
type input "20"
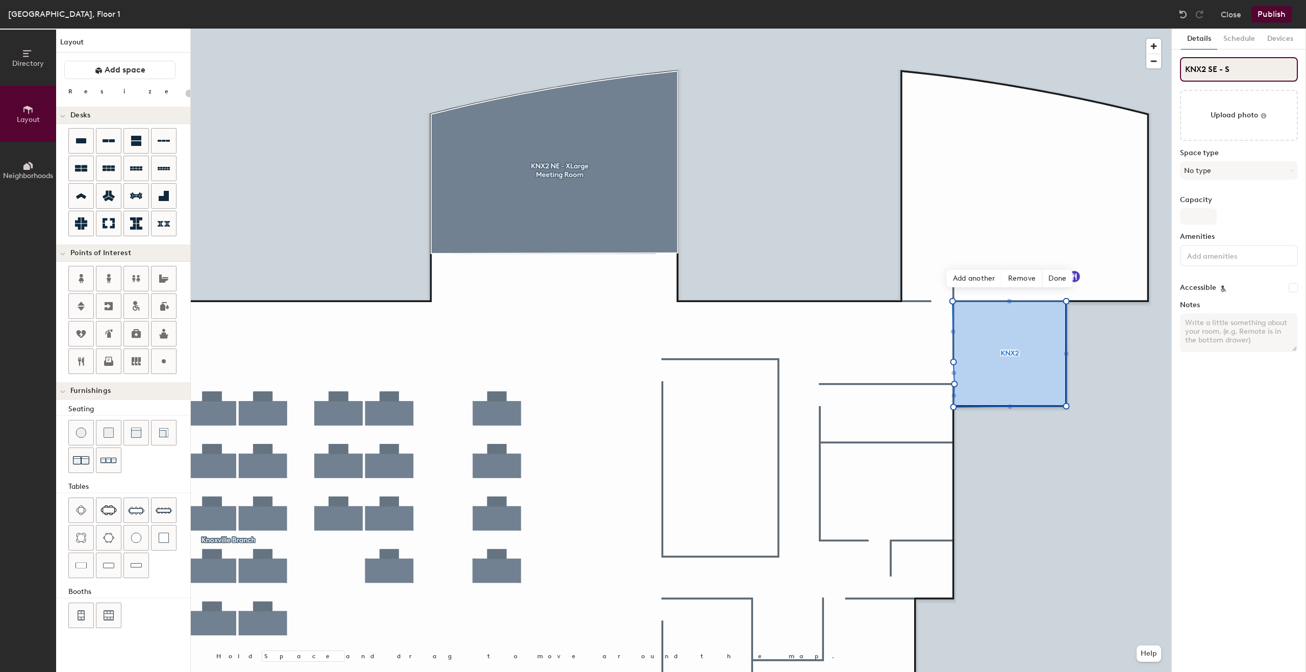
type input "KNX2 SE - Sm"
type input "20"
type input "KNX2 SE - Small"
type input "20"
type input "KNX2 SE - Small M"
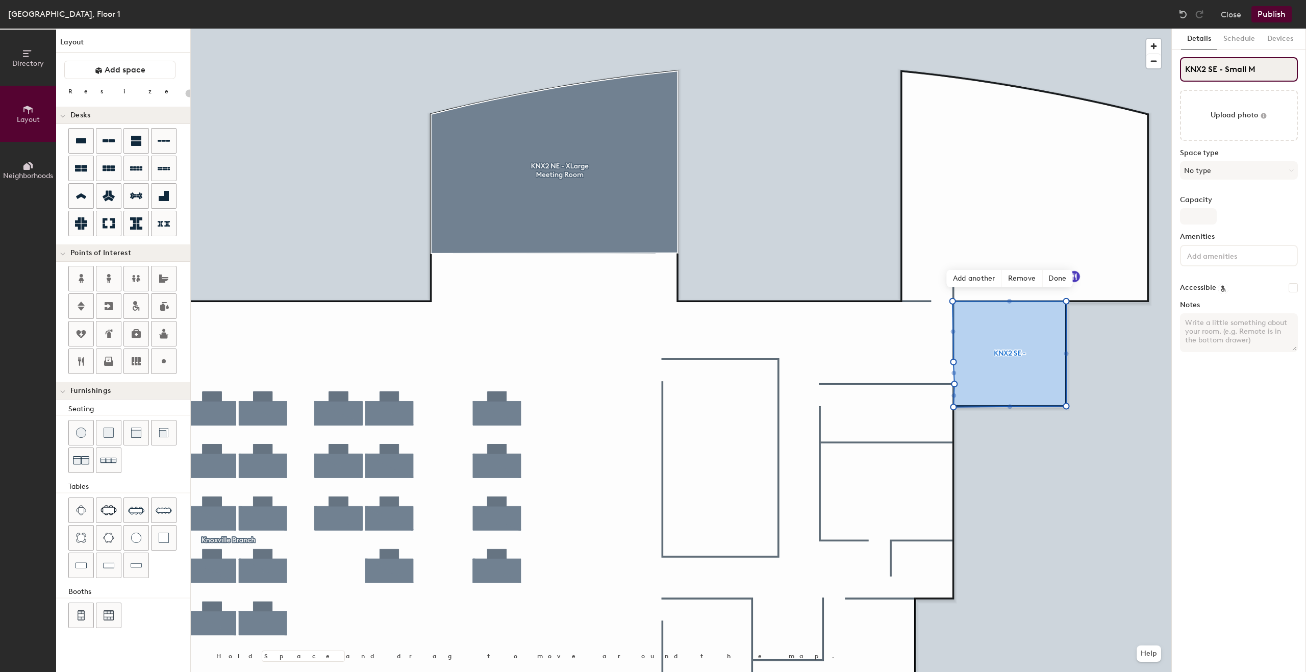
type input "20"
type input "KNX2 SE - Small Meeting"
type input "20"
type input "KNX2 SE - Small Meeting Room"
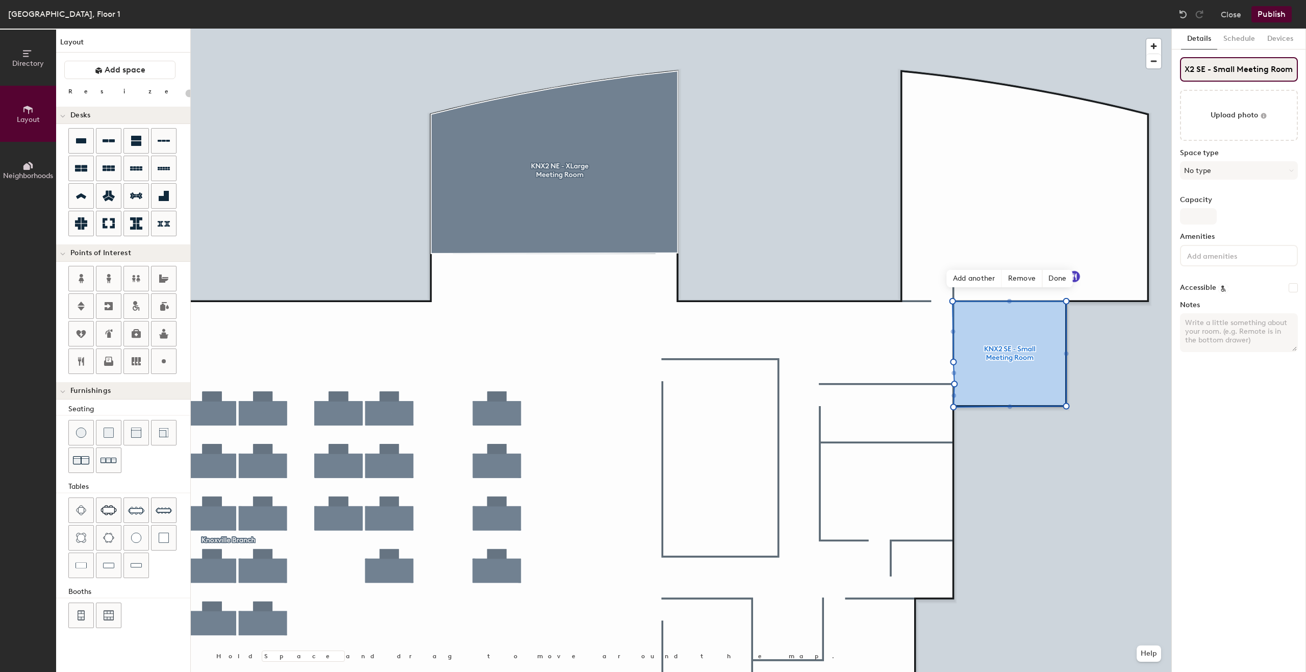
type input "20"
type input "KNX2 SE - Small Meeting Room"
click at [1240, 178] on button "No type" at bounding box center [1239, 170] width 118 height 18
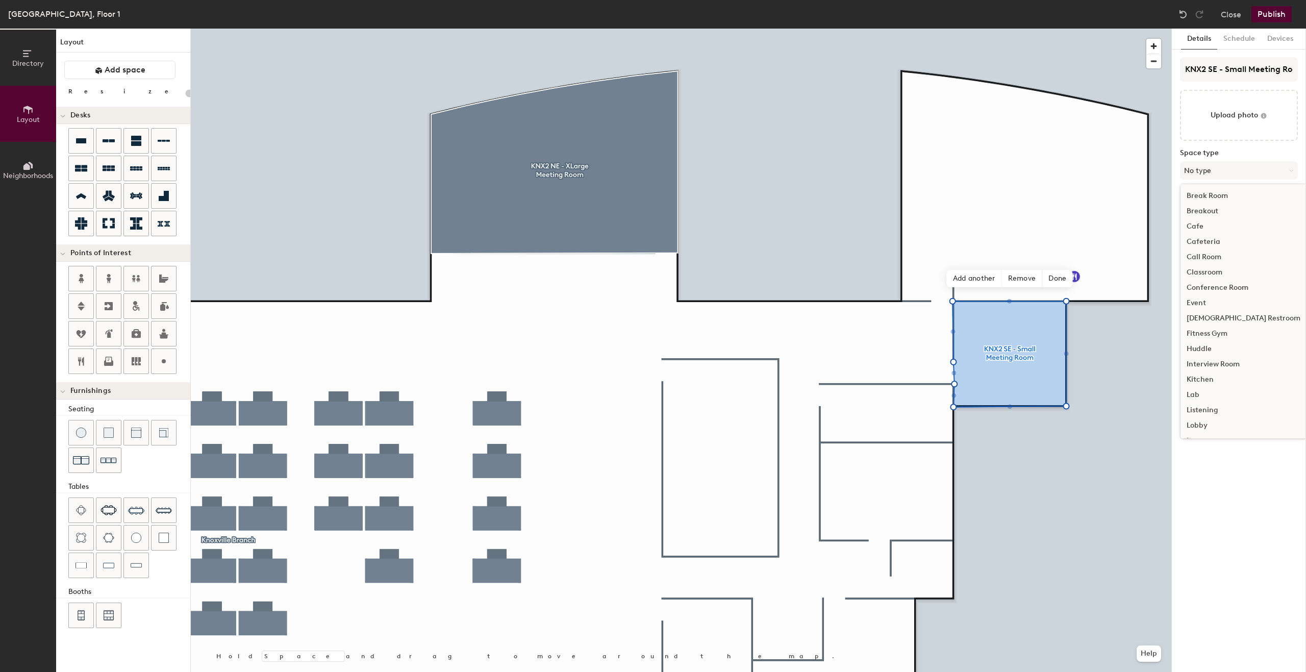
click at [1226, 287] on div "Conference Room" at bounding box center [1243, 287] width 126 height 15
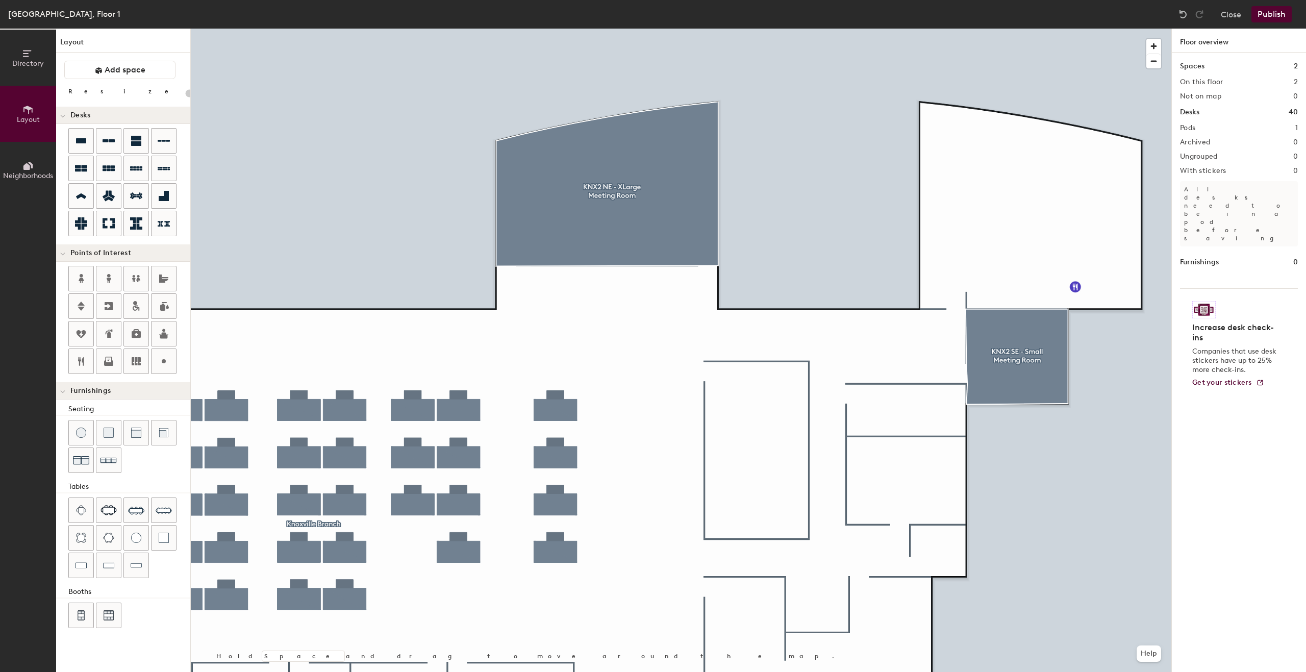
drag, startPoint x: 111, startPoint y: 70, endPoint x: 156, endPoint y: 93, distance: 49.7
click at [111, 70] on span "Add space" at bounding box center [125, 70] width 41 height 10
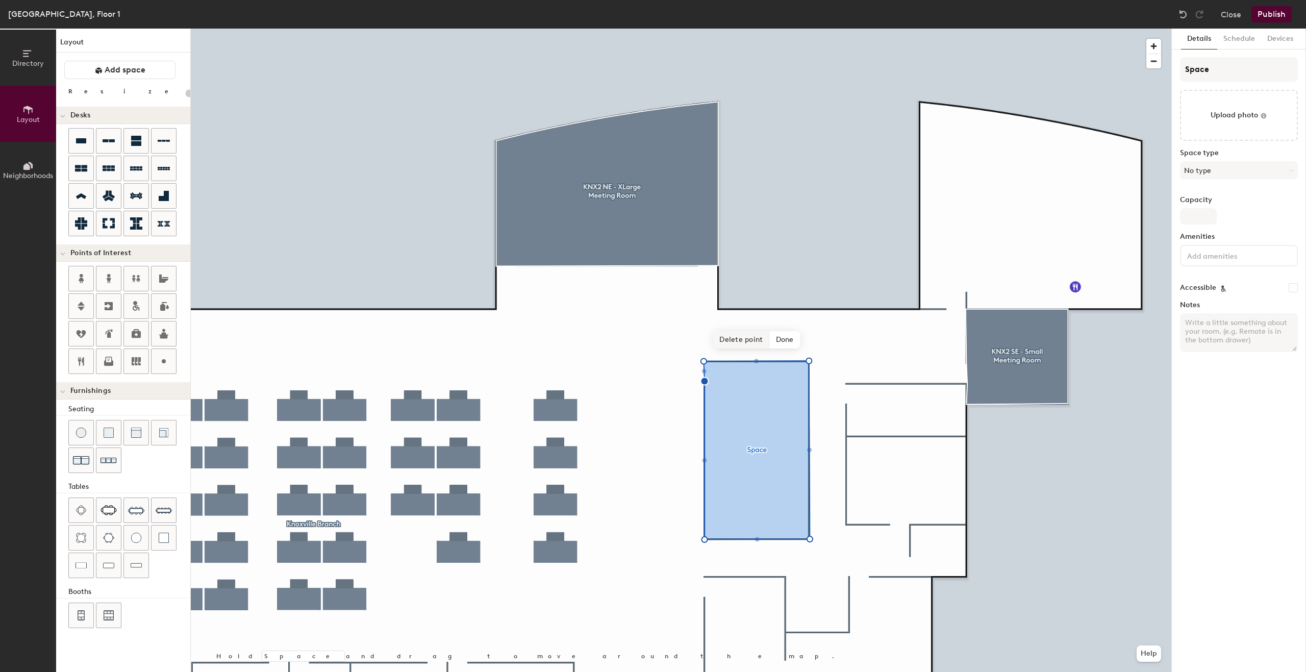
click at [748, 335] on span "Delete point" at bounding box center [741, 339] width 56 height 17
type input "20"
click at [1164, 74] on div "Directory Layout Neighborhoods Layout Add space Resize Desks Points of Interest…" at bounding box center [653, 350] width 1306 height 643
type input "KN"
type input "20"
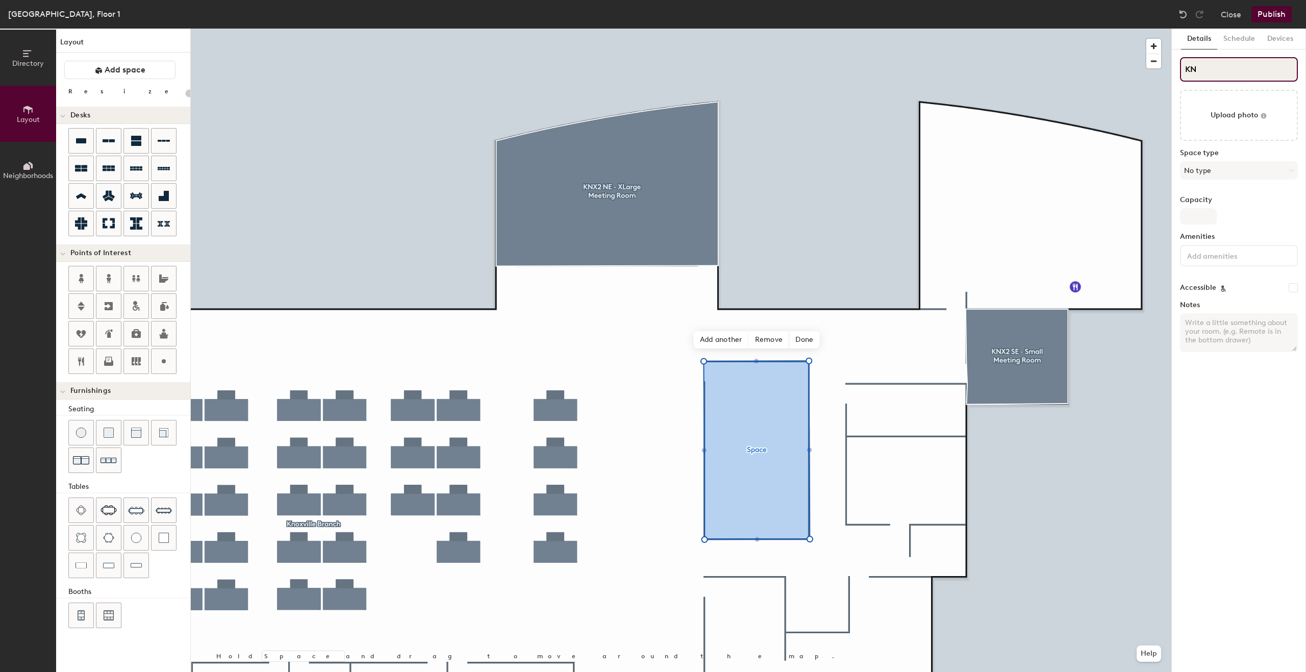
type input "KNX"
type input "20"
type input "KNX"
type input "20"
type input "KNX E"
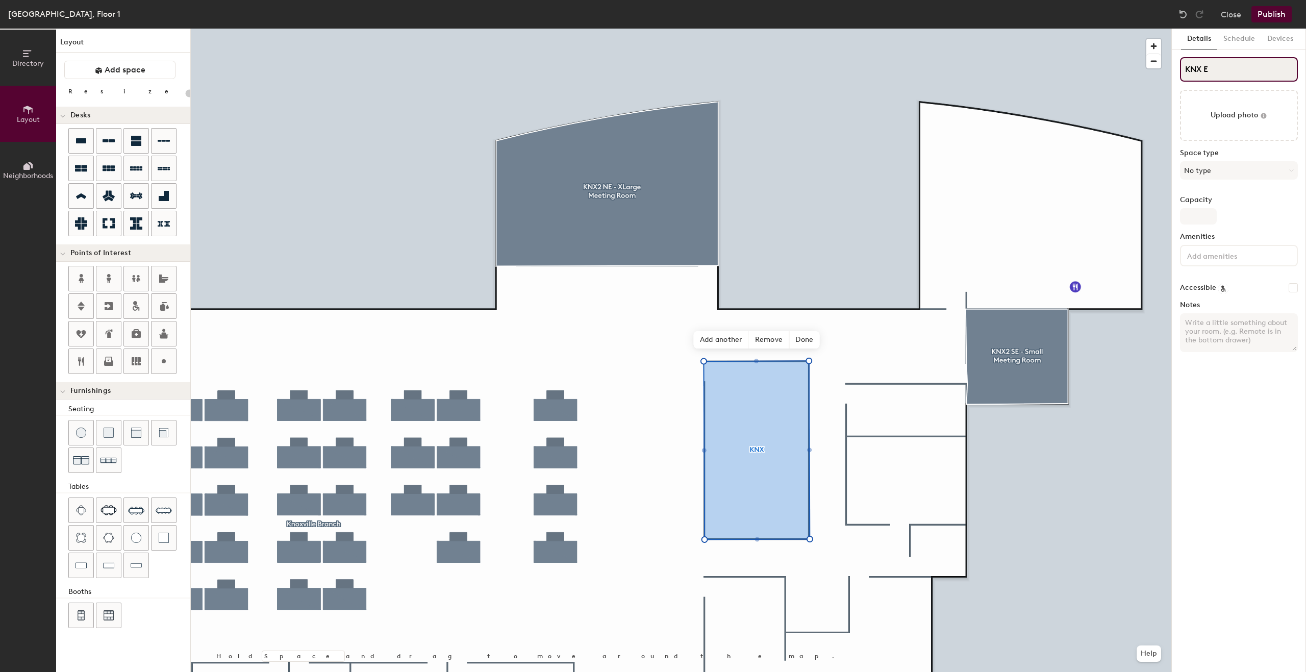
type input "20"
type input "KNX E -"
type input "20"
type input "KNX E -"
type input "20"
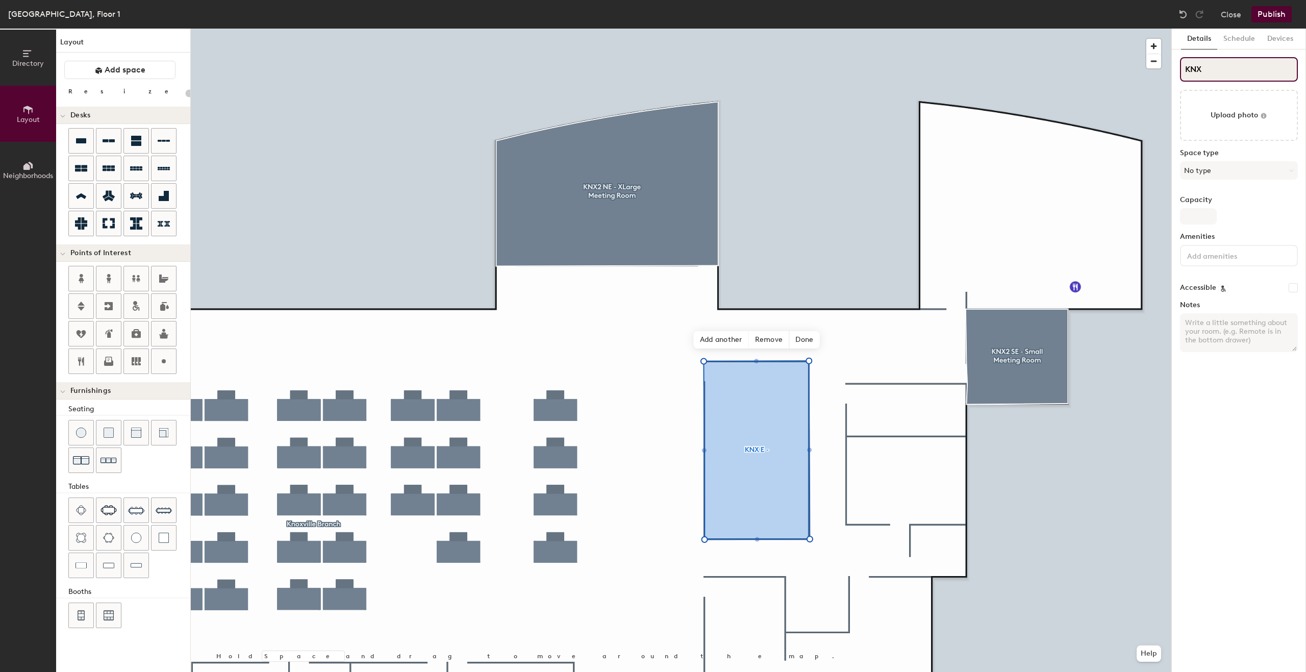
type input "KNX"
type input "20"
type input "KNX2"
type input "20"
type input "KNX2"
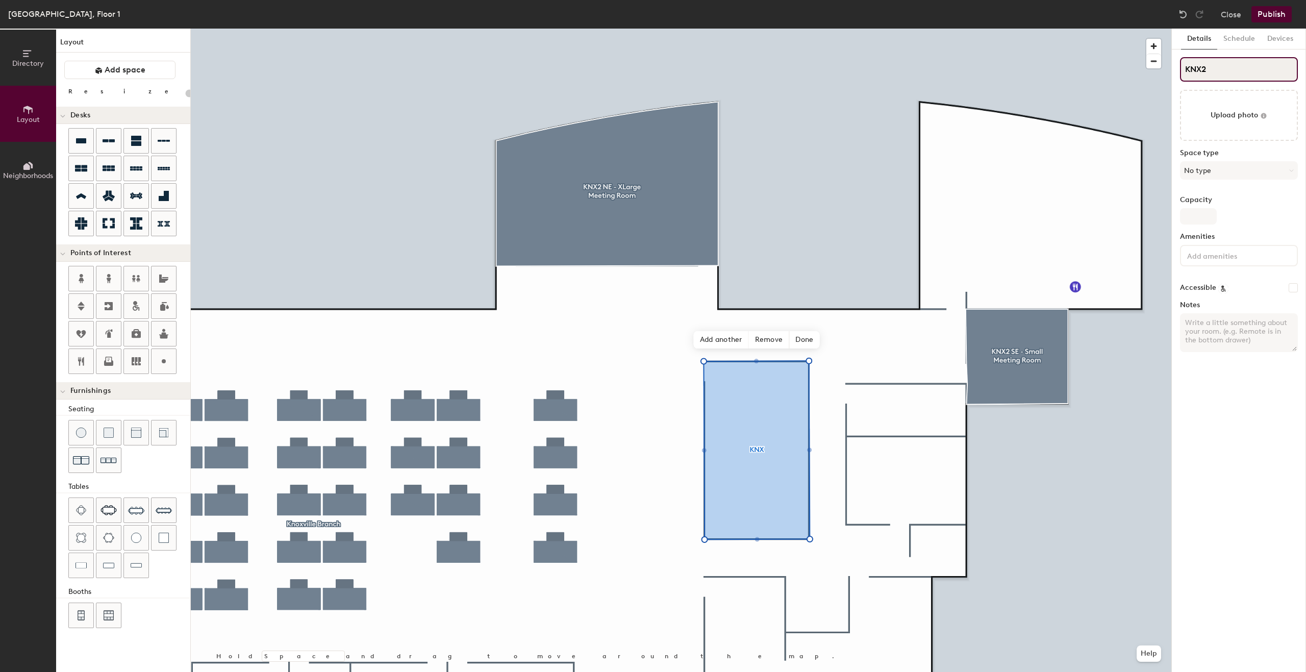
type input "20"
type input "KNX2 E"
type input "20"
type input "KNX2 E -"
type input "20"
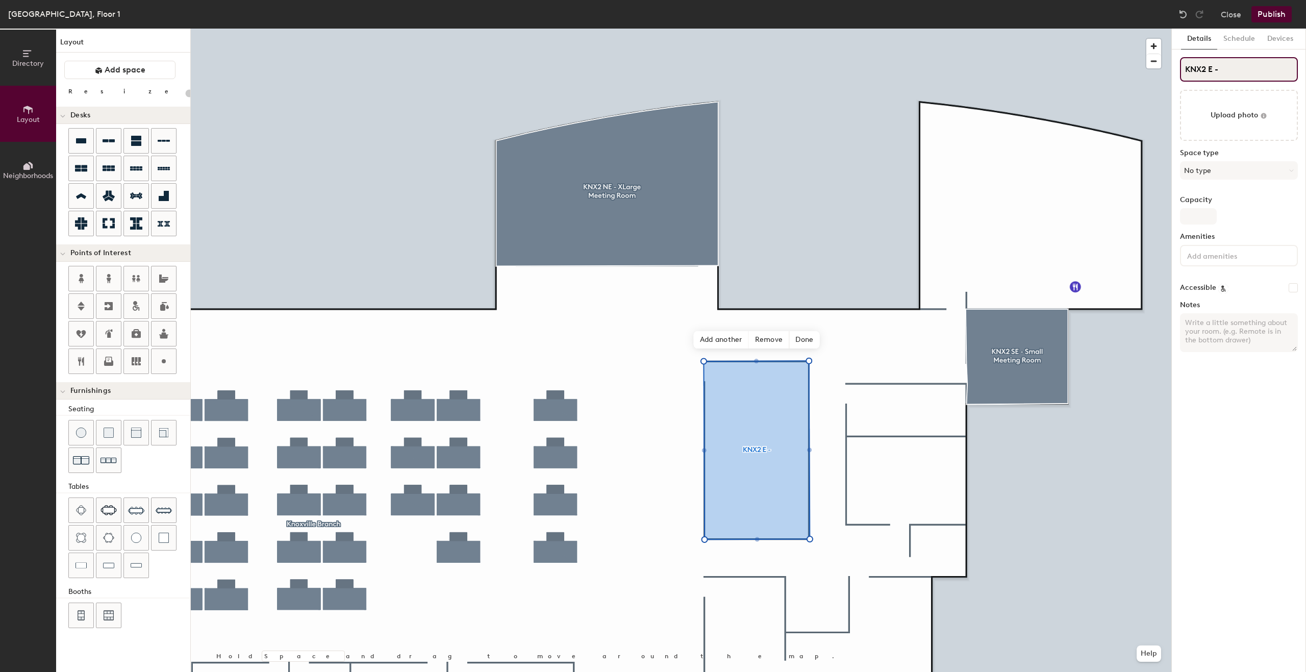
type input "KNX2 E - M"
type input "20"
type input "KNX2 E - Med"
type input "20"
type input "KNX2 E - Medi"
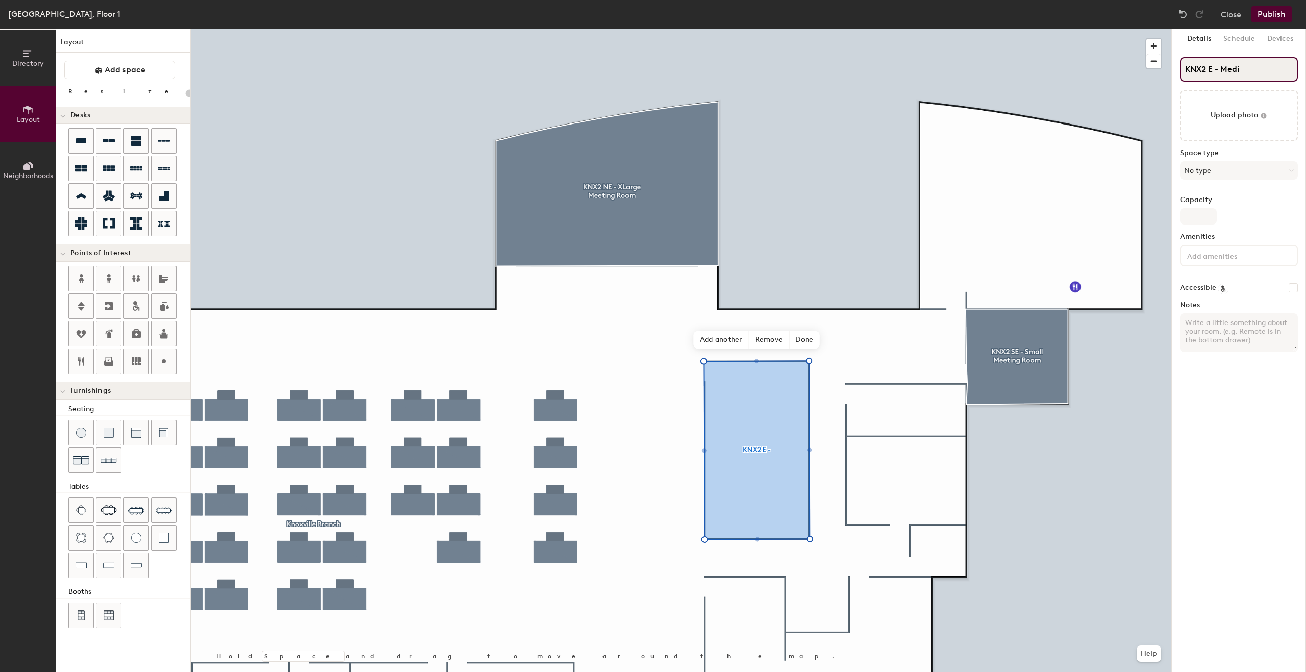
type input "20"
type input "KNX2 E - Mediu"
type input "20"
type input "KNX2 E - Medium Me"
type input "20"
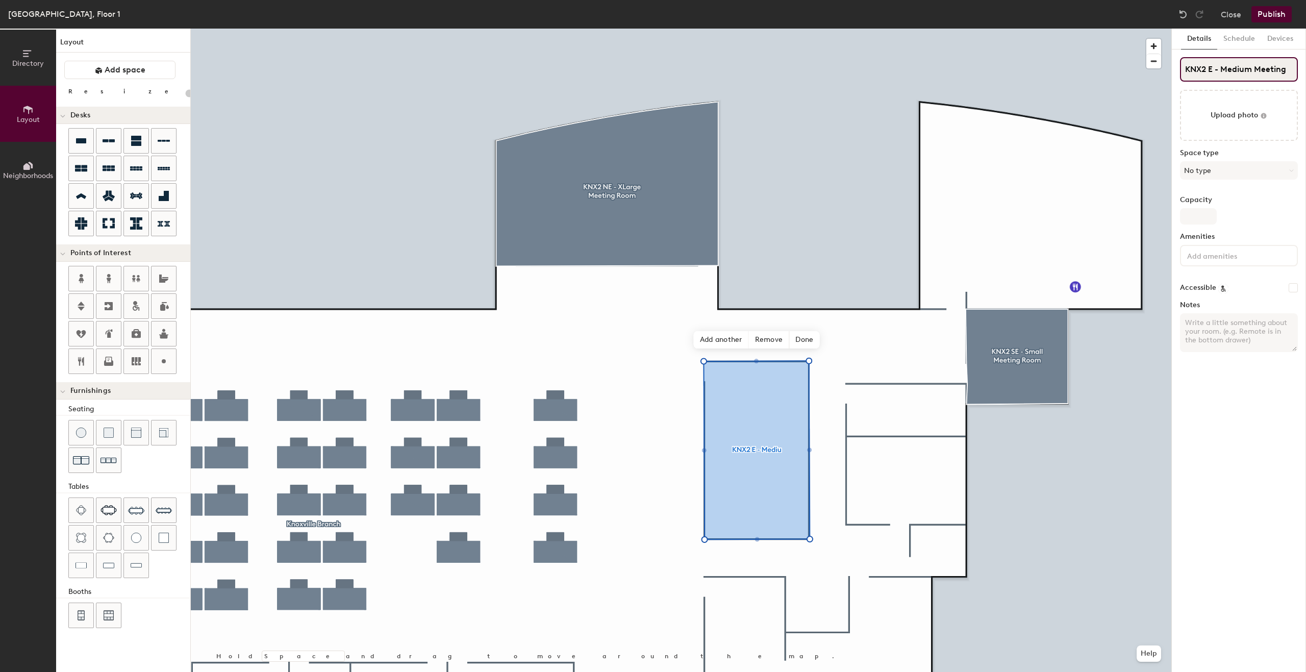
type input "KNX2 E - Medium Meeting"
type input "20"
type input "KNX2 E - Medium Meeting Room"
type input "20"
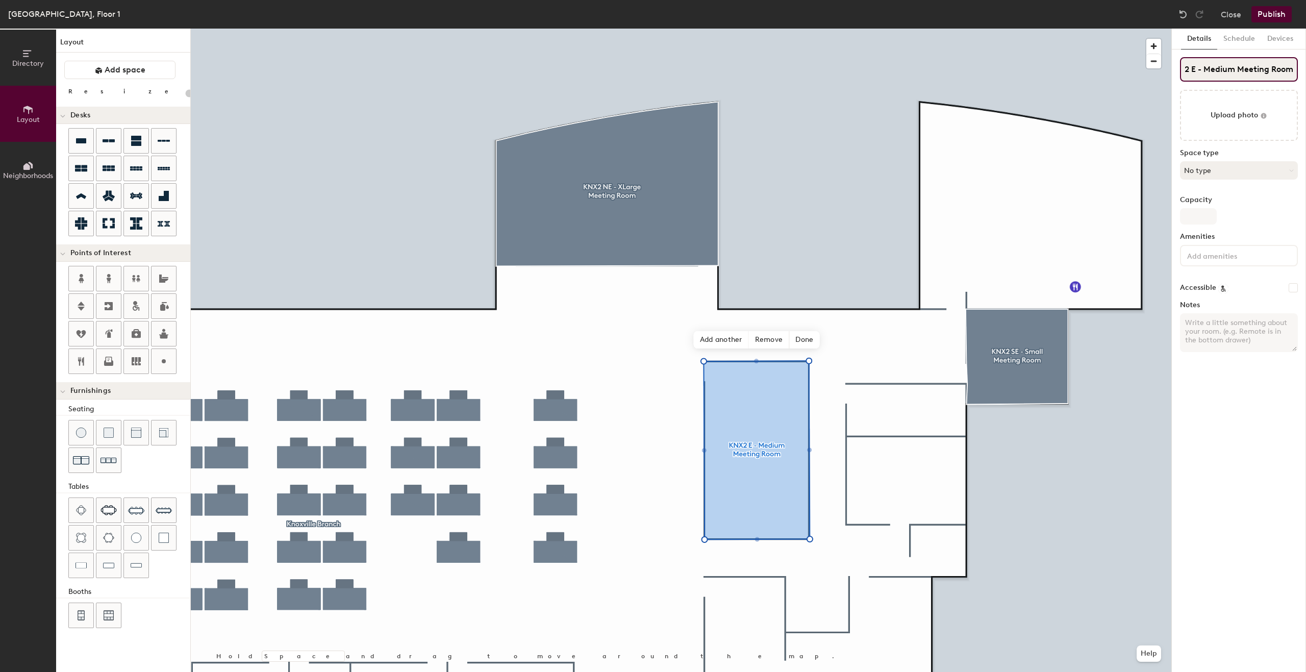
type input "KNX2 E - Medium Meeting Room"
click at [1266, 173] on button "No type" at bounding box center [1239, 170] width 118 height 18
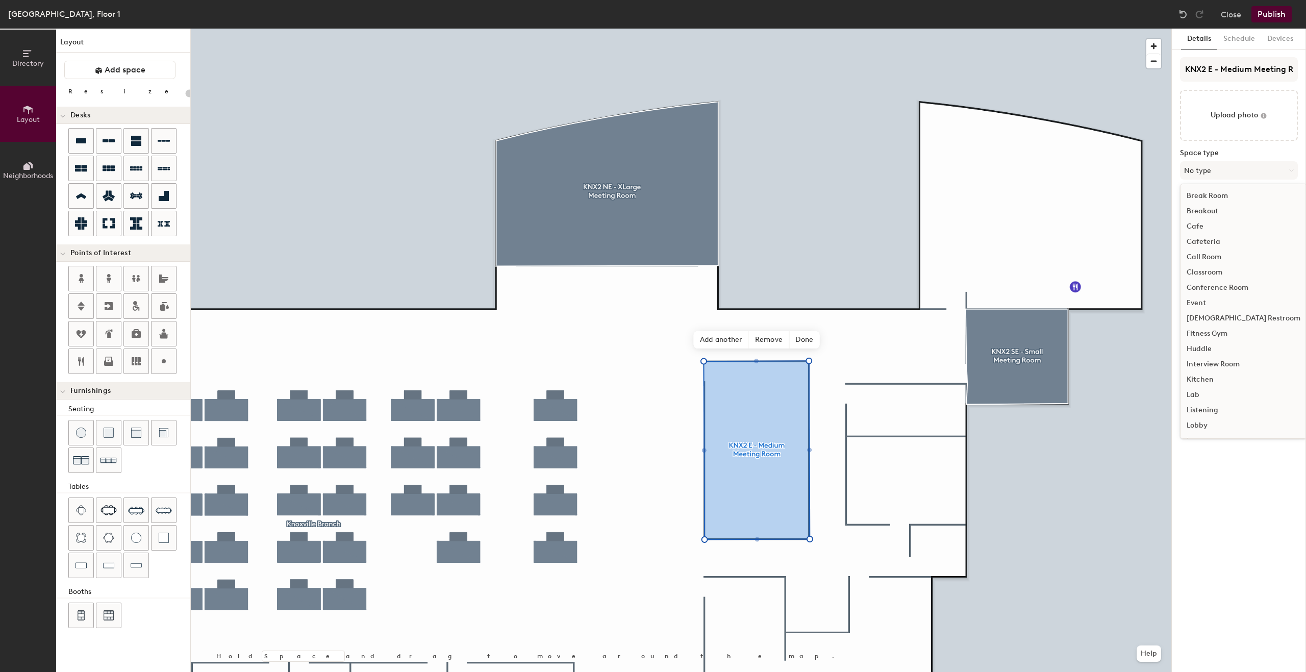
click at [1224, 283] on div "Conference Room" at bounding box center [1243, 287] width 126 height 15
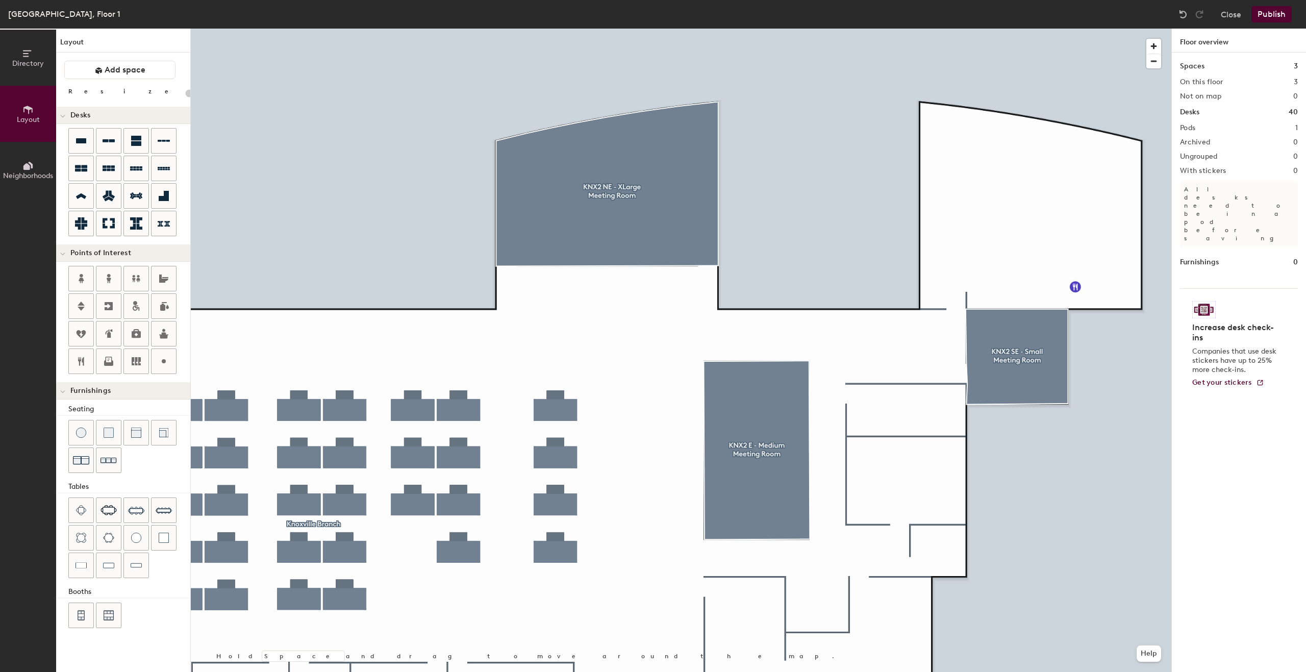
click at [1272, 17] on button "Publish" at bounding box center [1271, 14] width 40 height 16
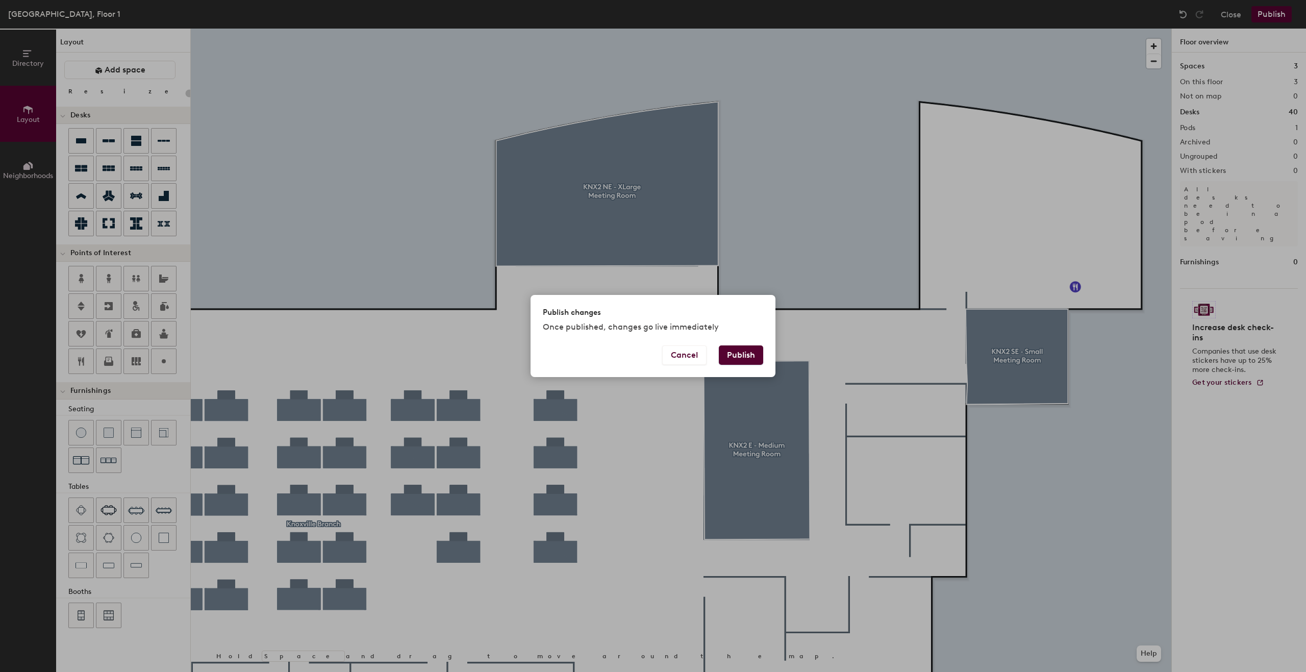
click at [736, 357] on button "Publish" at bounding box center [741, 354] width 44 height 19
type input "20"
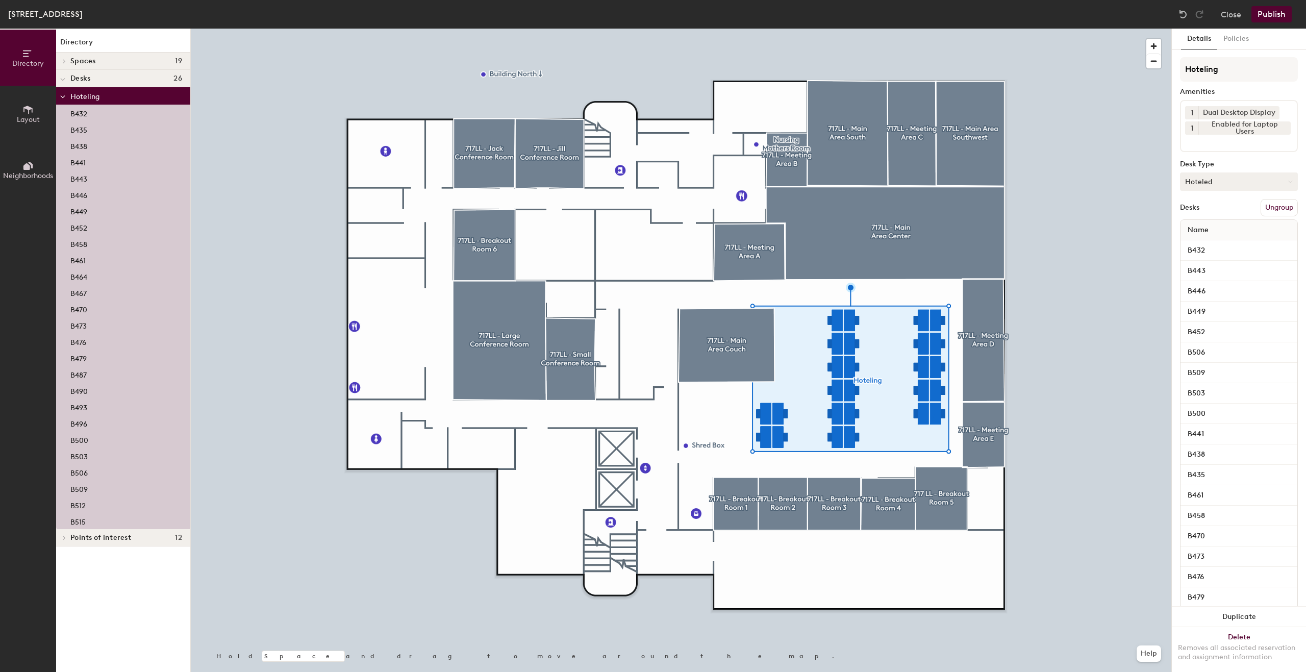
click at [1245, 185] on button "Hoteled" at bounding box center [1239, 181] width 118 height 18
click at [1209, 211] on div "Assigned" at bounding box center [1231, 213] width 102 height 15
click at [1159, 70] on div "Directory Layout Neighborhoods Directory Spaces 19 717 LL - Breakout Room 5 717…" at bounding box center [653, 350] width 1306 height 643
type input "POD 1"
click at [1276, 9] on button "Publish" at bounding box center [1271, 14] width 40 height 16
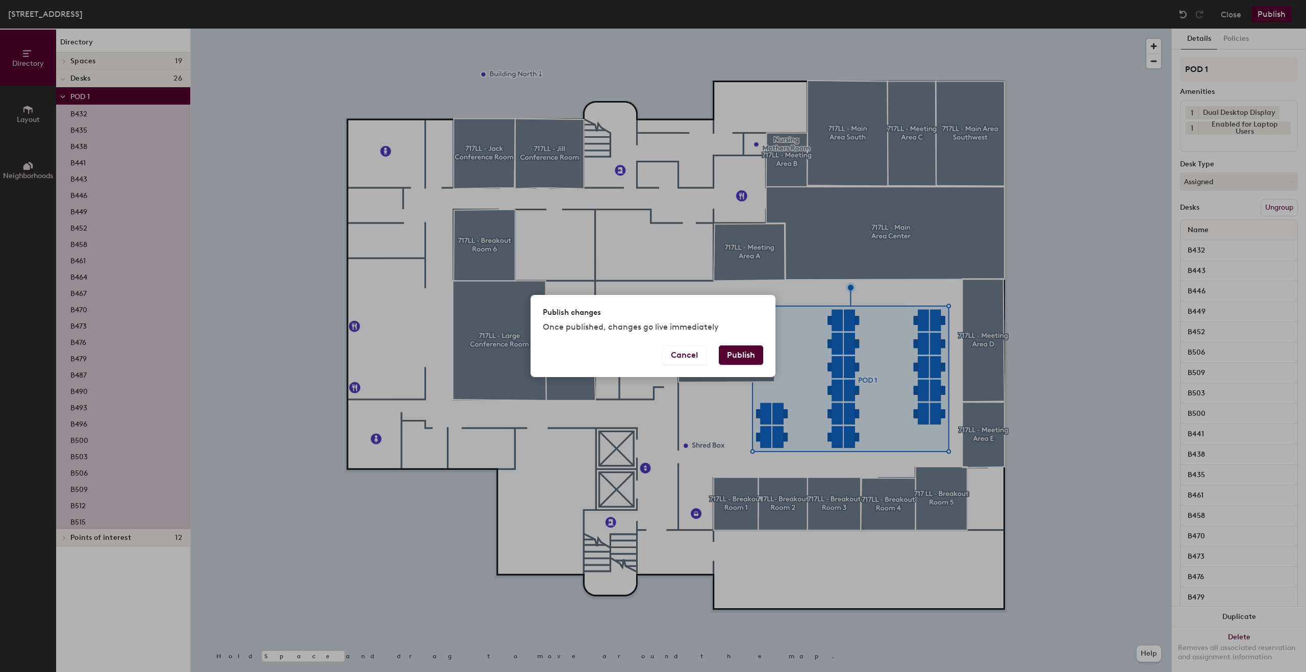
click at [754, 355] on button "Publish" at bounding box center [741, 354] width 44 height 19
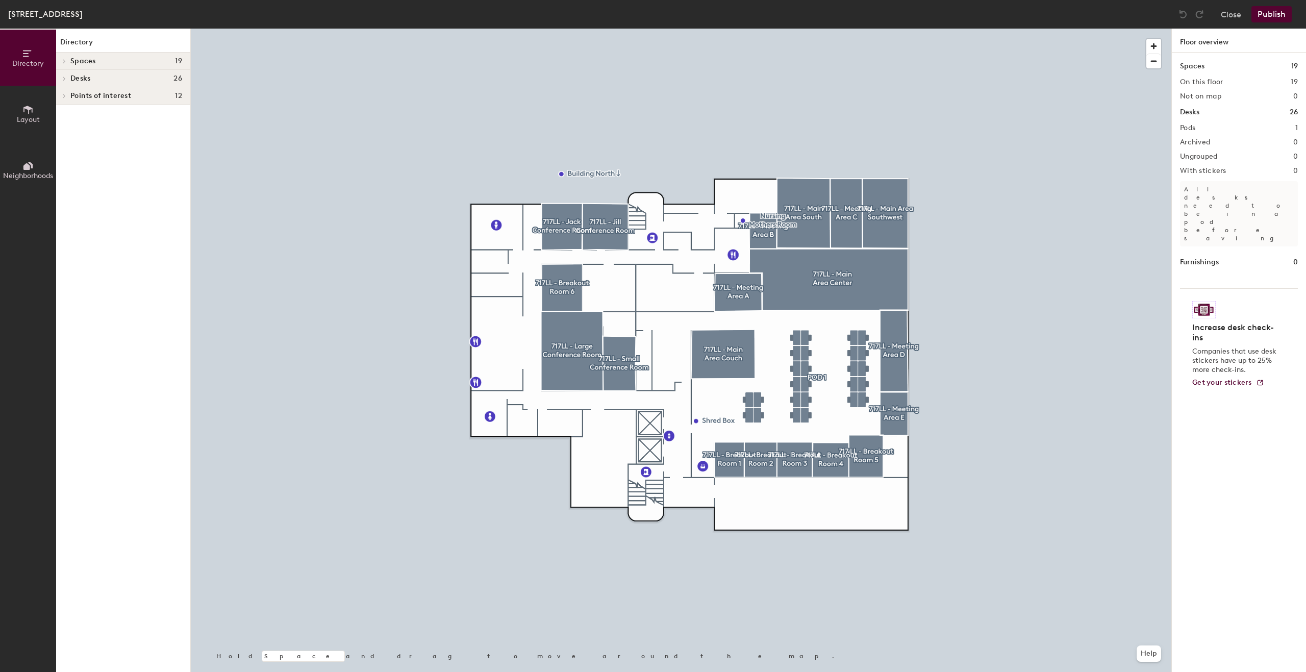
click at [32, 168] on icon at bounding box center [27, 165] width 11 height 11
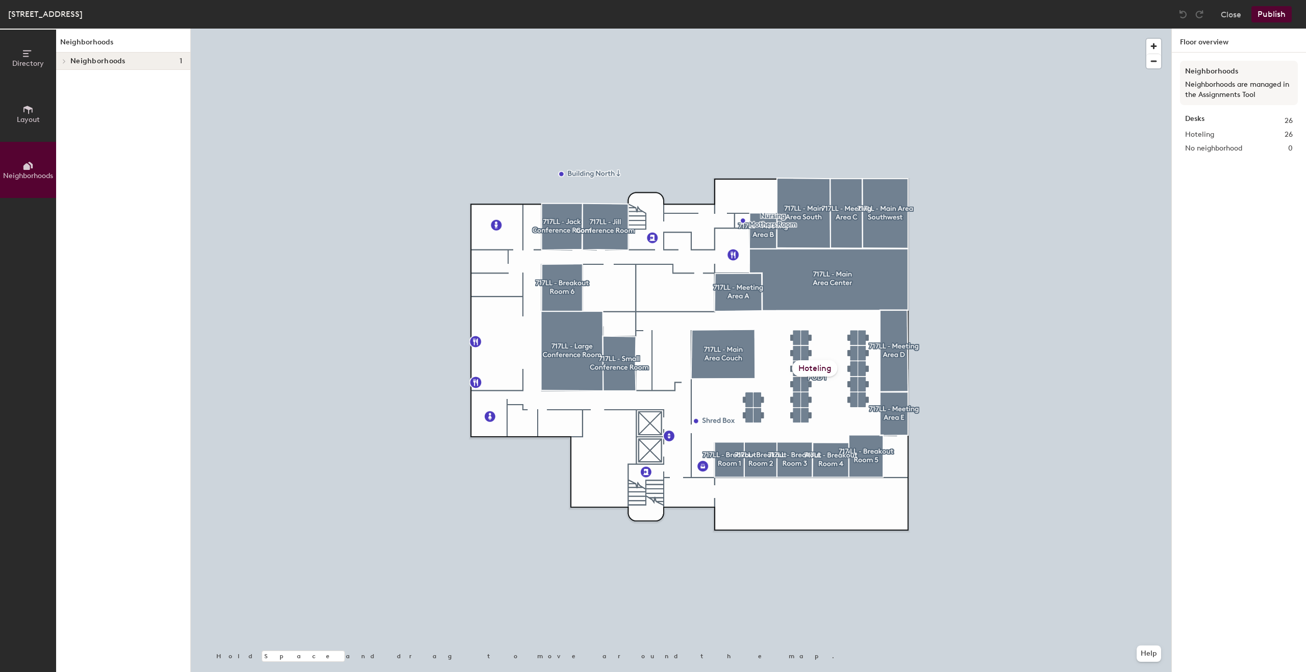
click at [107, 65] on span "Neighborhoods" at bounding box center [97, 61] width 55 height 8
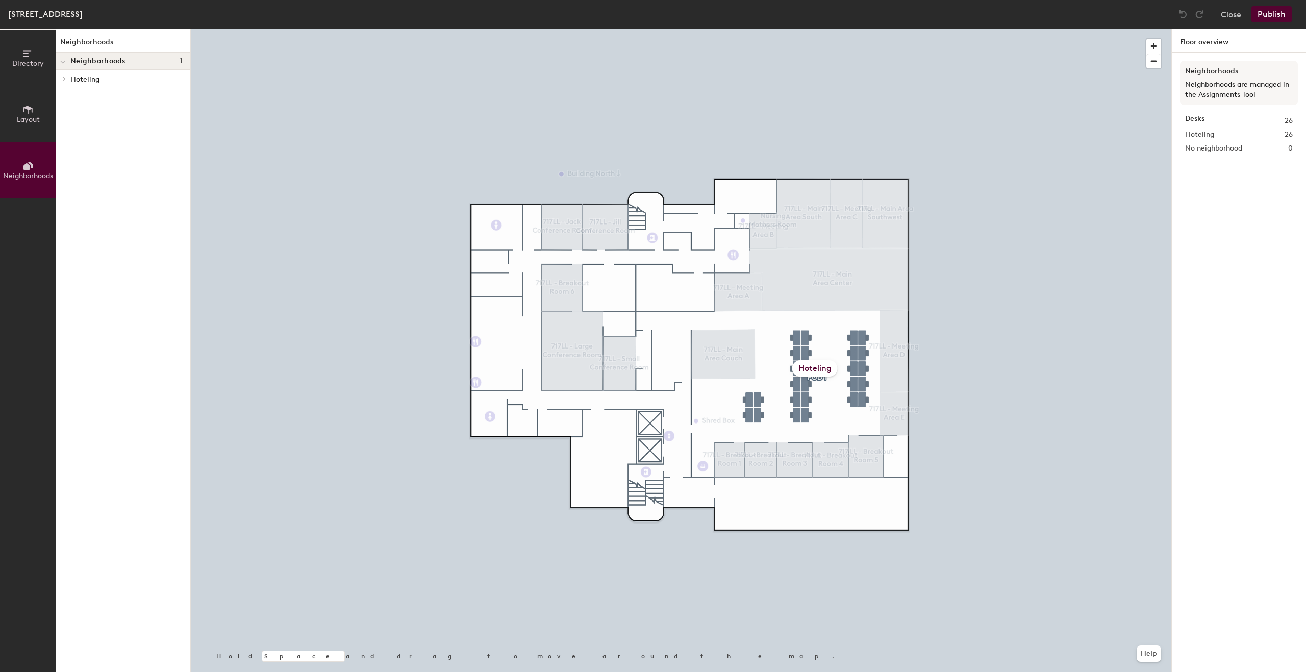
click at [98, 77] on p "Hoteling" at bounding box center [126, 78] width 112 height 13
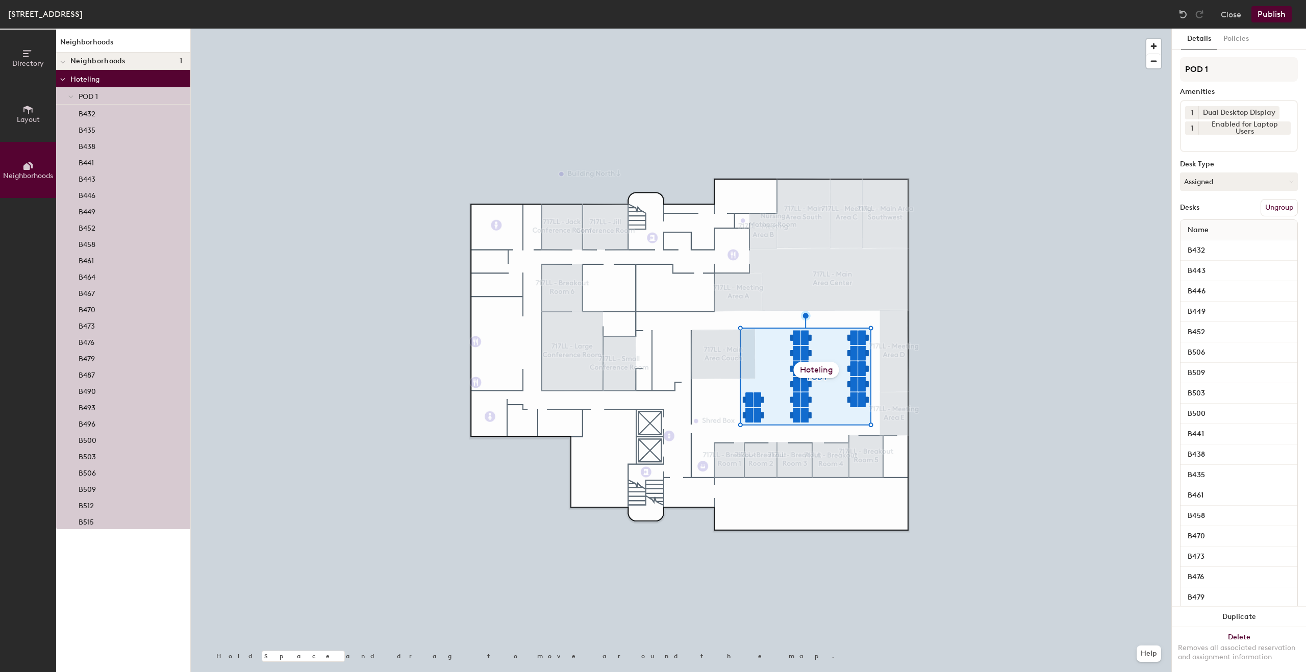
click at [831, 368] on div "Hoteling" at bounding box center [816, 370] width 45 height 16
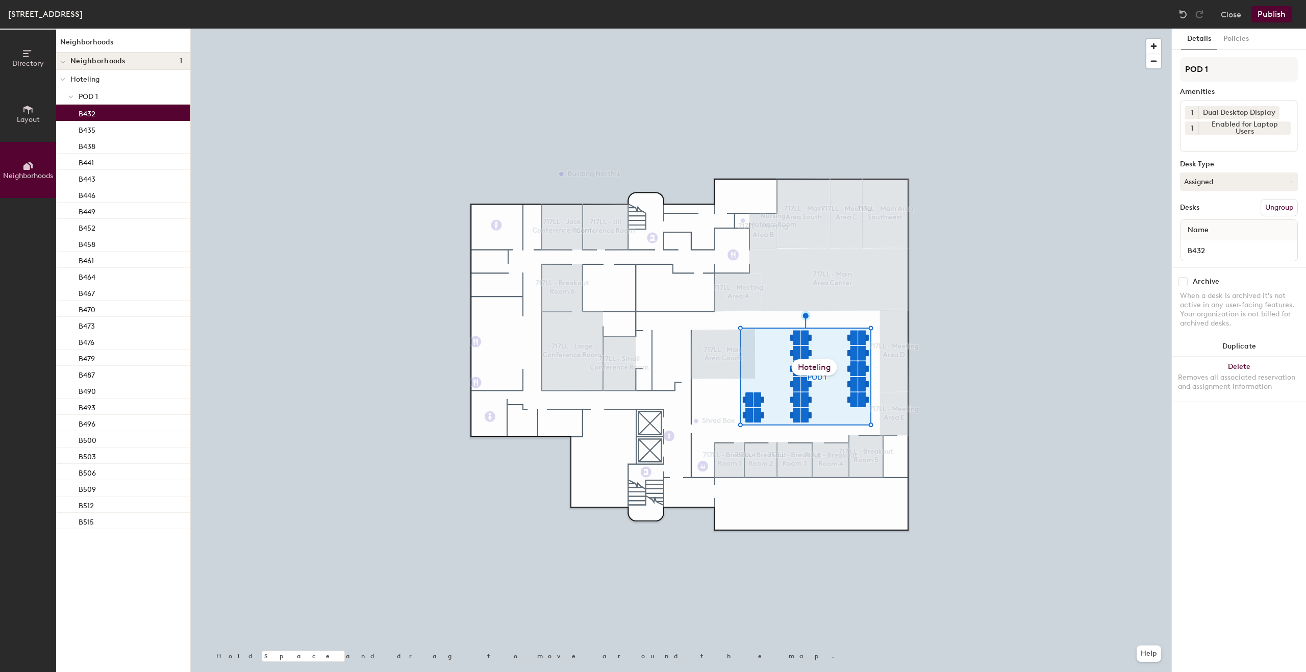
click at [808, 363] on div "Hoteling" at bounding box center [814, 367] width 45 height 16
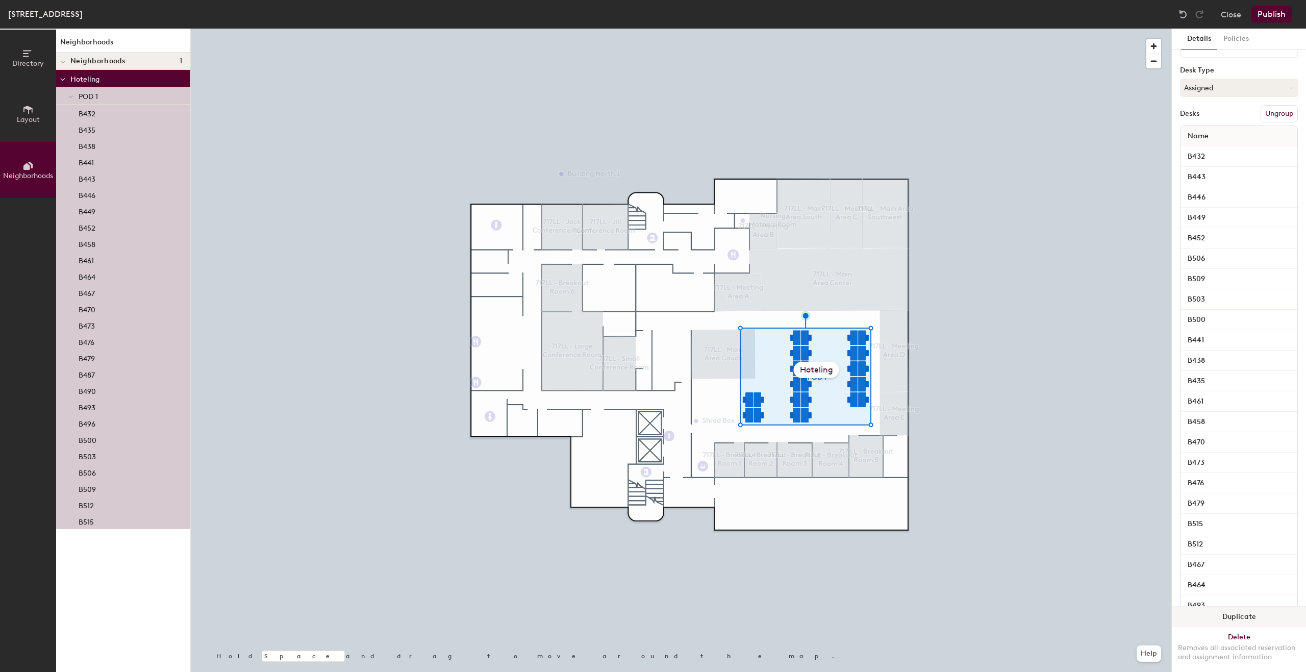
scroll to position [188, 0]
click at [1239, 619] on button "Delete Removes all associated reservation and assignment information" at bounding box center [1239, 641] width 134 height 45
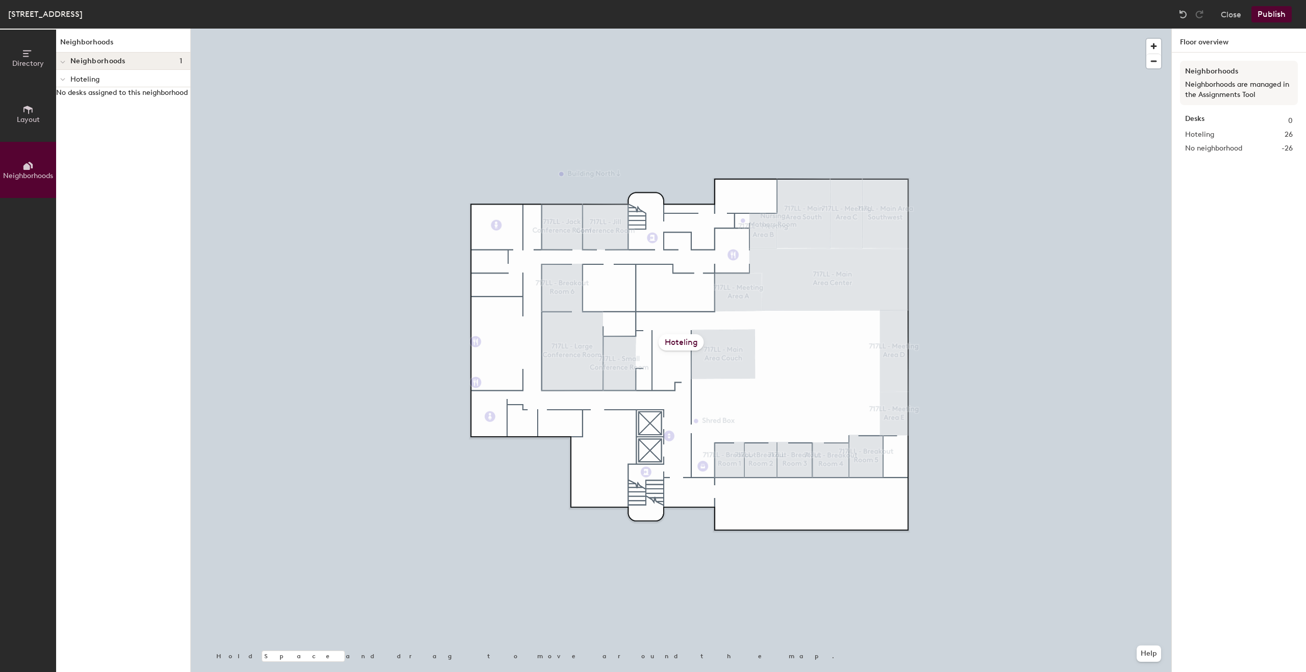
click at [1243, 9] on div "Close Publish" at bounding box center [1236, 14] width 123 height 16
click at [1233, 12] on button "Close" at bounding box center [1231, 14] width 20 height 16
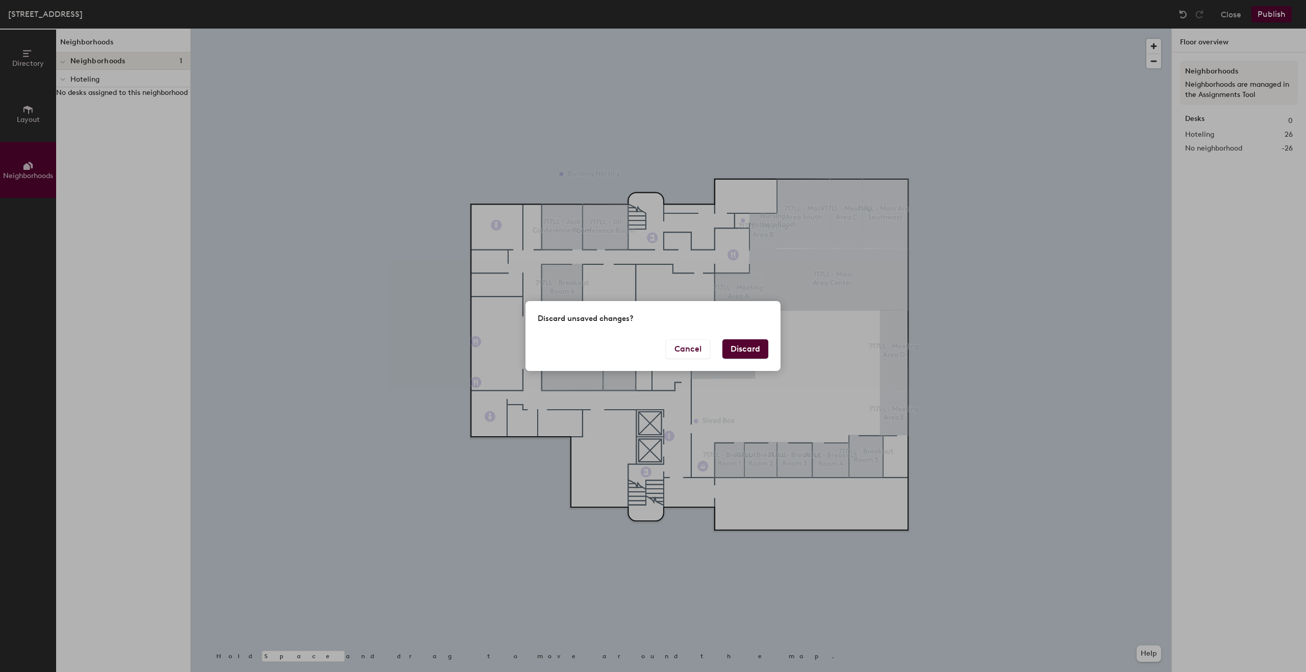
click at [746, 357] on button "Discard" at bounding box center [745, 348] width 46 height 19
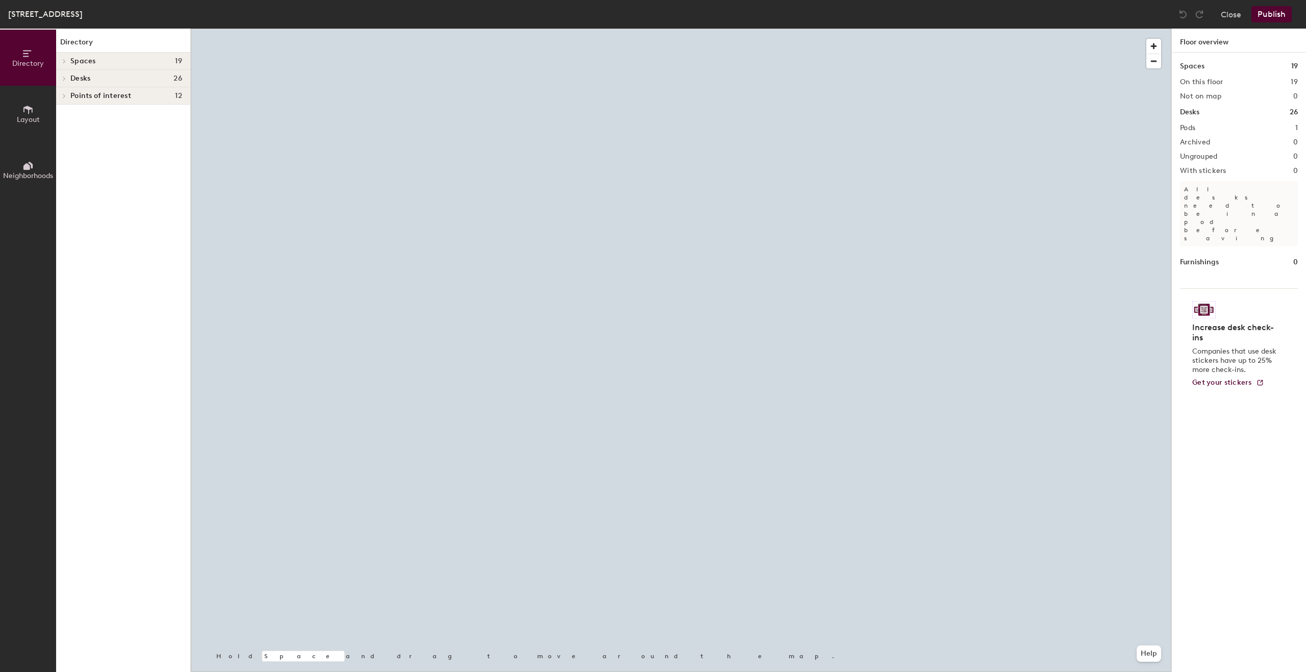
click at [22, 166] on button "Neighborhoods" at bounding box center [28, 170] width 56 height 56
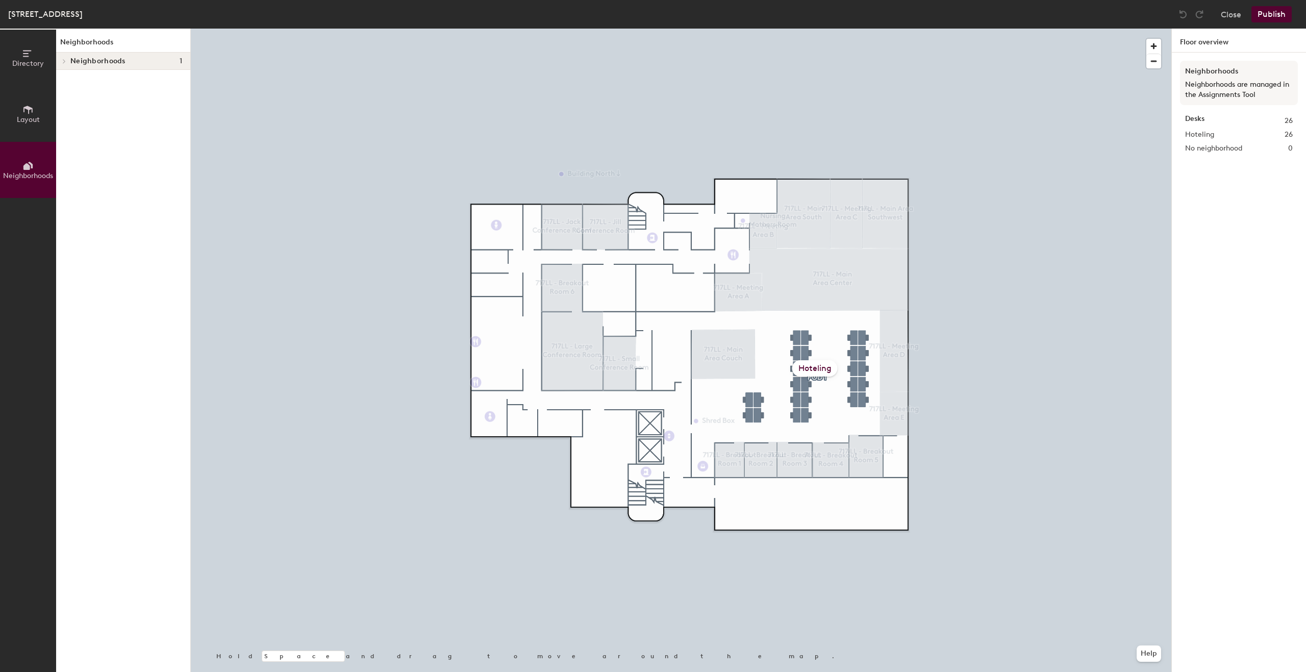
click at [88, 58] on span "Neighborhoods" at bounding box center [97, 61] width 55 height 8
click at [84, 82] on p "Hoteling" at bounding box center [126, 78] width 112 height 13
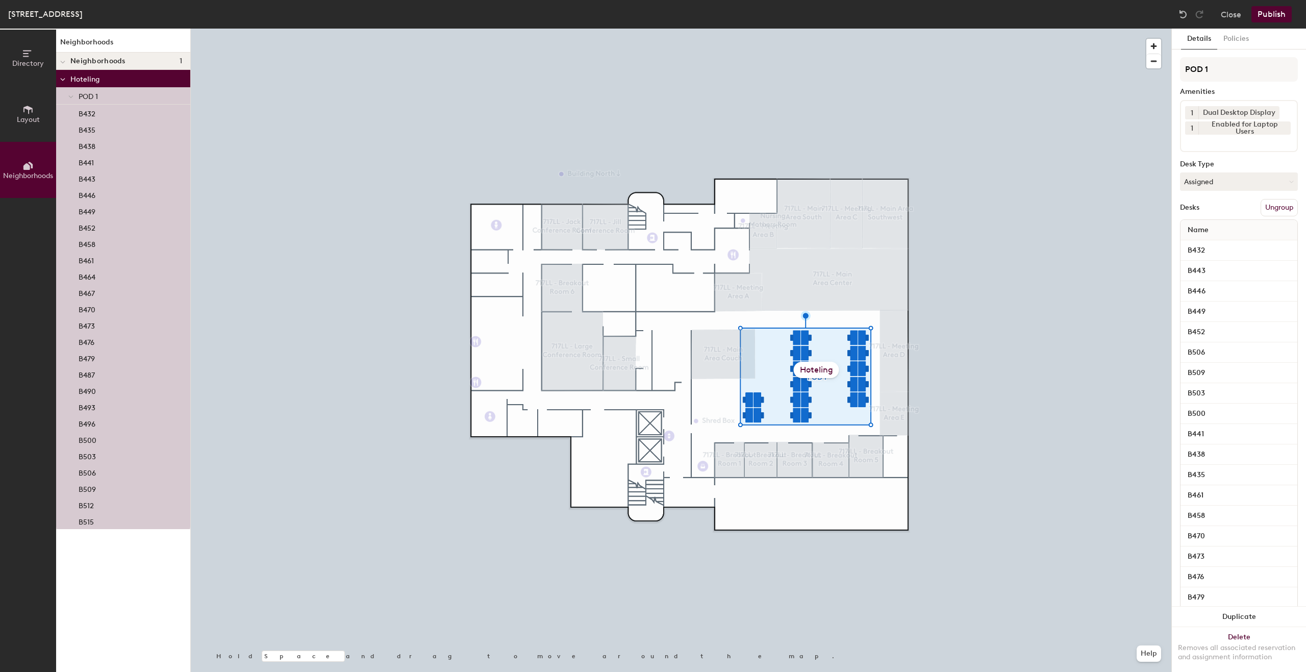
drag, startPoint x: 85, startPoint y: 78, endPoint x: 70, endPoint y: 77, distance: 15.3
click at [70, 77] on div "Hoteling" at bounding box center [123, 78] width 134 height 17
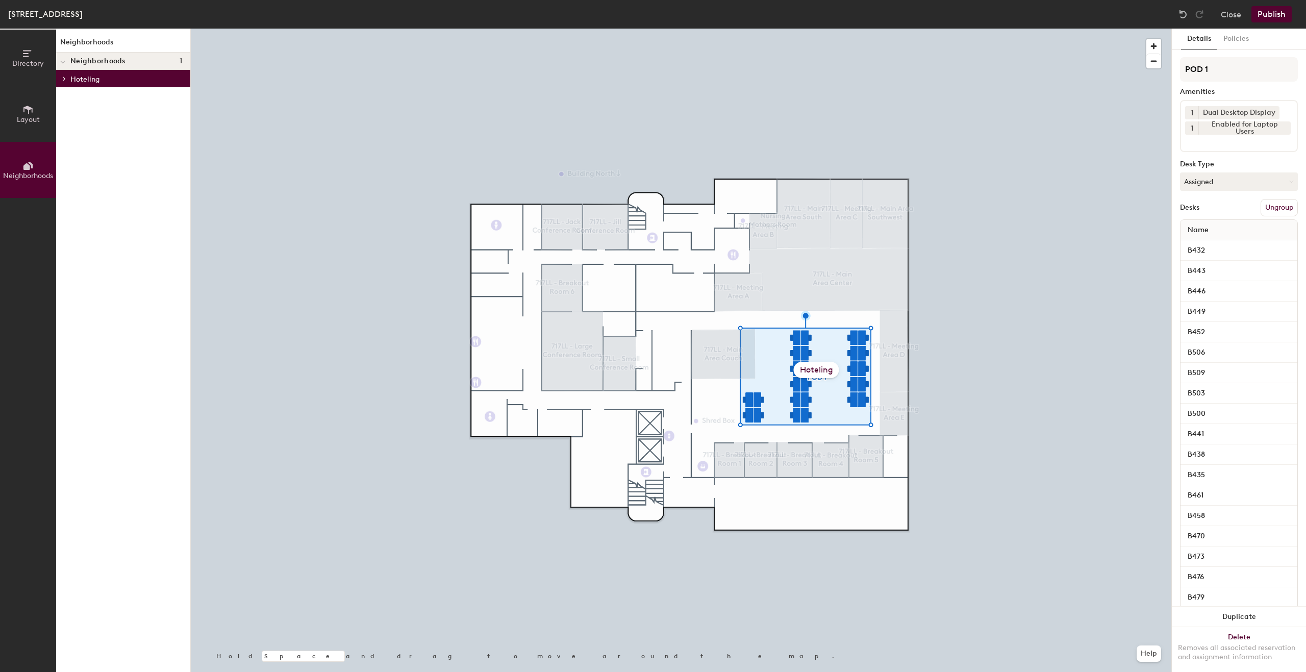
click at [78, 72] on p "Hoteling" at bounding box center [126, 78] width 112 height 13
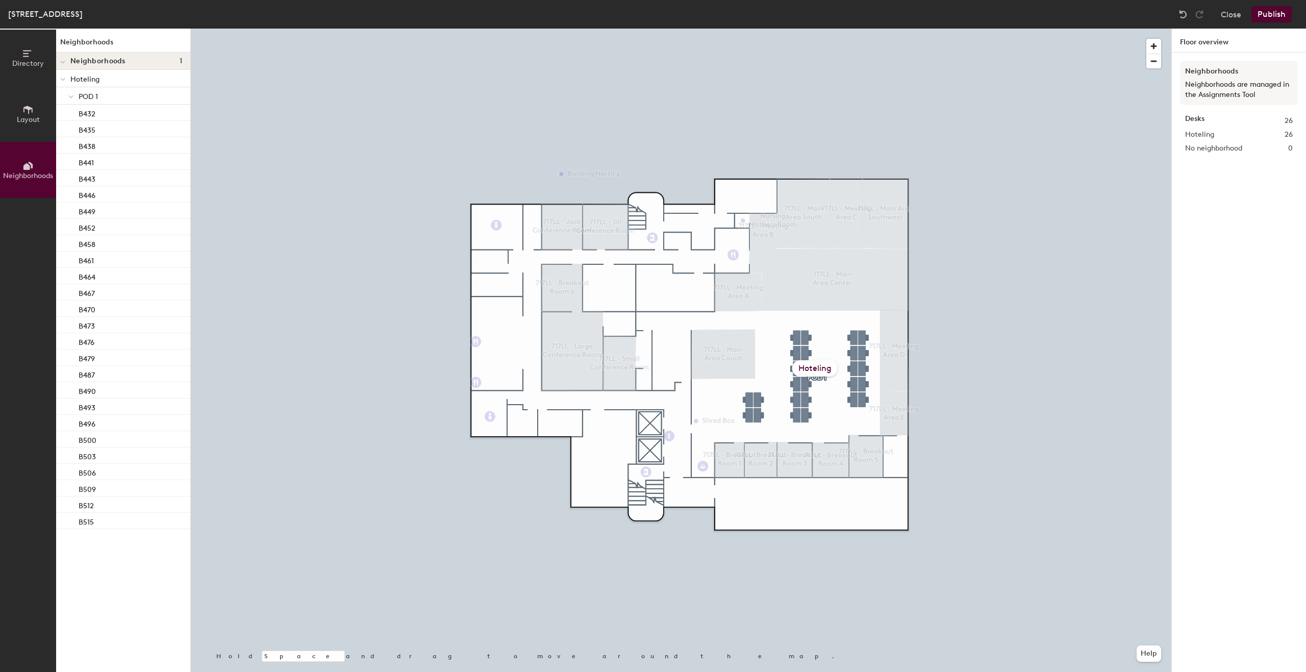
click at [805, 365] on div "Hoteling" at bounding box center [814, 368] width 45 height 16
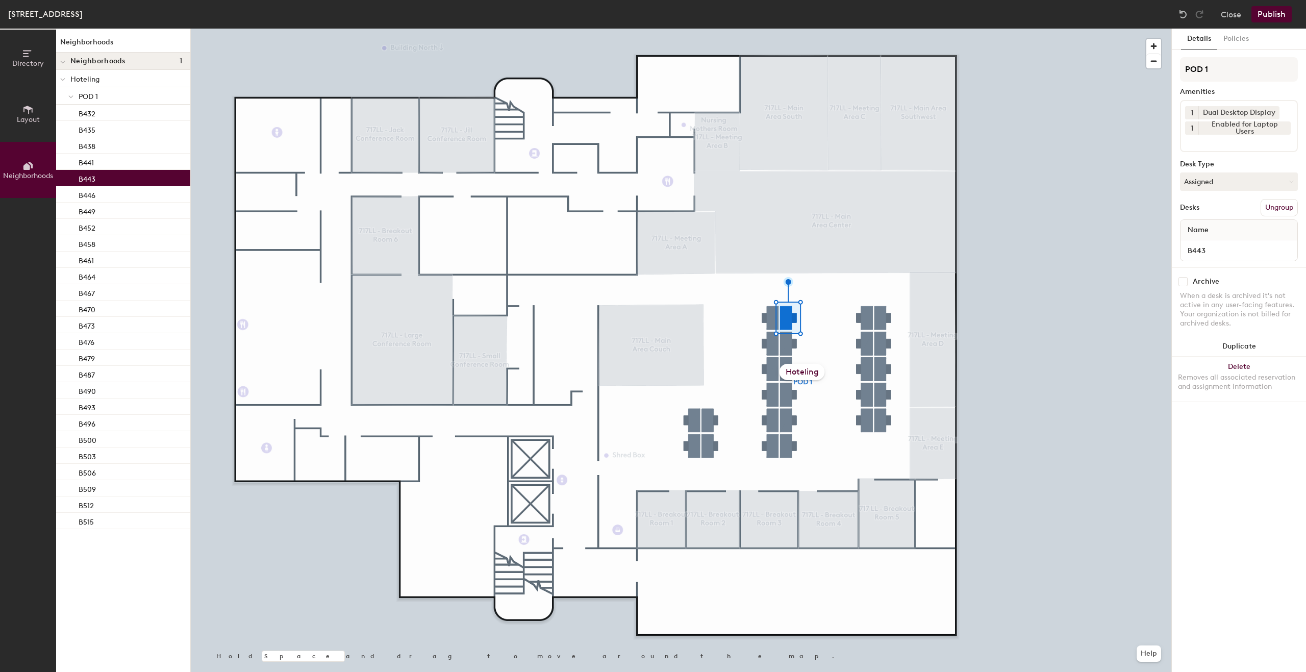
click at [974, 29] on div at bounding box center [681, 29] width 980 height 0
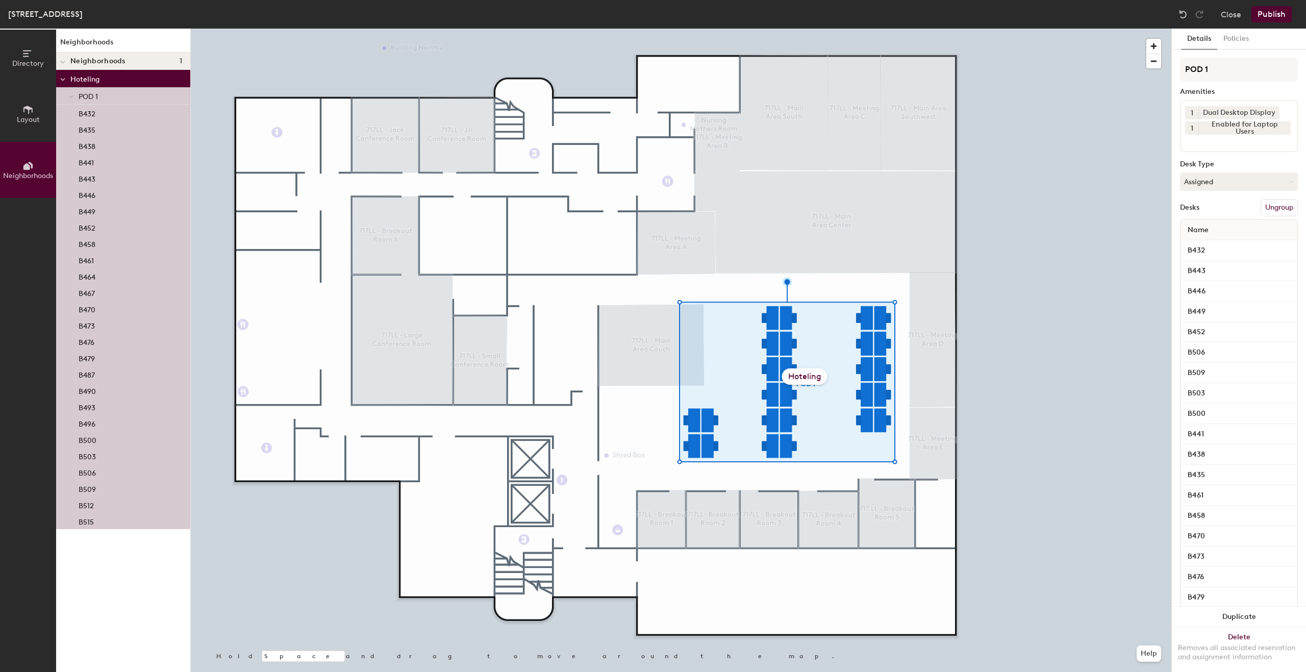
click at [1266, 209] on button "Ungroup" at bounding box center [1278, 207] width 37 height 17
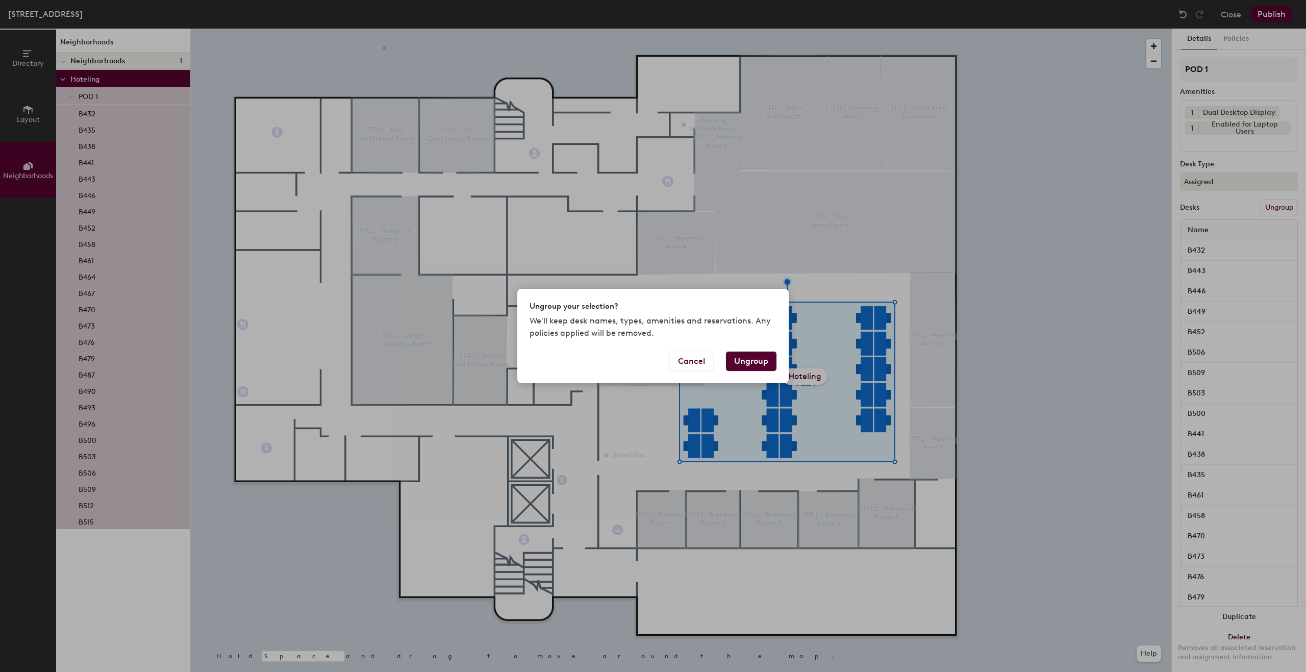
click at [753, 368] on button "Ungroup" at bounding box center [751, 360] width 50 height 19
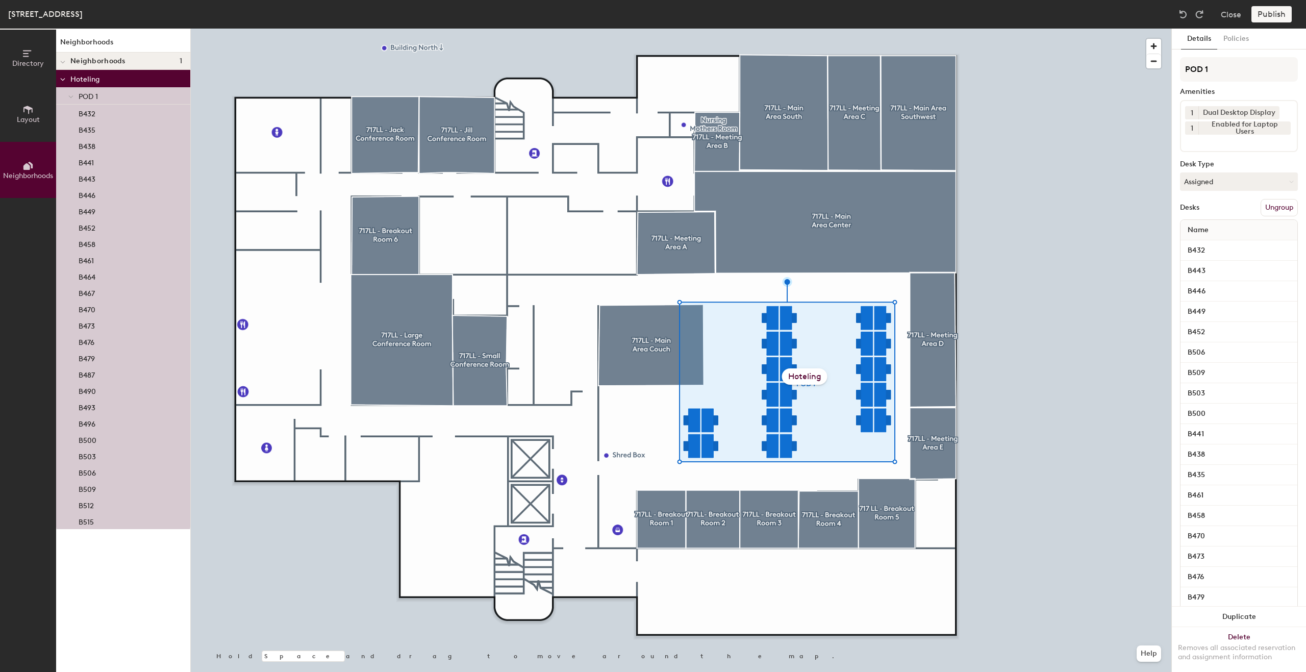
click at [1010, 29] on div at bounding box center [681, 29] width 980 height 0
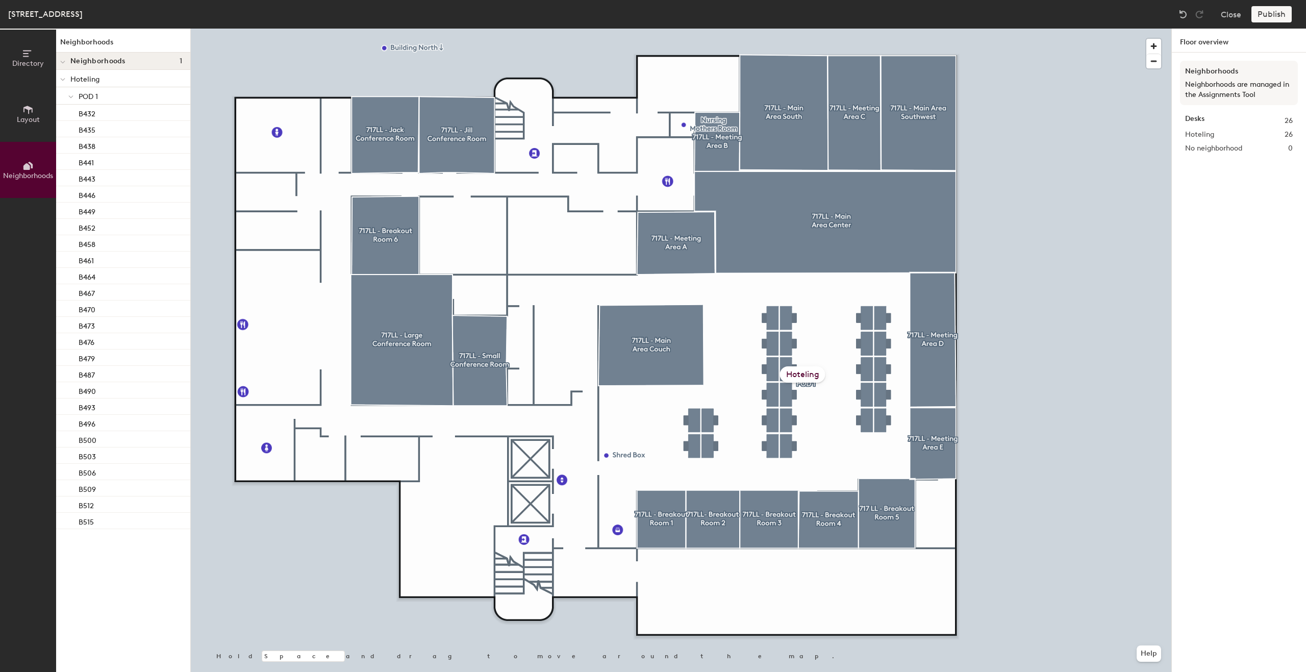
click at [805, 372] on div "Hoteling" at bounding box center [802, 374] width 45 height 16
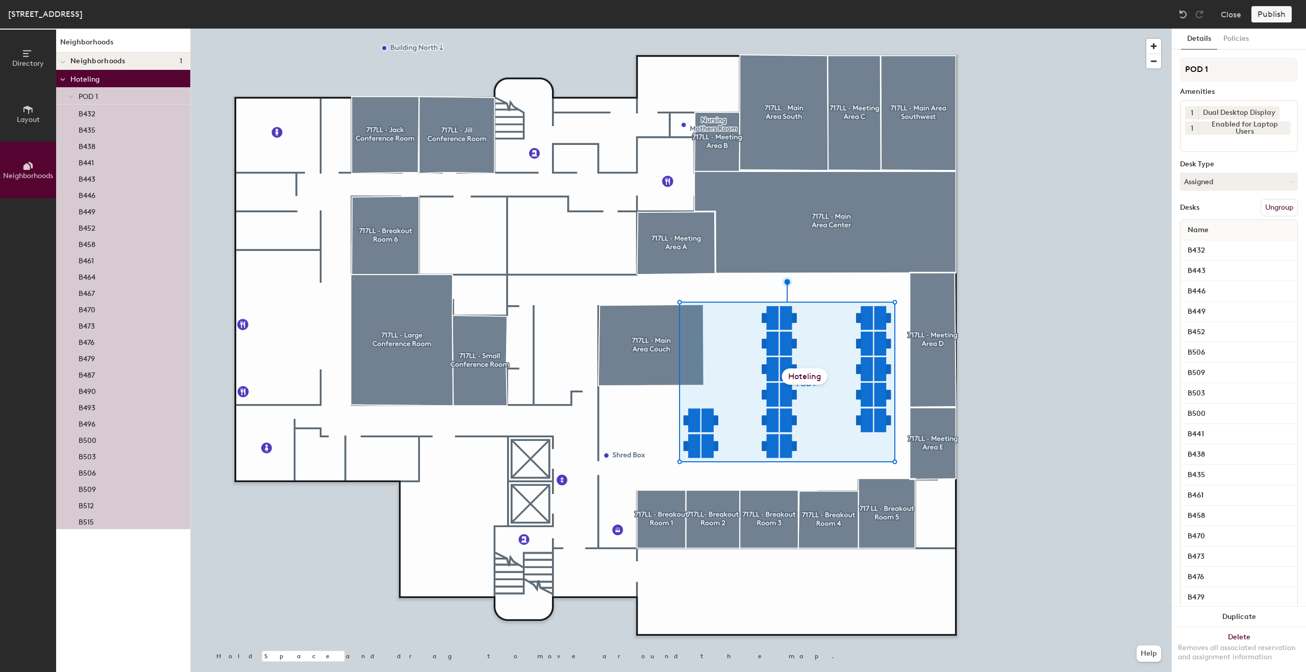
click at [235, 29] on div at bounding box center [681, 29] width 980 height 0
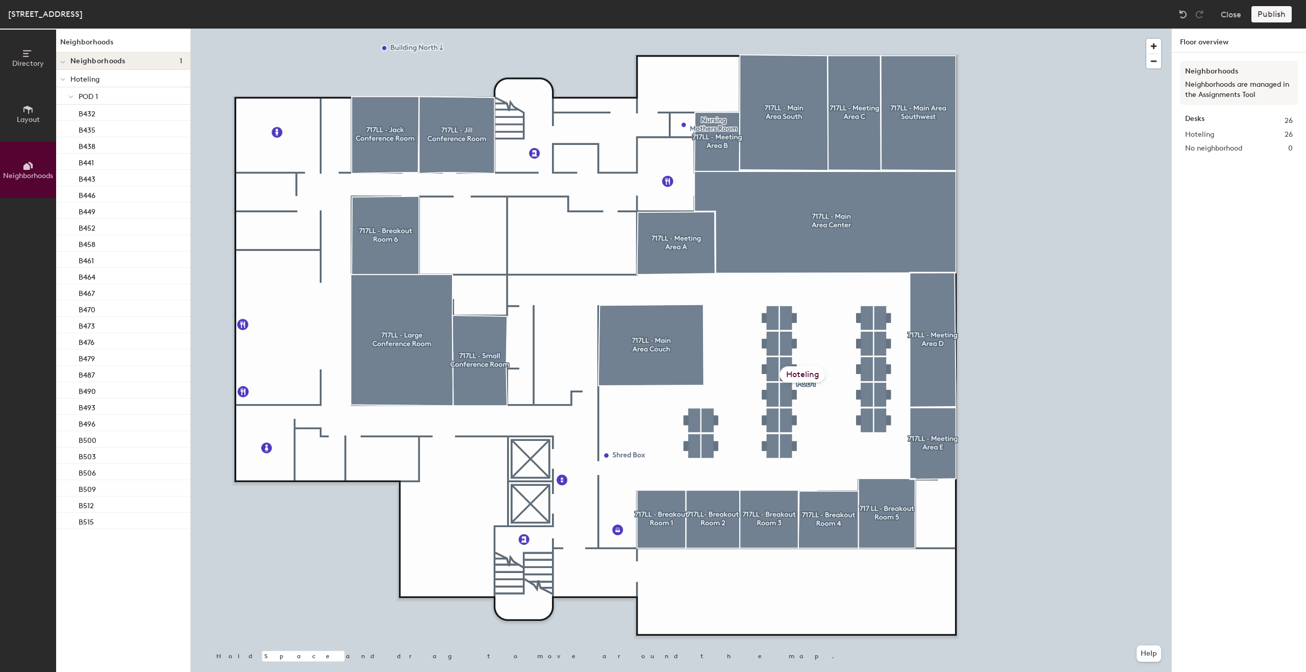
click at [125, 77] on p "Hoteling" at bounding box center [126, 78] width 112 height 13
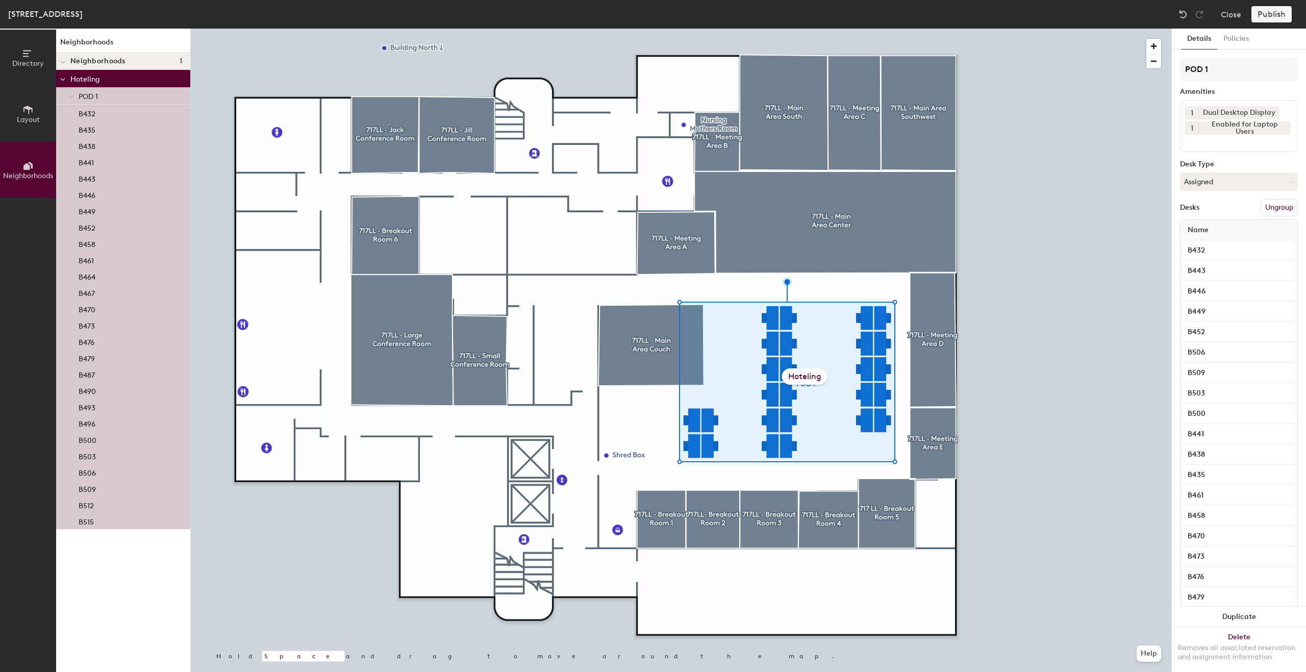
click at [802, 374] on div "Hoteling" at bounding box center [804, 376] width 45 height 16
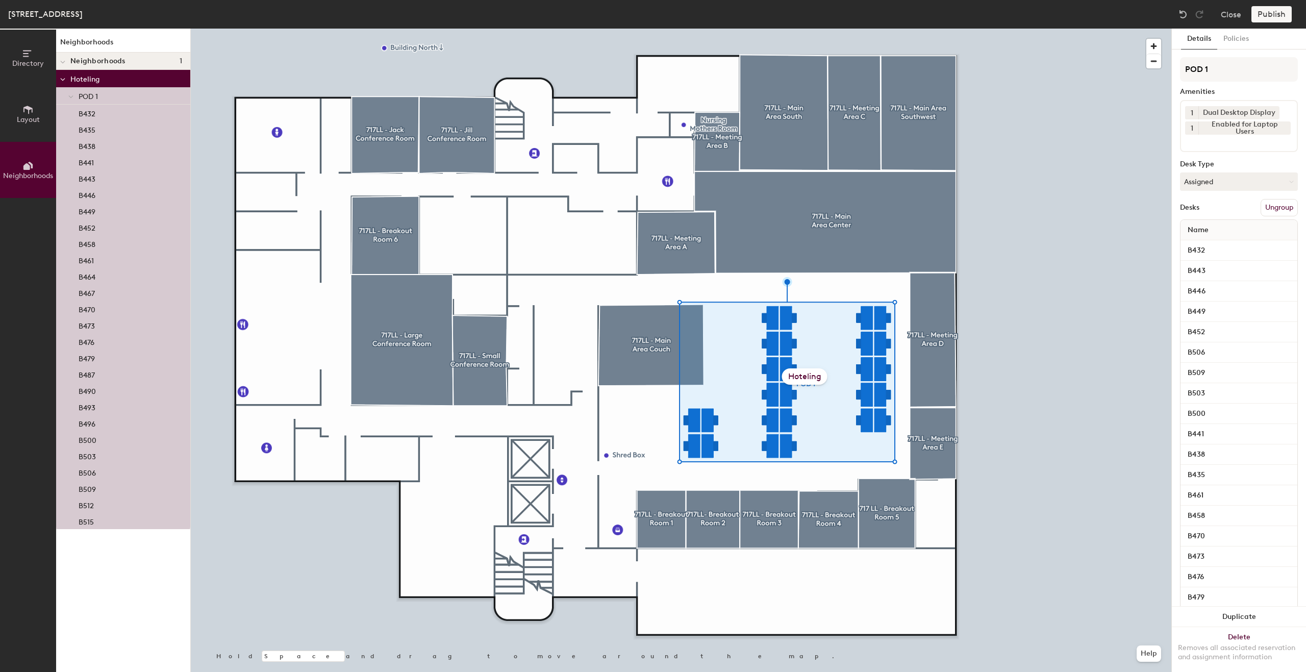
click at [802, 374] on div "Hoteling" at bounding box center [804, 376] width 45 height 16
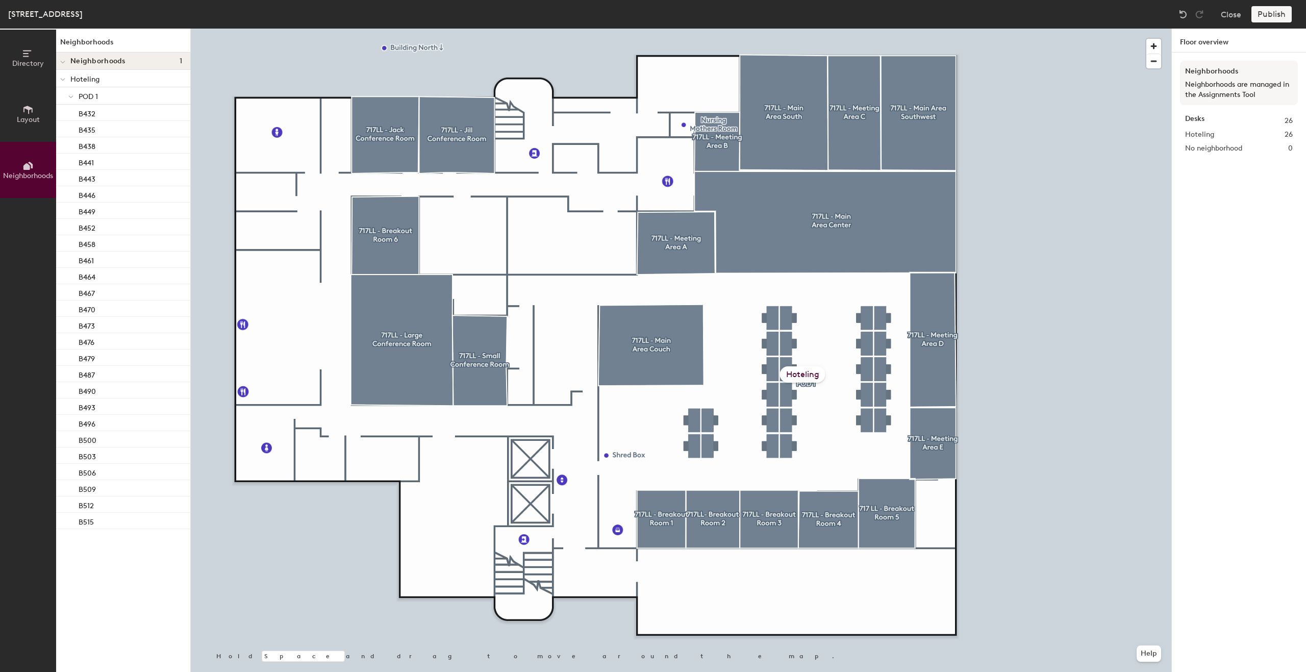
click at [807, 372] on div "Hoteling" at bounding box center [802, 374] width 45 height 16
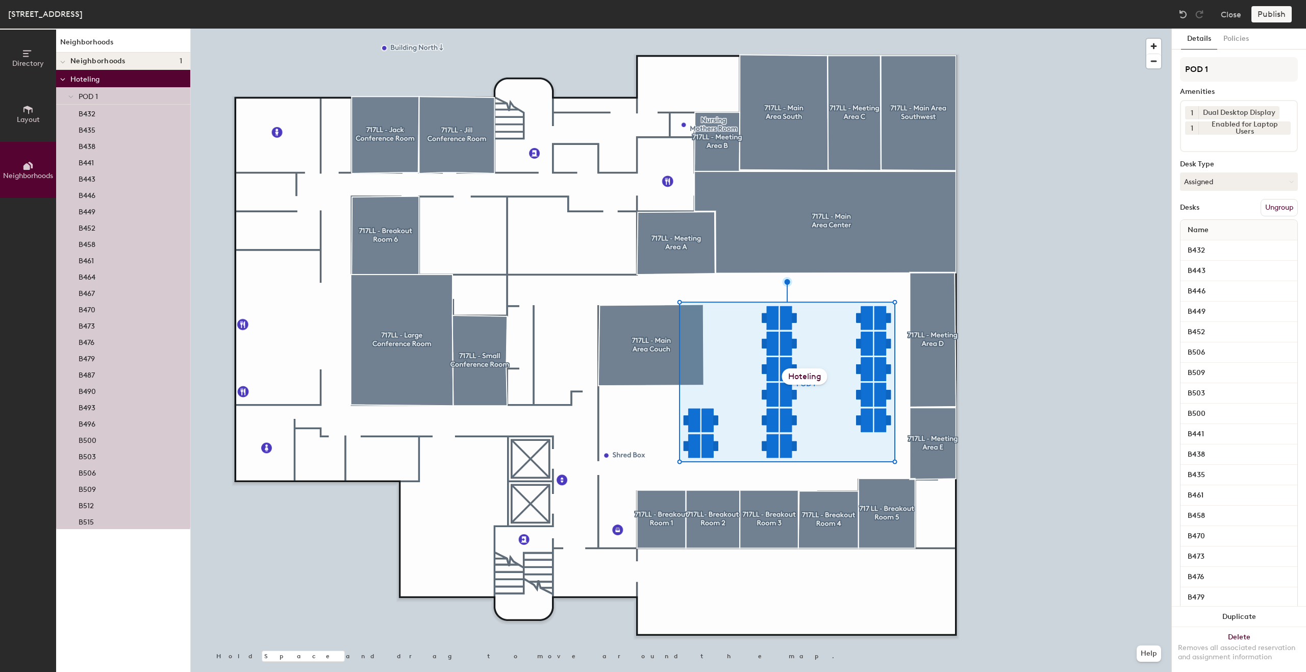
click at [34, 122] on span "Layout" at bounding box center [28, 119] width 23 height 9
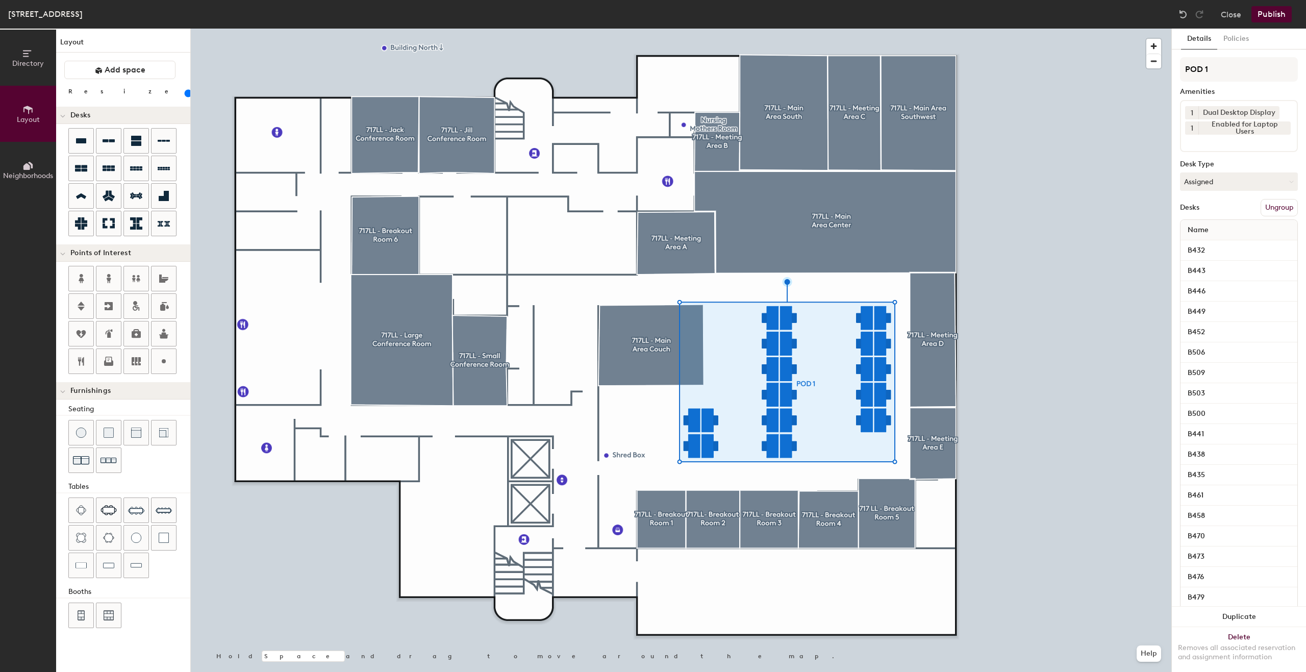
click at [35, 66] on span "Directory" at bounding box center [28, 63] width 32 height 9
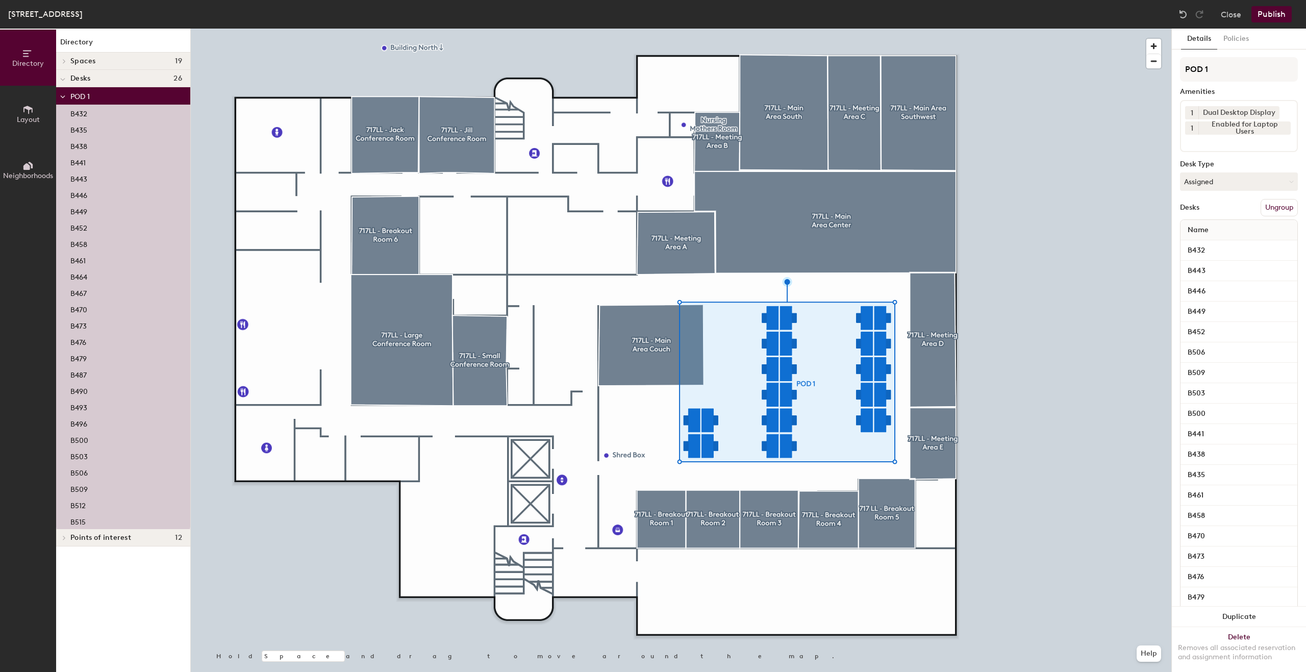
click at [61, 98] on icon at bounding box center [62, 97] width 5 height 4
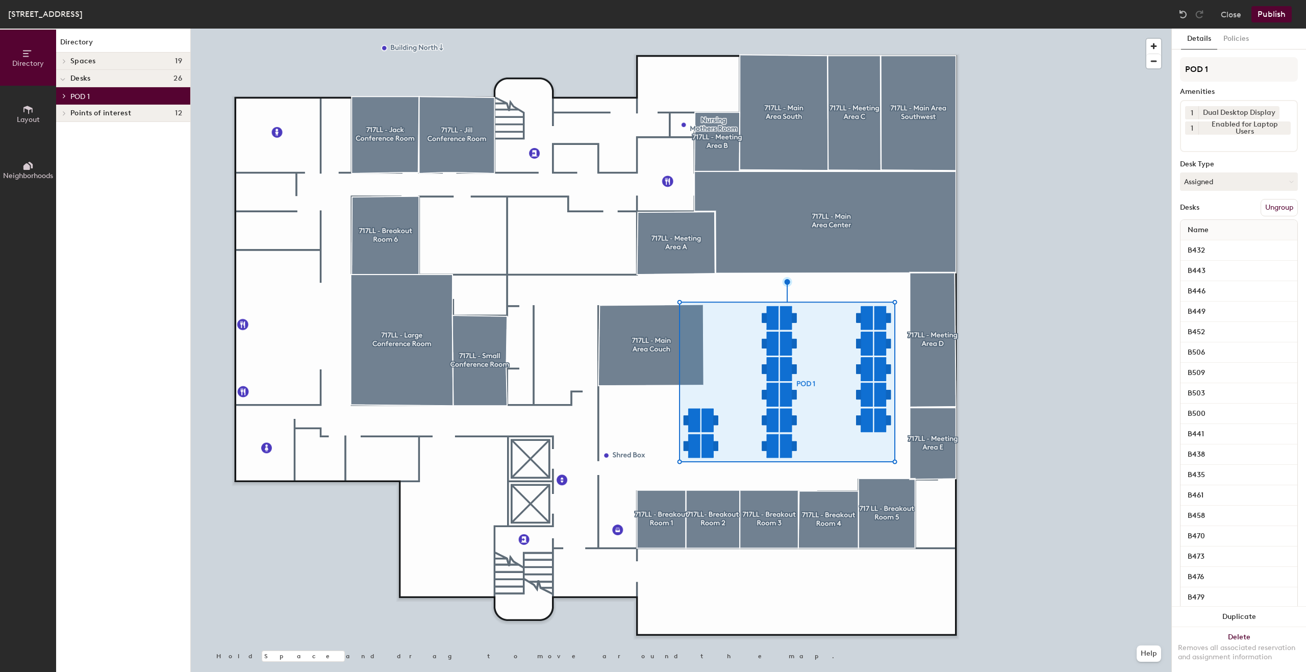
click at [150, 226] on div "Directory Spaces 19 717 LL - Breakout Room 5 717LL - Breakout Room 1 717LL - Br…" at bounding box center [123, 350] width 134 height 643
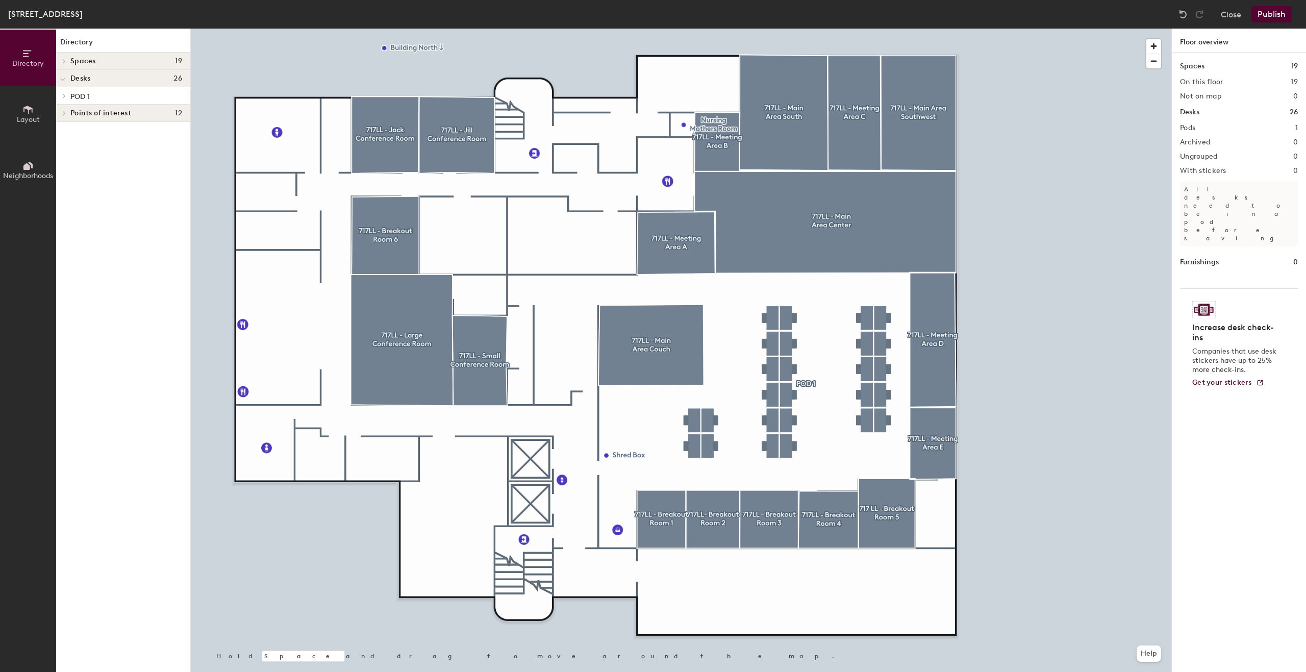
click at [43, 169] on button "Neighborhoods" at bounding box center [28, 170] width 56 height 56
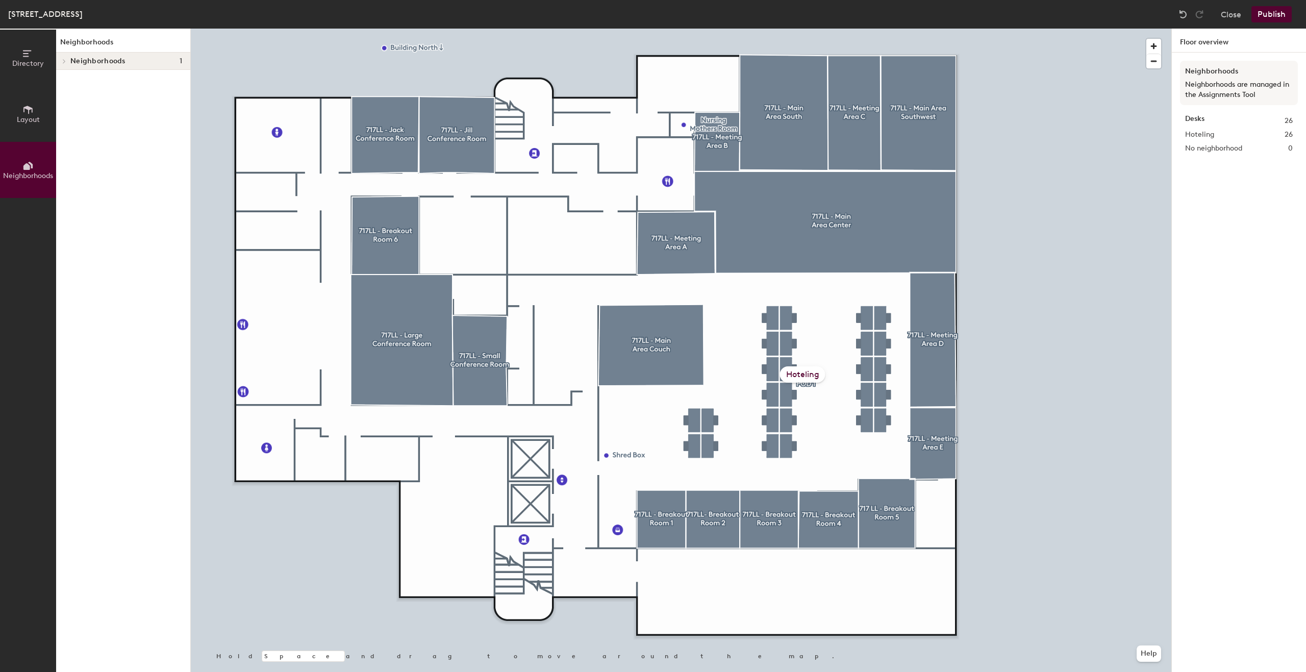
click at [98, 65] on div "Neighborhoods 1" at bounding box center [123, 61] width 134 height 17
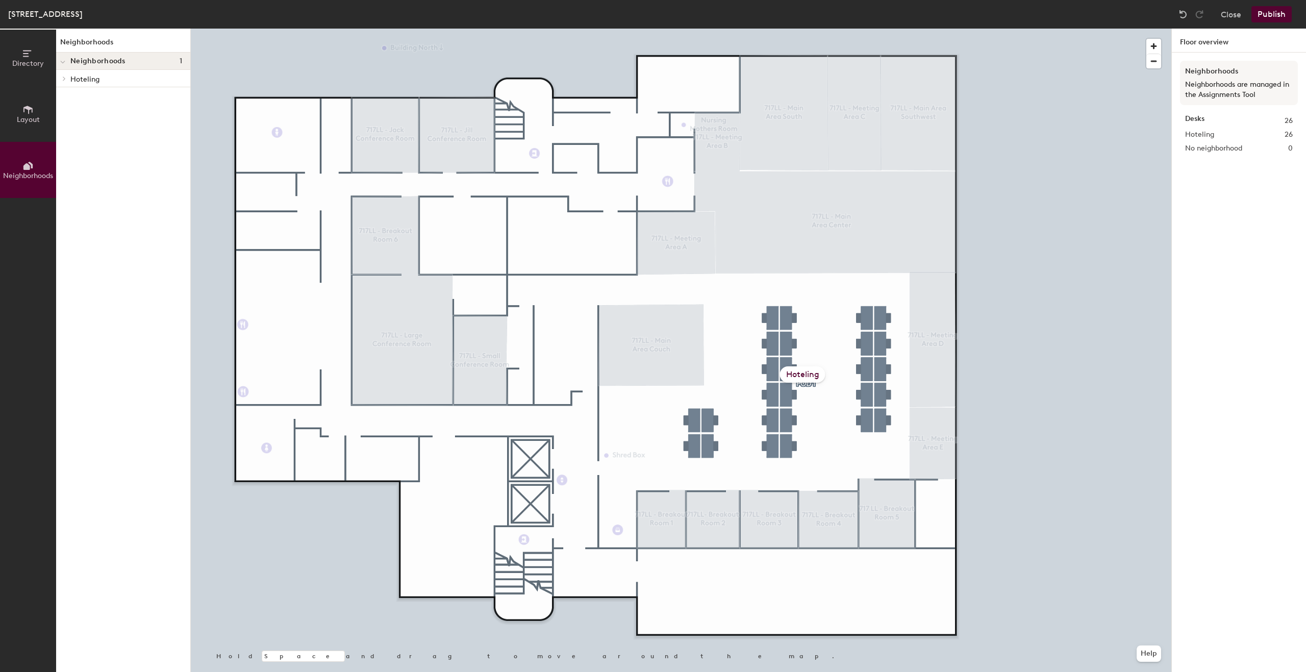
click at [86, 78] on p "Hoteling" at bounding box center [126, 78] width 112 height 13
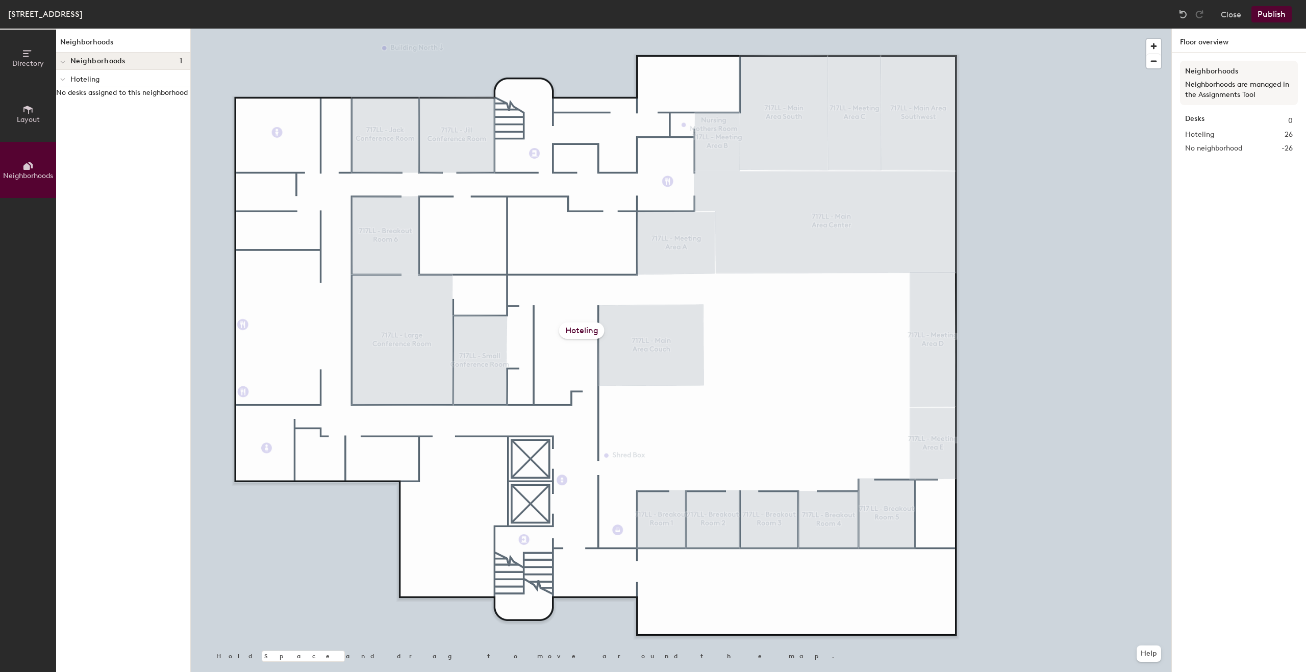
click at [579, 329] on div "Hoteling" at bounding box center [581, 330] width 45 height 16
click at [70, 80] on div "Hoteling" at bounding box center [123, 78] width 134 height 17
click at [76, 77] on p "Hoteling" at bounding box center [126, 78] width 112 height 13
click at [576, 324] on div "Hoteling" at bounding box center [581, 330] width 45 height 16
click at [580, 326] on div "Hoteling" at bounding box center [581, 330] width 45 height 16
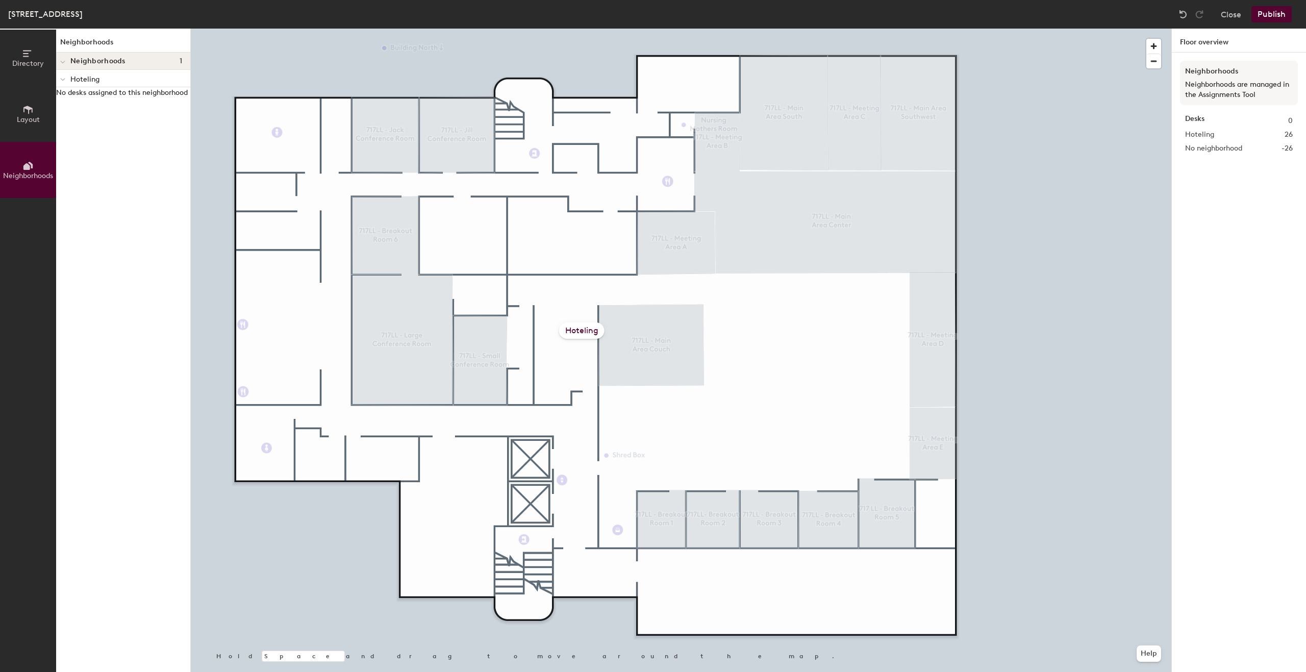
click at [580, 326] on div "Hoteling" at bounding box center [581, 330] width 45 height 16
click at [1222, 21] on button "Close" at bounding box center [1231, 14] width 20 height 16
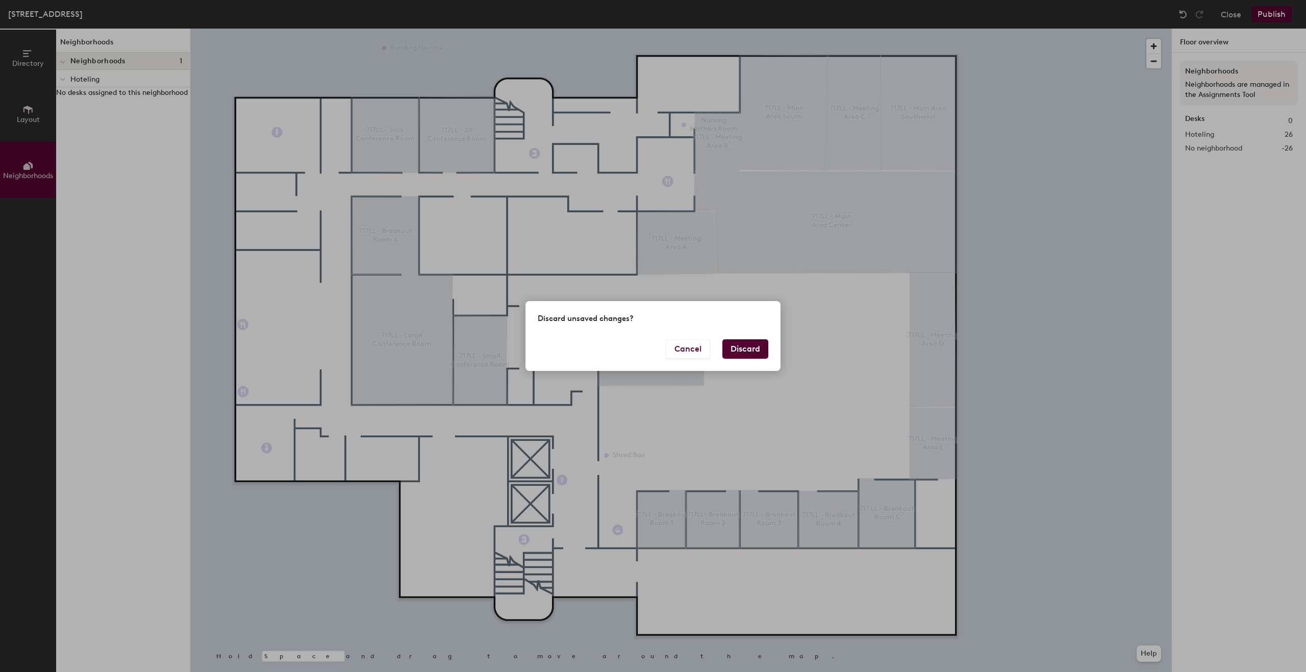
click at [754, 357] on button "Discard" at bounding box center [745, 348] width 46 height 19
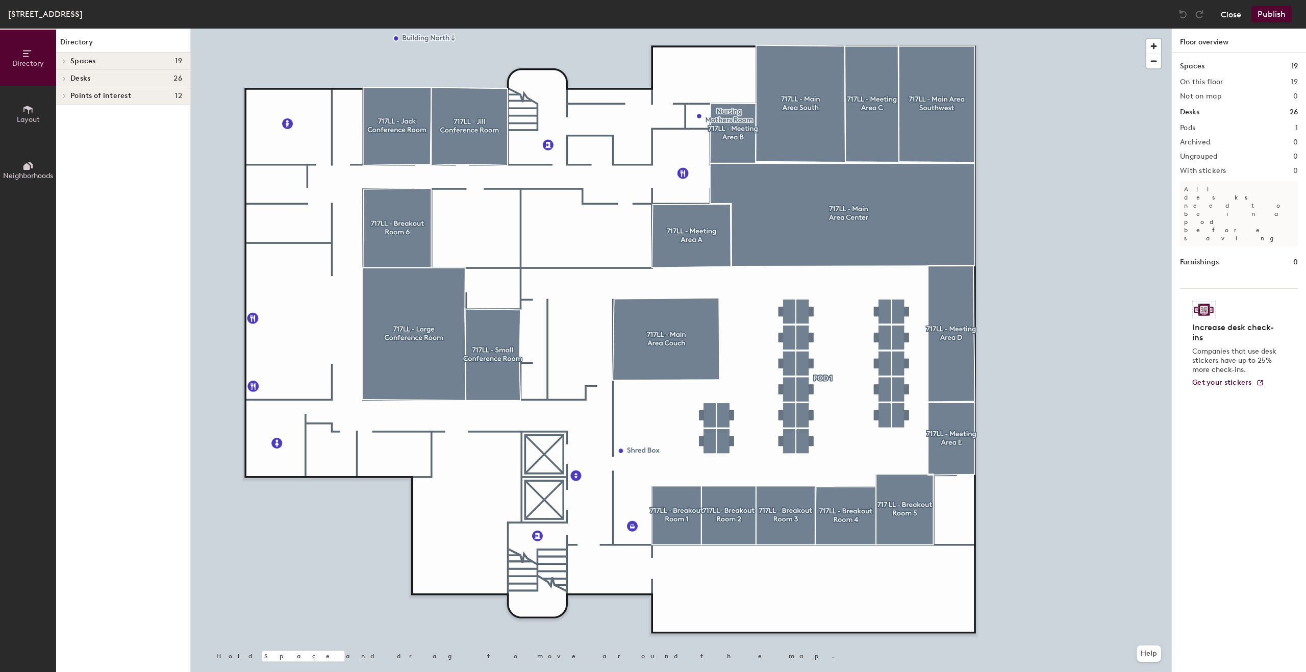
click at [1229, 21] on button "Close" at bounding box center [1231, 14] width 20 height 16
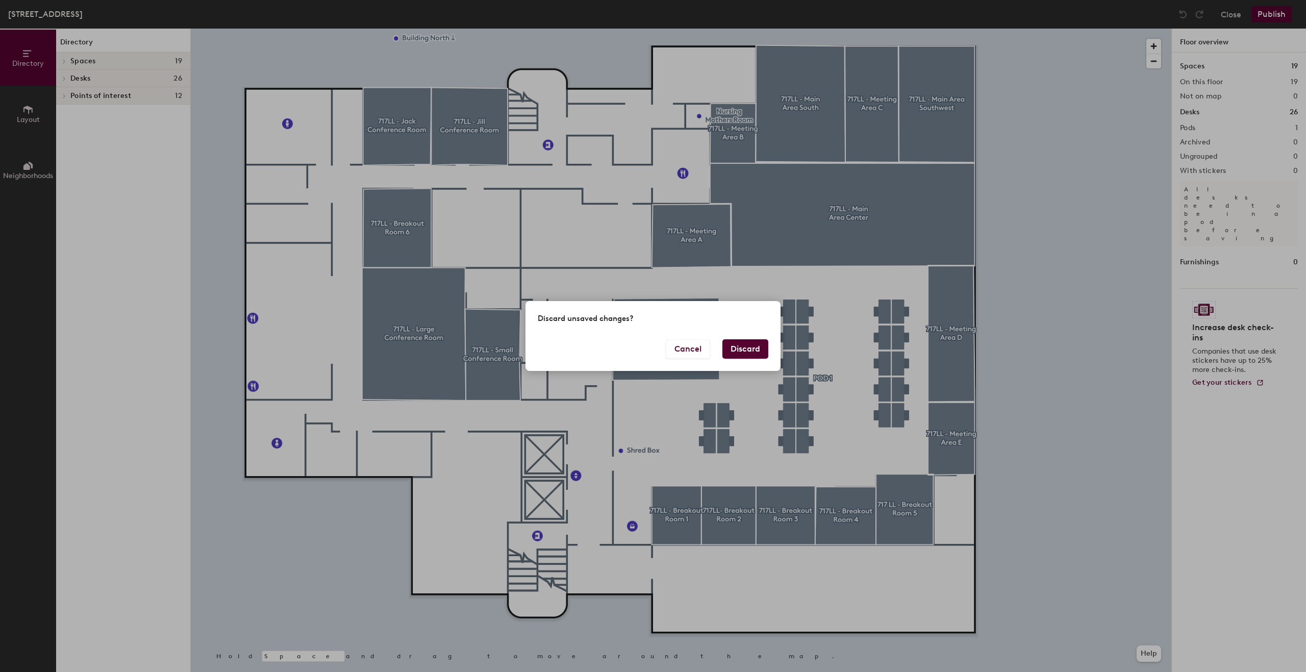
click at [762, 348] on button "Discard" at bounding box center [745, 348] width 46 height 19
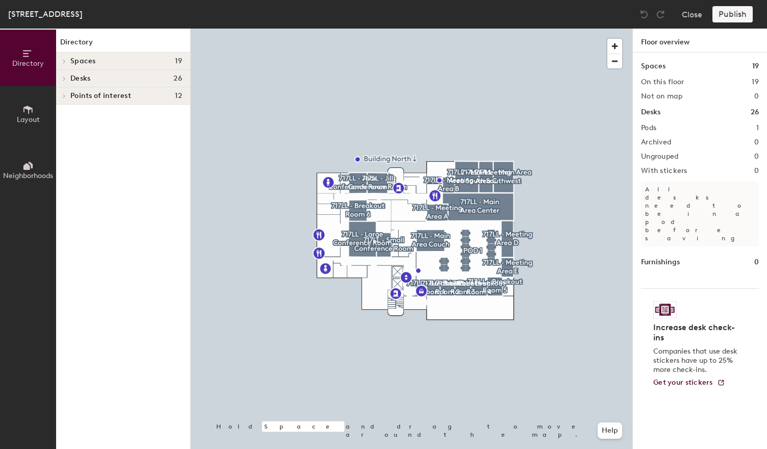
click at [35, 168] on button "Neighborhoods" at bounding box center [28, 170] width 56 height 56
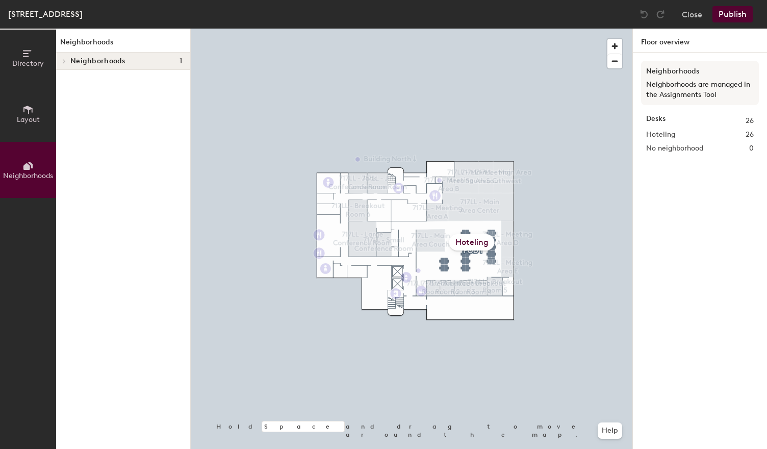
click at [112, 61] on span "Neighborhoods" at bounding box center [97, 61] width 55 height 8
click at [101, 74] on p "Hoteling" at bounding box center [126, 78] width 112 height 13
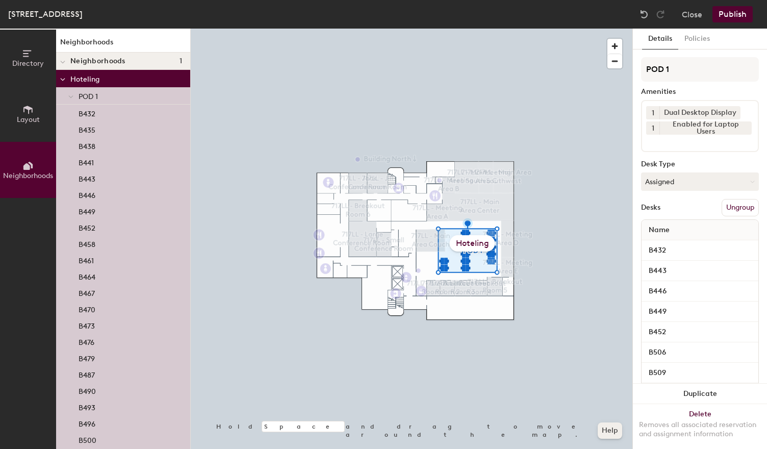
click at [608, 433] on button "Help" at bounding box center [610, 430] width 24 height 16
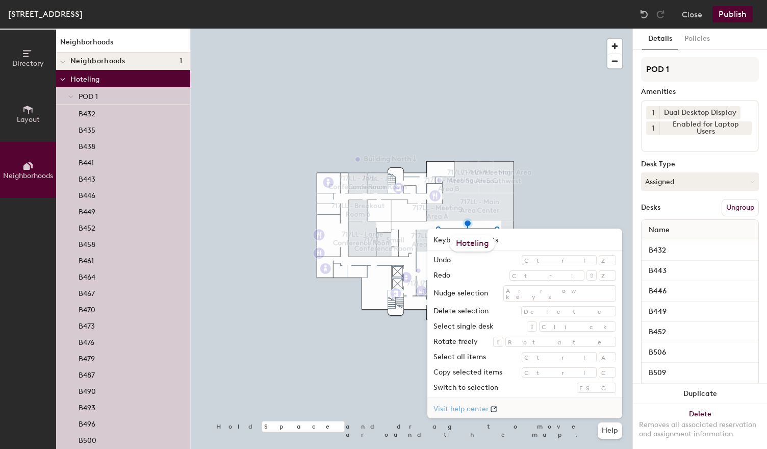
click at [554, 411] on link "Visit help center" at bounding box center [524, 408] width 195 height 20
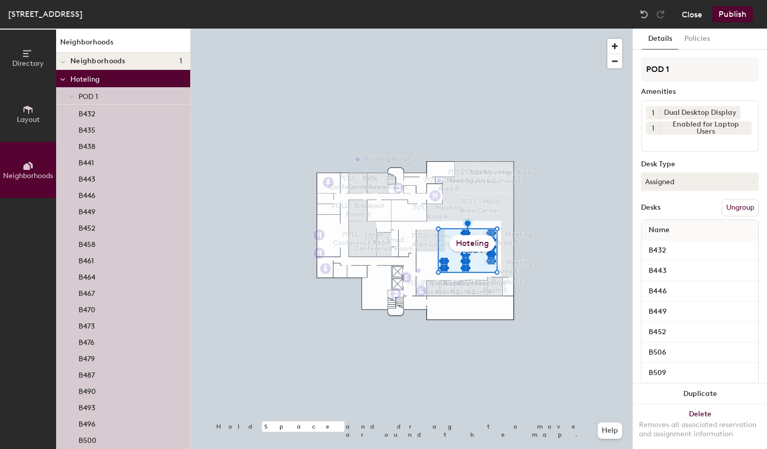
click at [702, 15] on button "Close" at bounding box center [692, 14] width 20 height 16
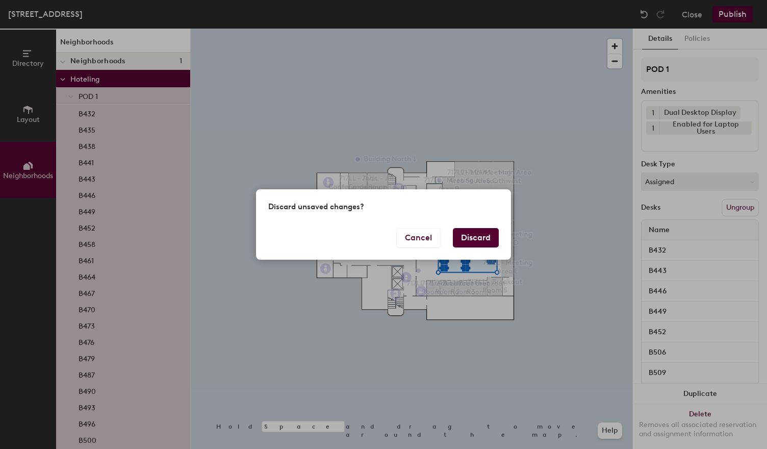
click at [487, 226] on div "Discard unsaved changes?" at bounding box center [383, 208] width 255 height 38
click at [487, 232] on button "Discard" at bounding box center [476, 237] width 46 height 19
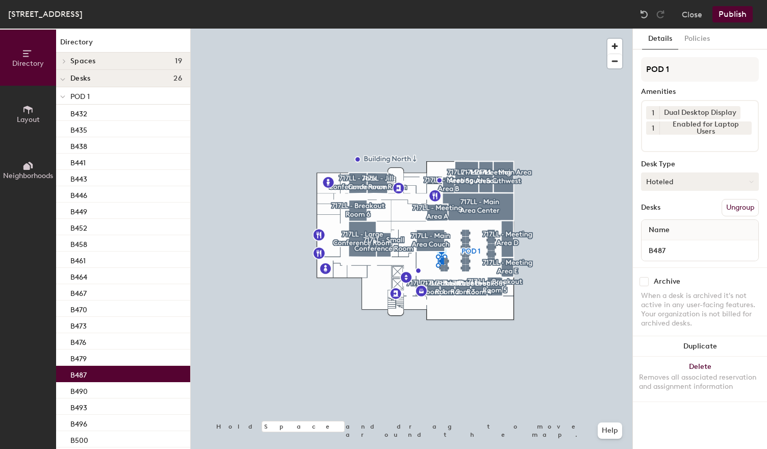
click at [683, 190] on button "Hoteled" at bounding box center [700, 181] width 118 height 18
click at [674, 217] on div "Assigned" at bounding box center [693, 213] width 102 height 15
click at [750, 15] on button "Publish" at bounding box center [733, 14] width 40 height 16
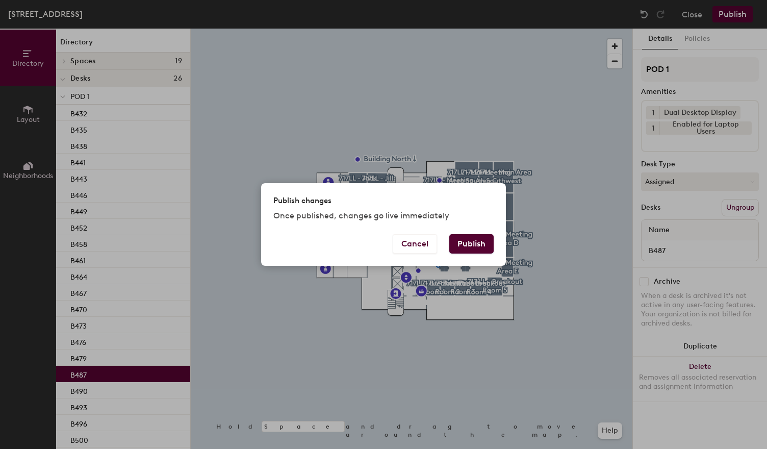
click at [485, 241] on button "Publish" at bounding box center [471, 243] width 44 height 19
